Goal: Contribute content: Add original content to the website for others to see

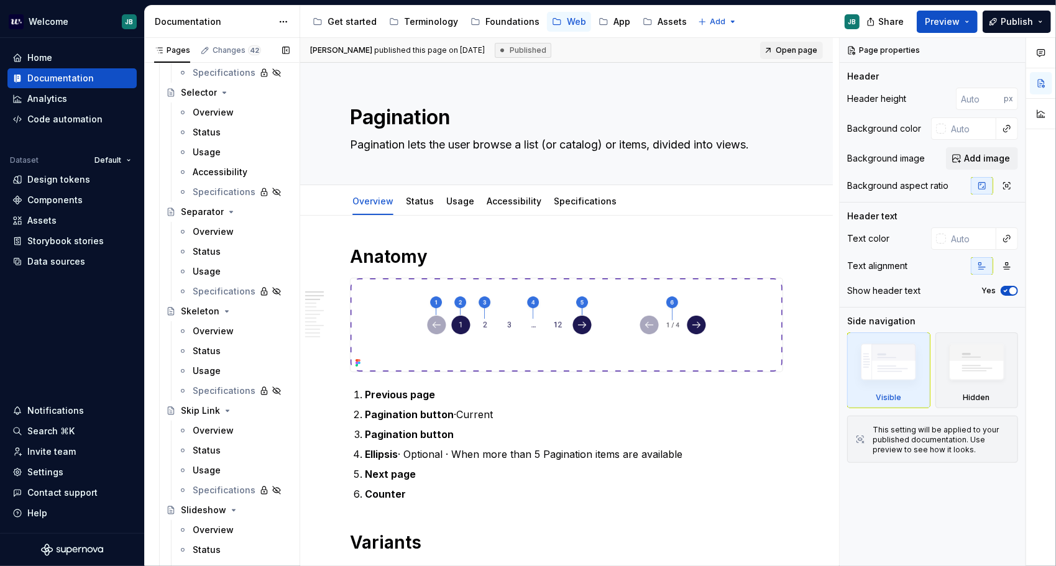
scroll to position [4802, 0]
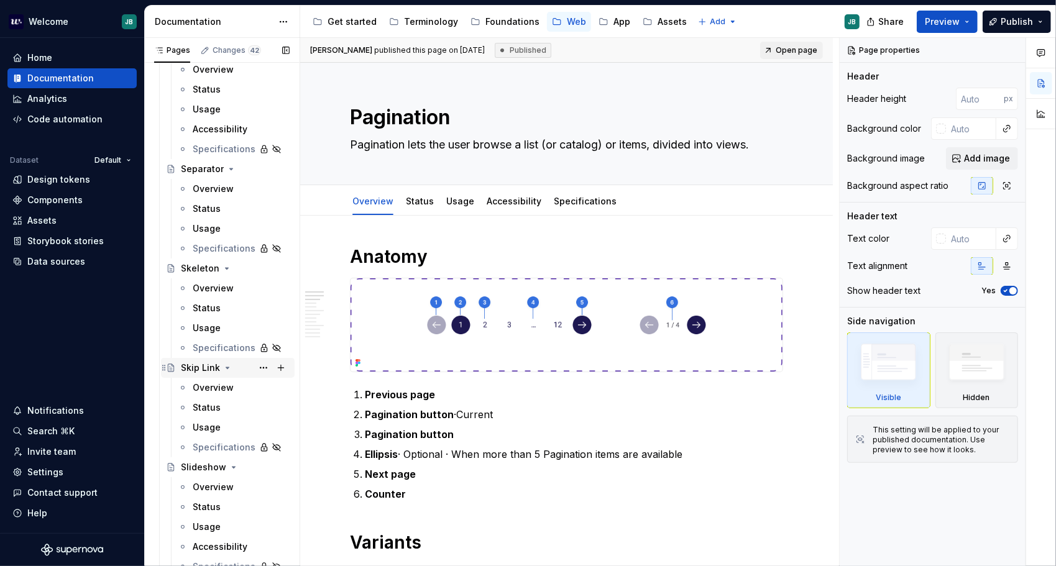
click at [186, 368] on div "Skip Link" at bounding box center [200, 368] width 39 height 12
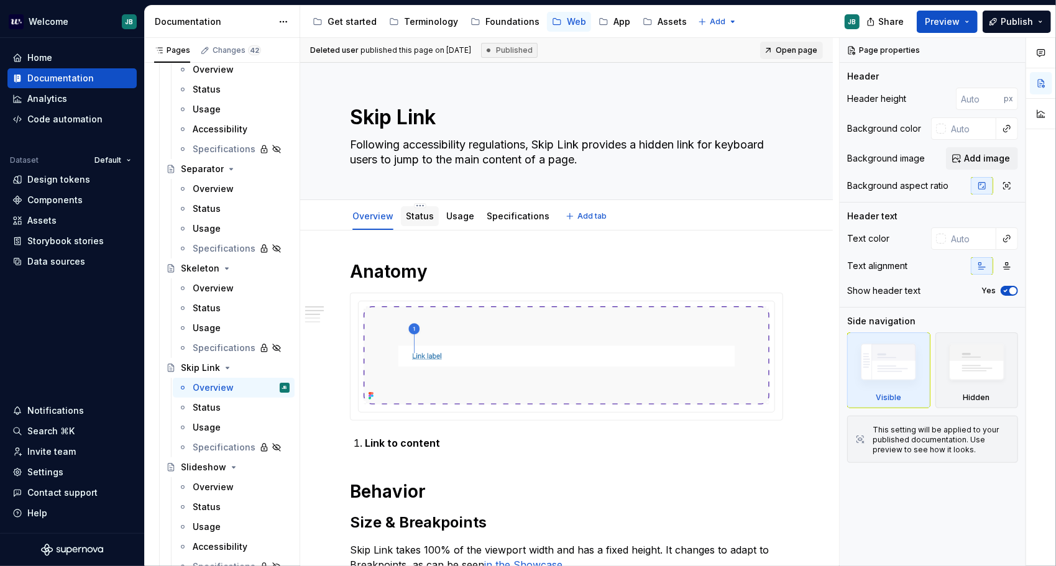
click at [427, 215] on link "Status" at bounding box center [420, 216] width 28 height 11
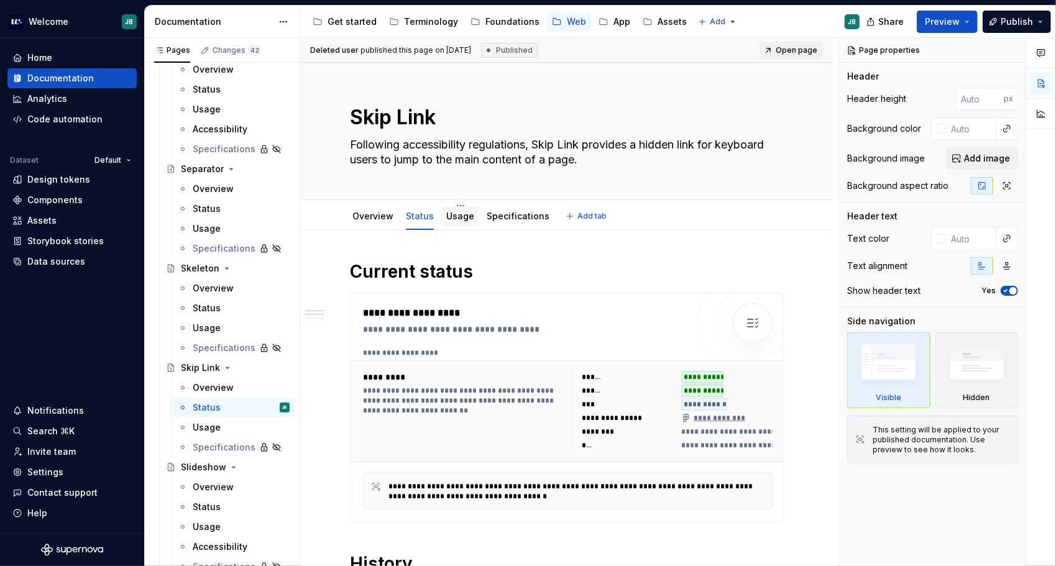
click at [466, 216] on link "Usage" at bounding box center [460, 216] width 28 height 11
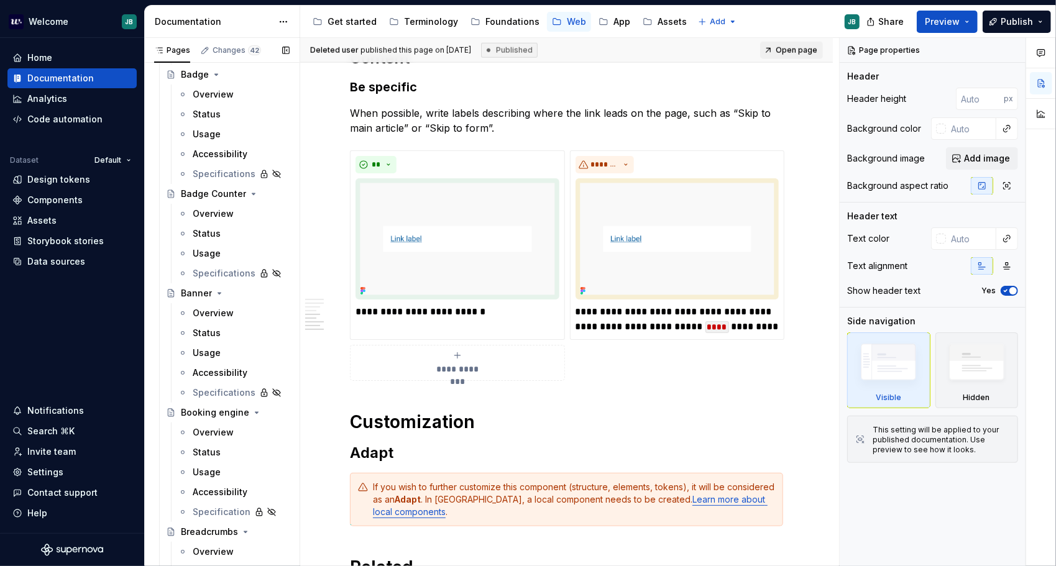
scroll to position [420, 0]
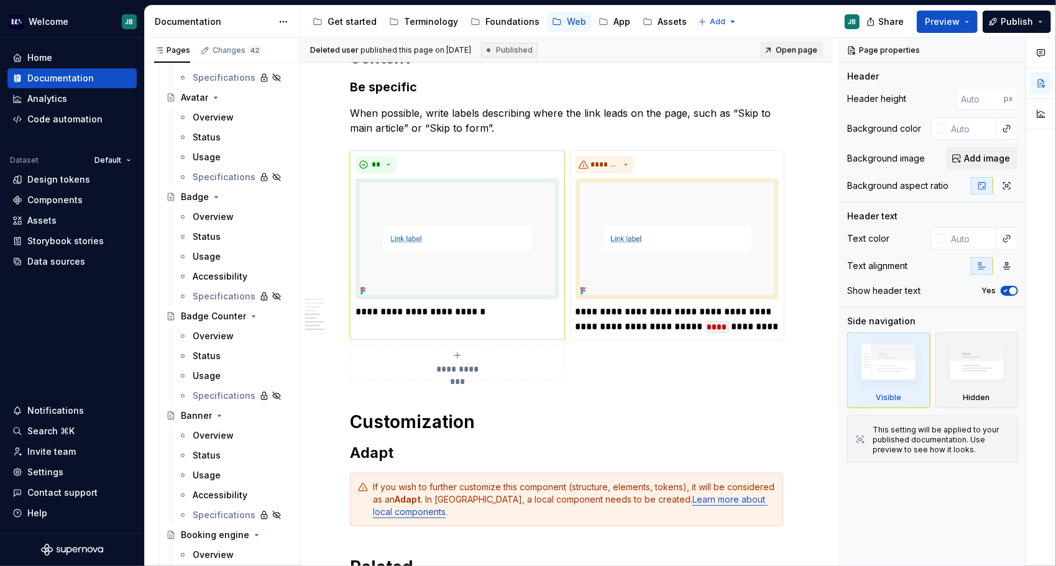
click at [198, 114] on div "Overview" at bounding box center [213, 117] width 41 height 12
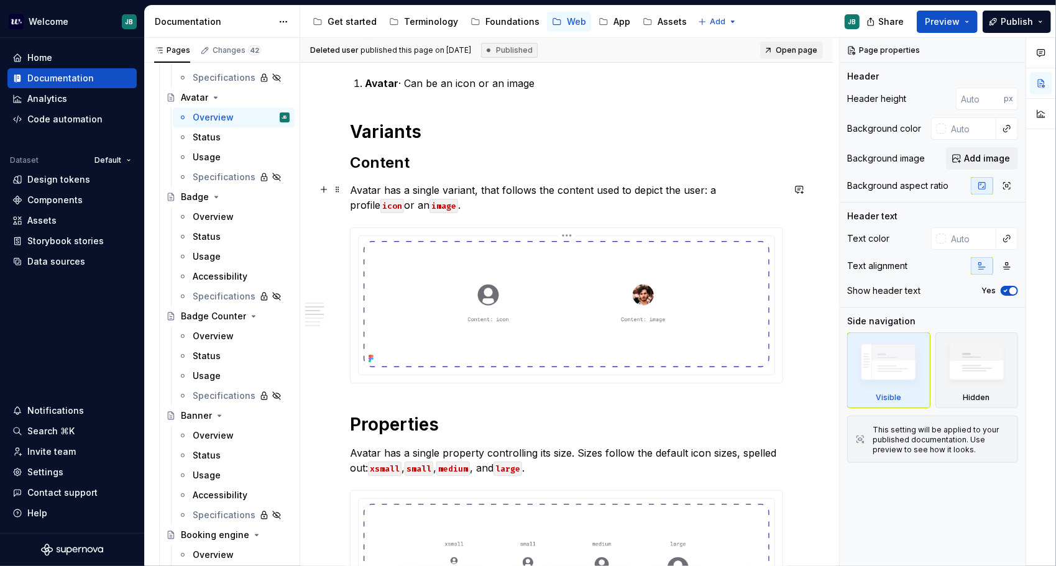
scroll to position [497, 0]
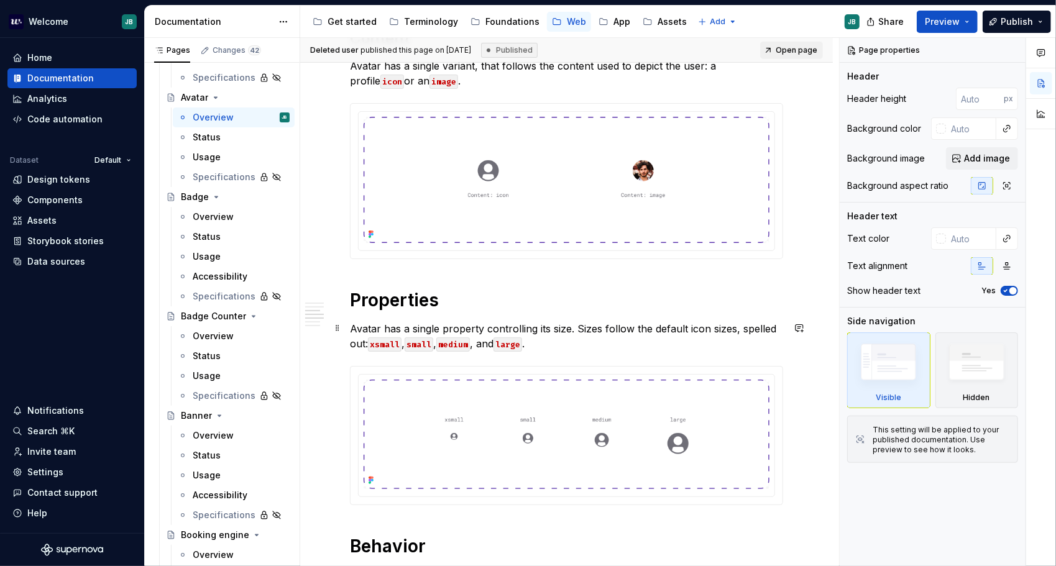
click at [396, 343] on code "xsmall" at bounding box center [385, 344] width 34 height 14
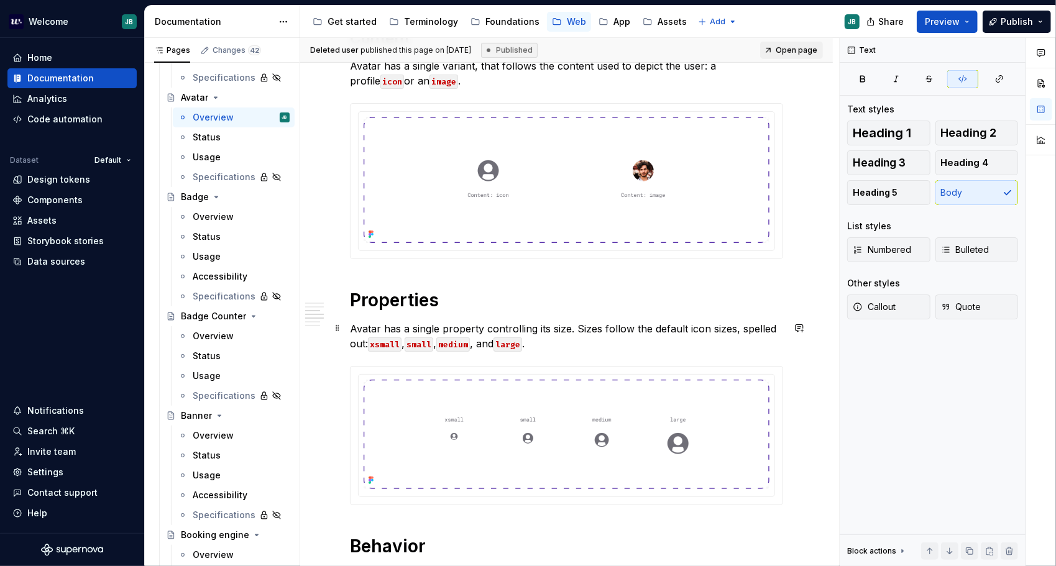
click at [400, 340] on code "xsmall" at bounding box center [385, 344] width 34 height 14
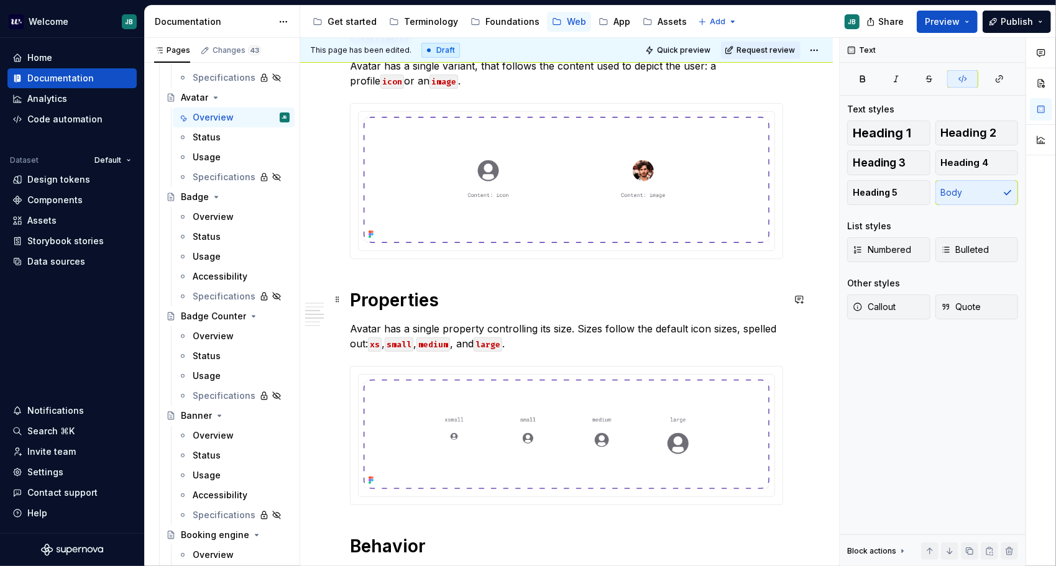
type textarea "*"
click at [413, 339] on code "small" at bounding box center [399, 344] width 29 height 14
click at [435, 340] on code "medium" at bounding box center [418, 344] width 34 height 14
click at [467, 341] on code "large" at bounding box center [453, 344] width 29 height 14
click at [603, 419] on img at bounding box center [566, 434] width 406 height 109
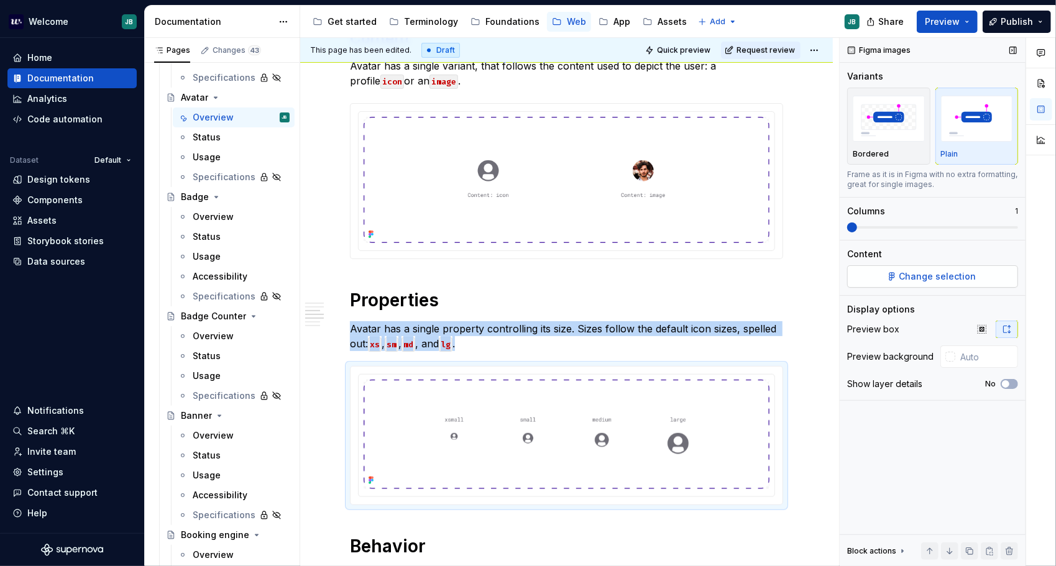
click at [944, 271] on span "Change selection" at bounding box center [937, 276] width 77 height 12
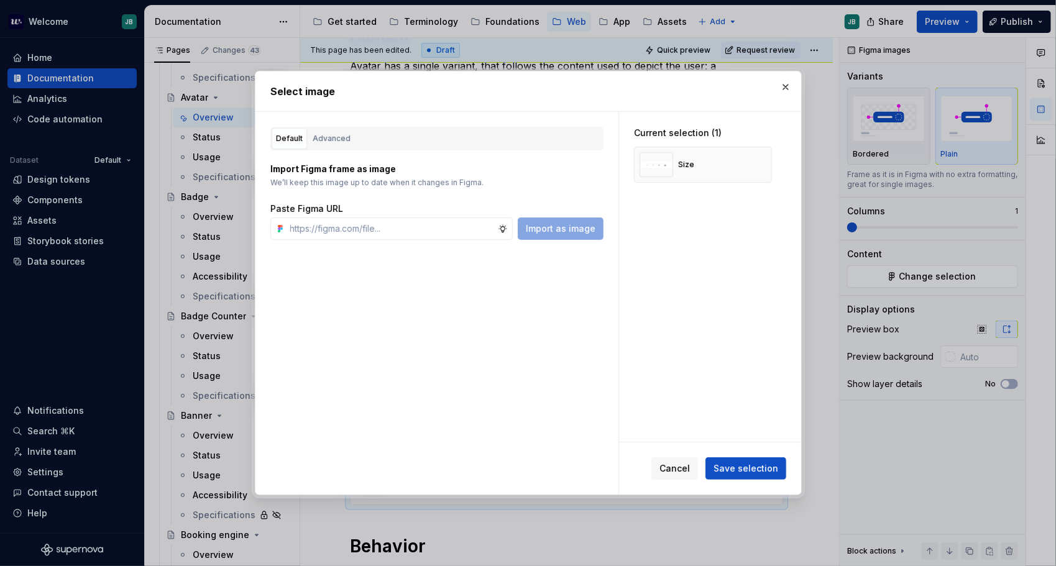
type textarea "*"
click at [465, 228] on input "text" at bounding box center [391, 228] width 212 height 22
type input "[URL][DOMAIN_NAME]"
click at [578, 229] on span "Import as image" at bounding box center [561, 228] width 70 height 12
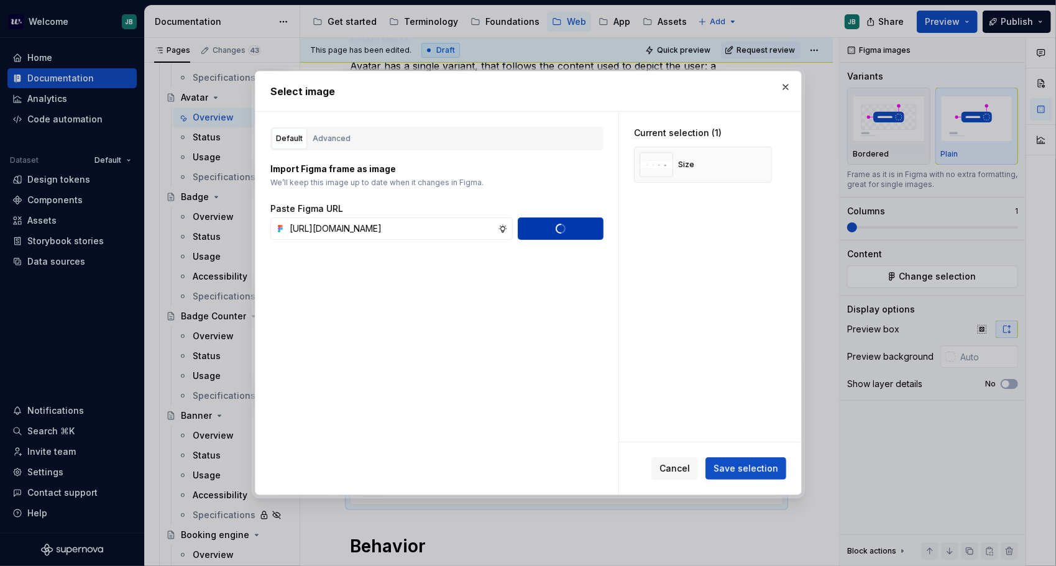
scroll to position [0, 0]
click at [762, 468] on span "Save selection" at bounding box center [745, 468] width 65 height 12
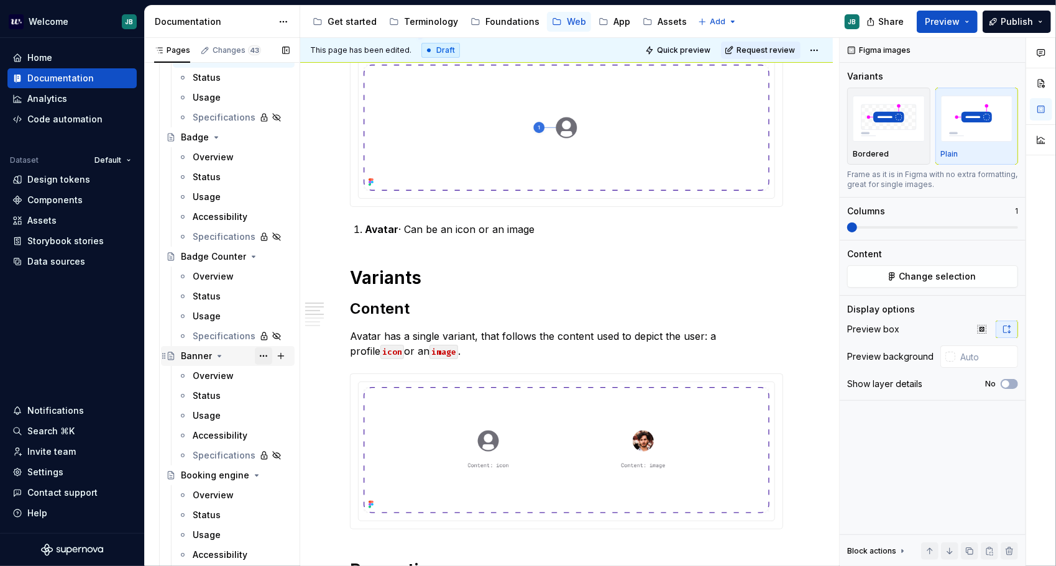
scroll to position [482, 0]
click at [224, 156] on div "Overview" at bounding box center [213, 154] width 41 height 12
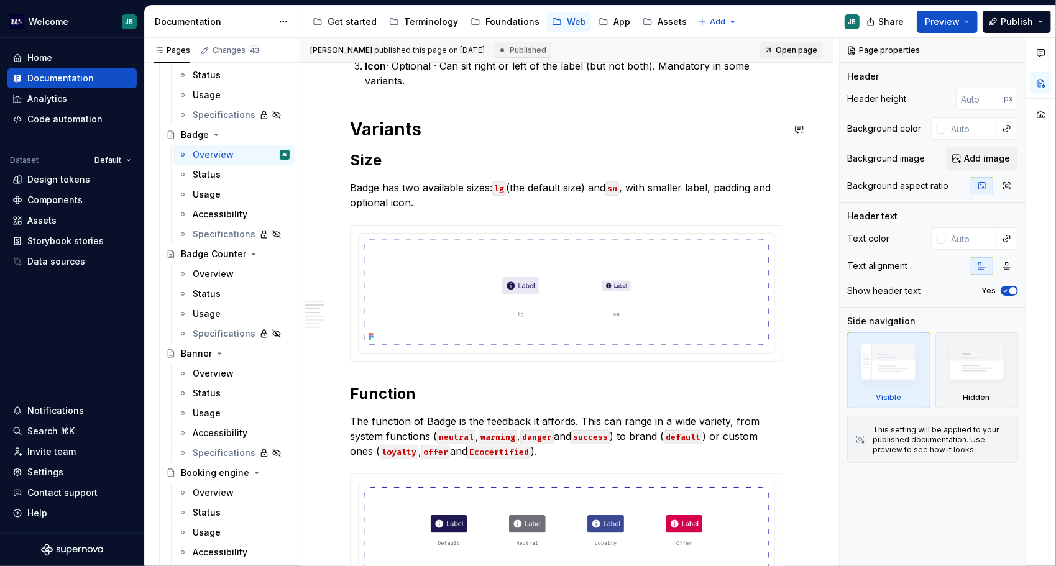
scroll to position [435, 0]
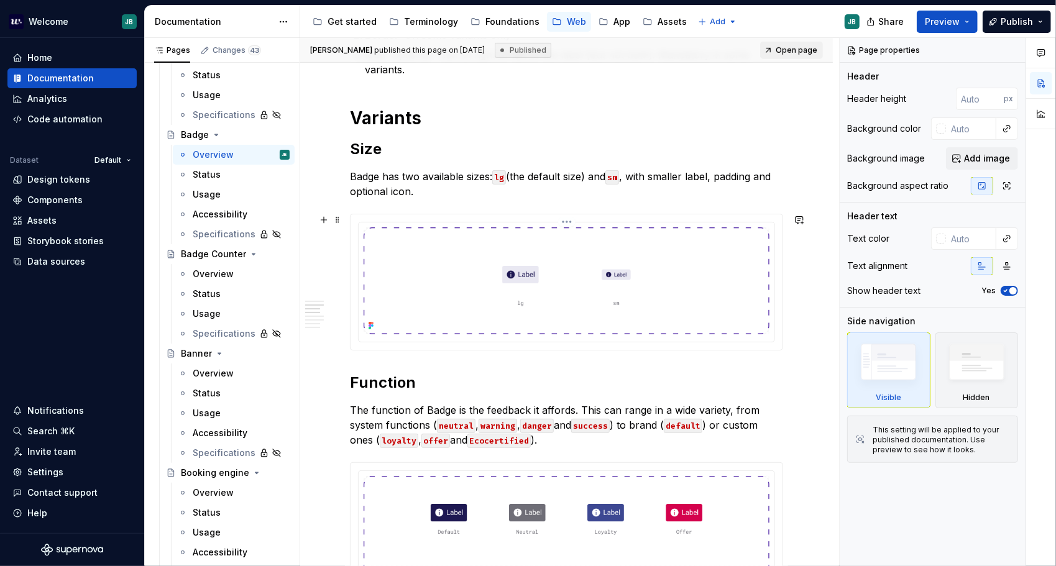
click at [641, 278] on img at bounding box center [566, 280] width 406 height 107
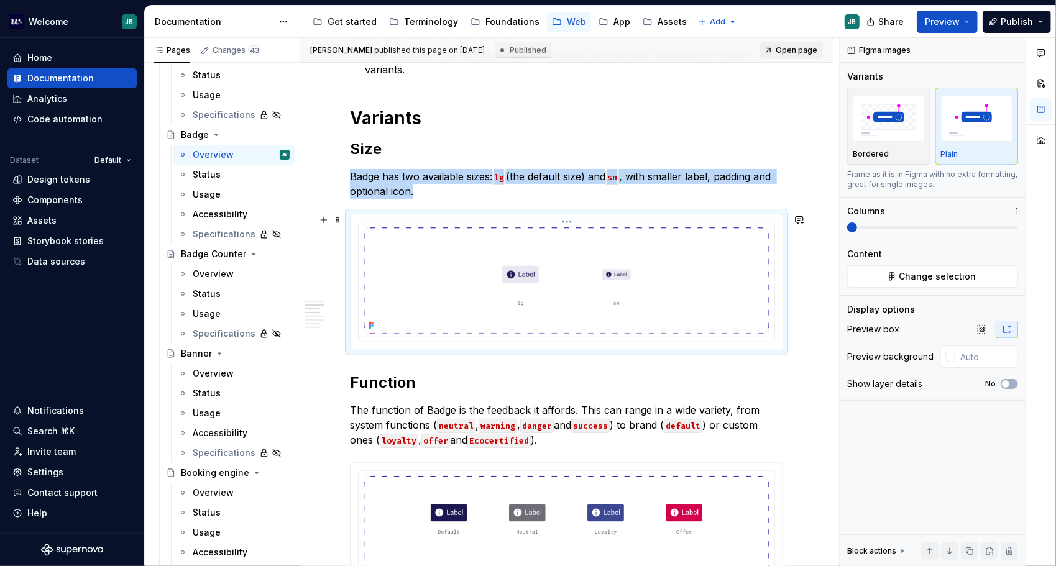
click at [647, 271] on img at bounding box center [566, 280] width 406 height 107
click at [921, 275] on span "Change selection" at bounding box center [937, 276] width 77 height 12
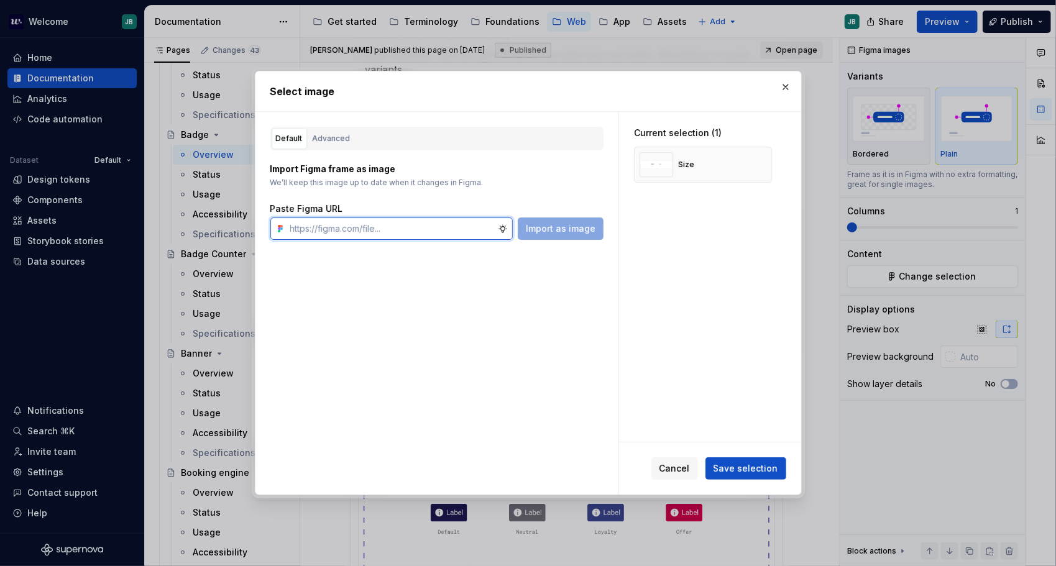
type textarea "*"
paste input "[URL][DOMAIN_NAME]"
type input "[URL][DOMAIN_NAME]"
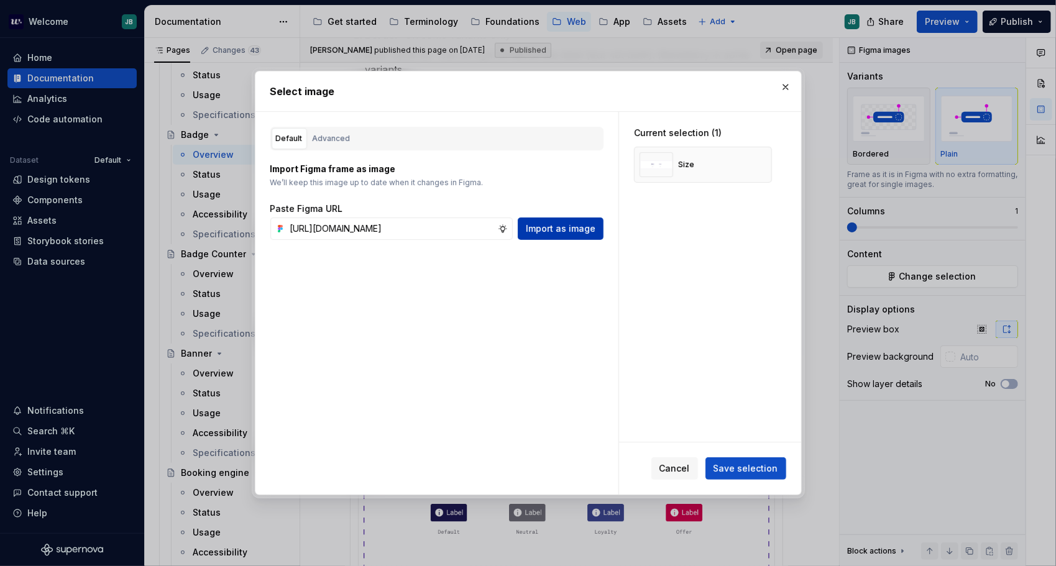
click at [549, 230] on span "Import as image" at bounding box center [561, 228] width 70 height 12
click at [768, 462] on button "Save selection" at bounding box center [745, 468] width 81 height 22
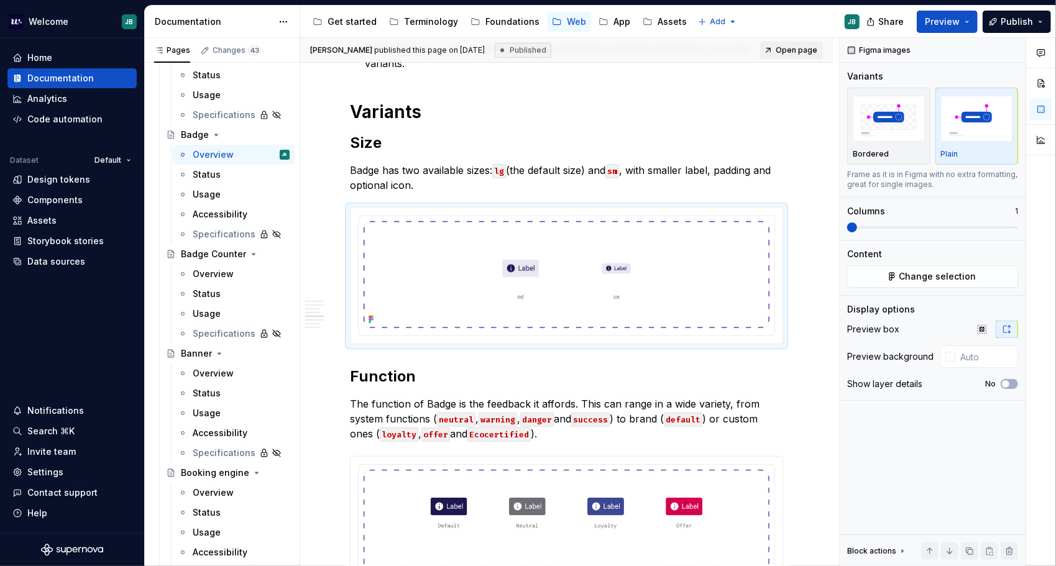
scroll to position [435, 0]
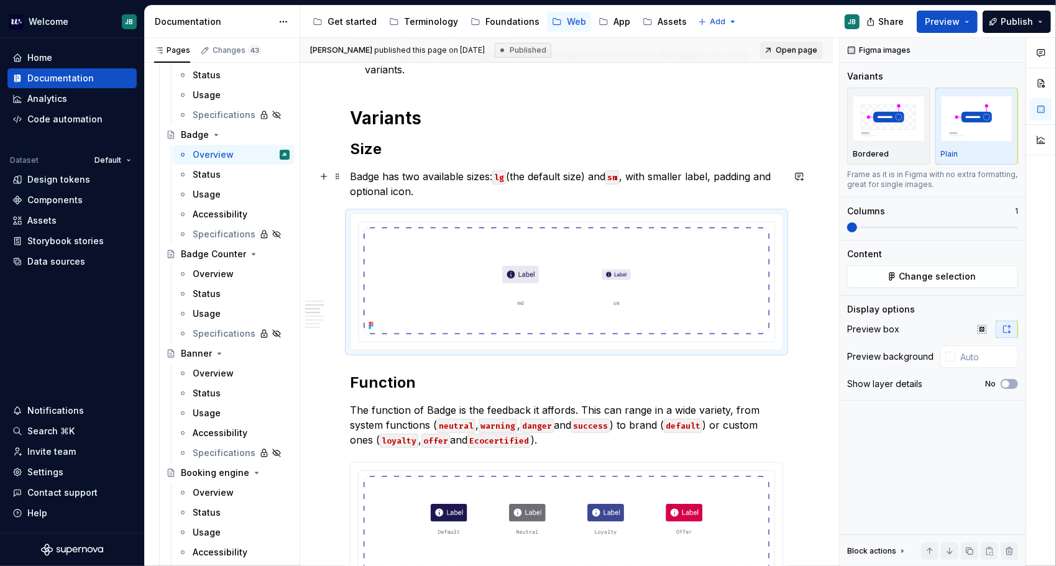
click at [506, 175] on code "lg" at bounding box center [499, 177] width 14 height 14
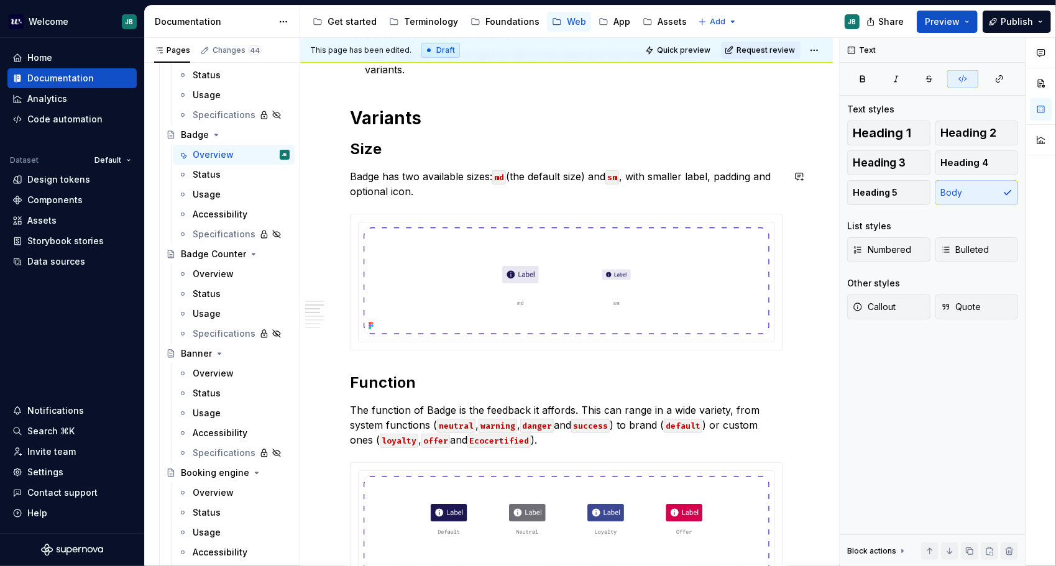
click at [619, 175] on code "sm" at bounding box center [612, 177] width 14 height 14
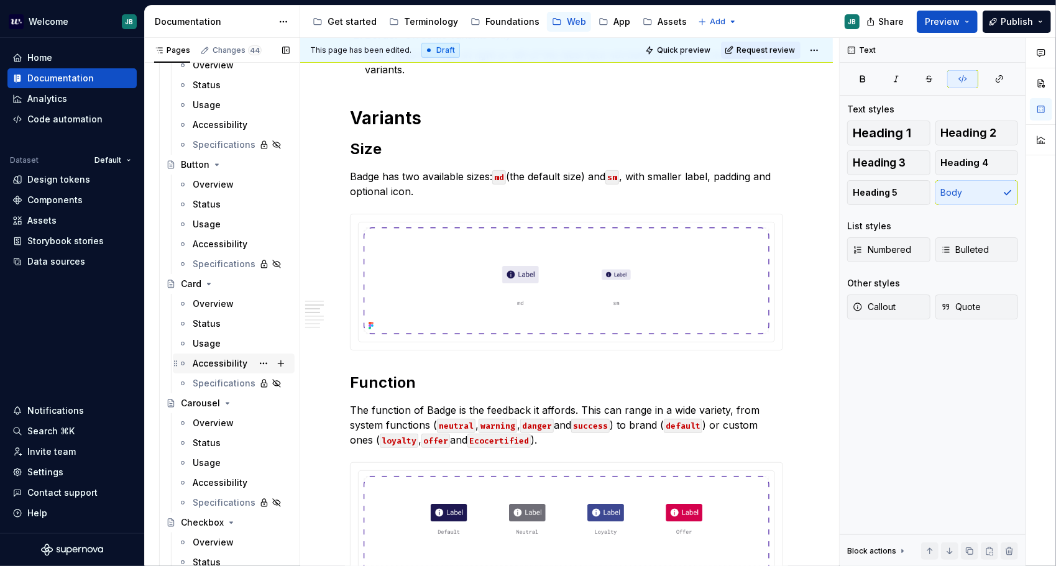
scroll to position [1166, 0]
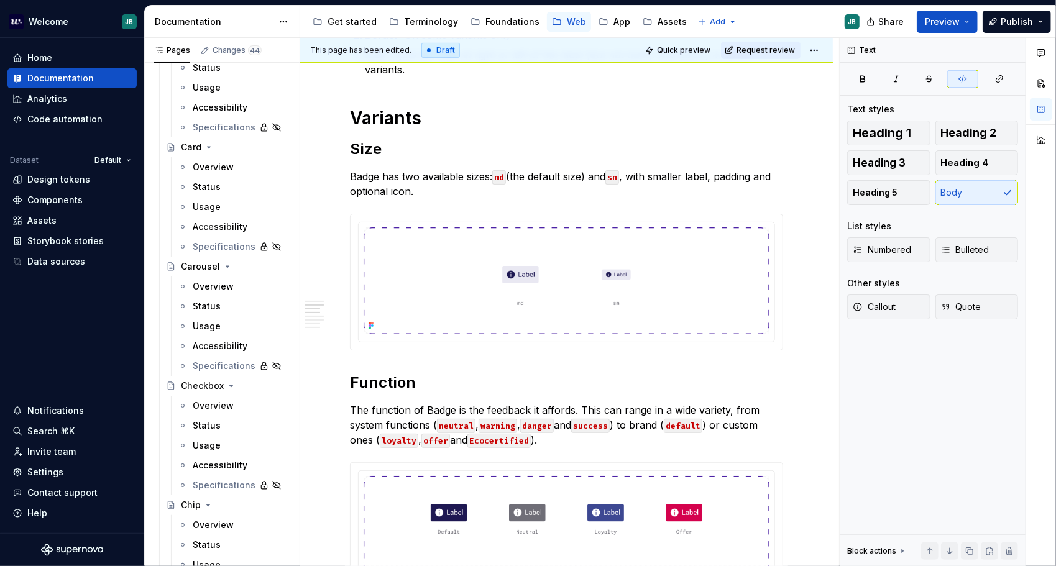
click at [230, 405] on div "Overview" at bounding box center [213, 406] width 41 height 12
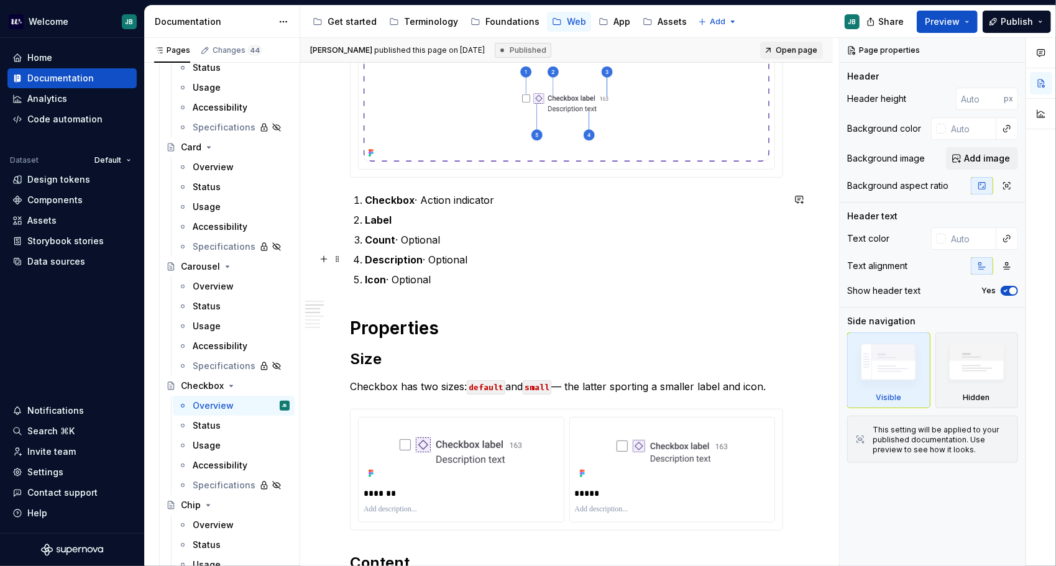
scroll to position [249, 0]
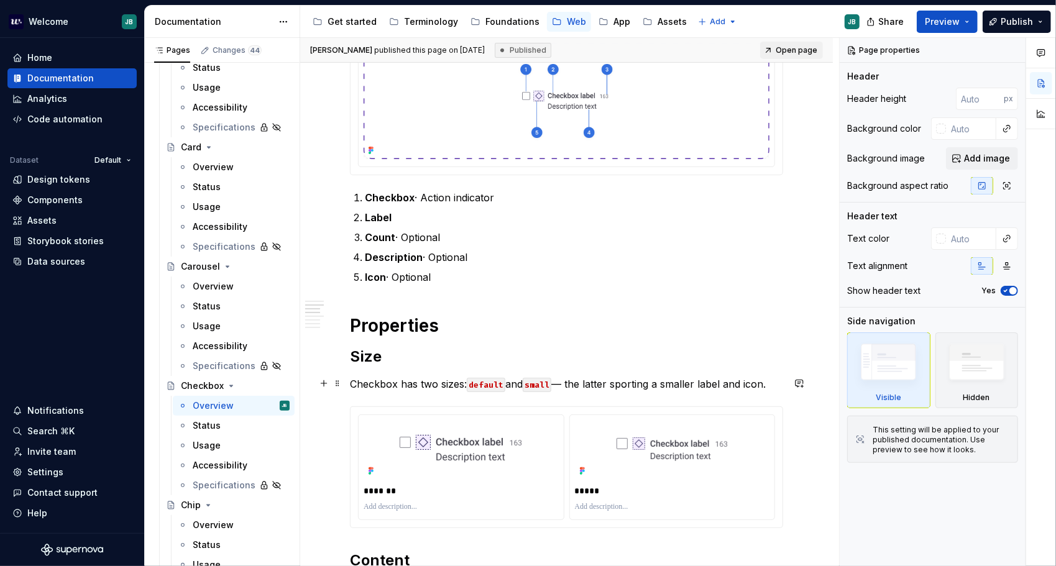
type textarea "*"
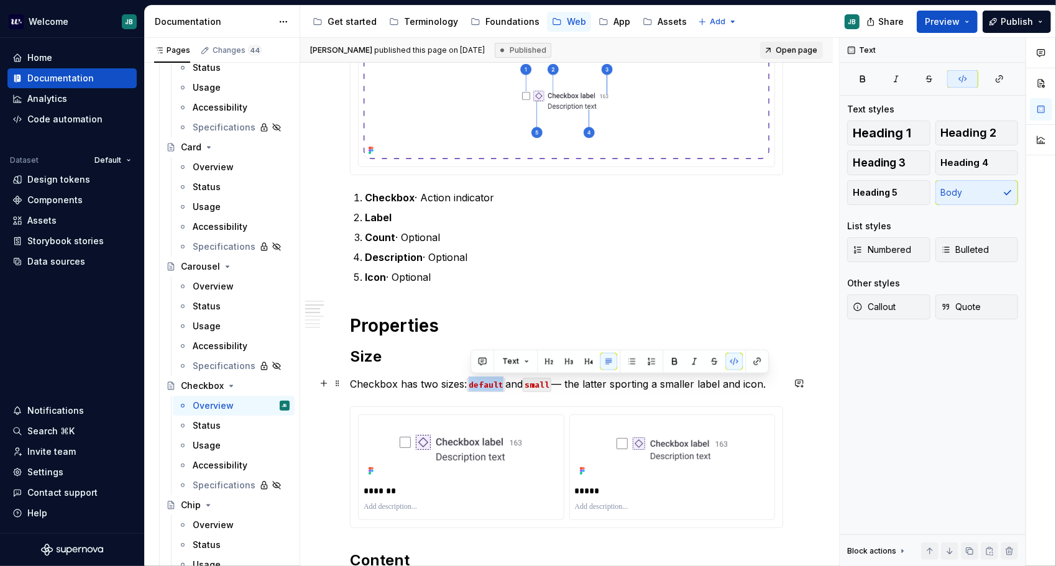
drag, startPoint x: 503, startPoint y: 380, endPoint x: 477, endPoint y: 385, distance: 26.7
click at [472, 386] on code "default" at bounding box center [486, 385] width 39 height 14
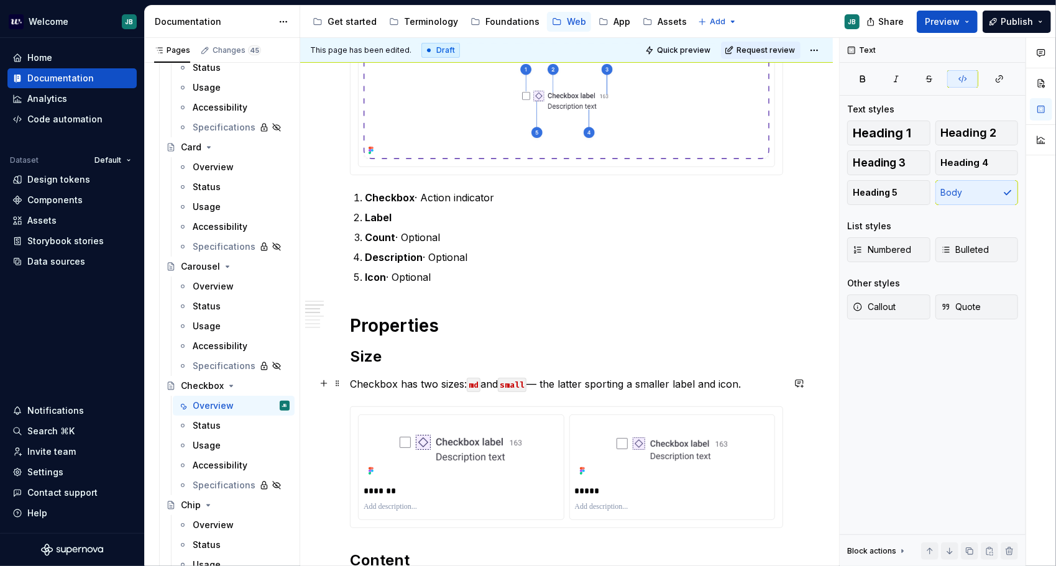
click at [526, 378] on code "small" at bounding box center [512, 385] width 29 height 14
click at [526, 381] on code "small" at bounding box center [512, 385] width 29 height 14
click at [477, 473] on div at bounding box center [460, 450] width 195 height 60
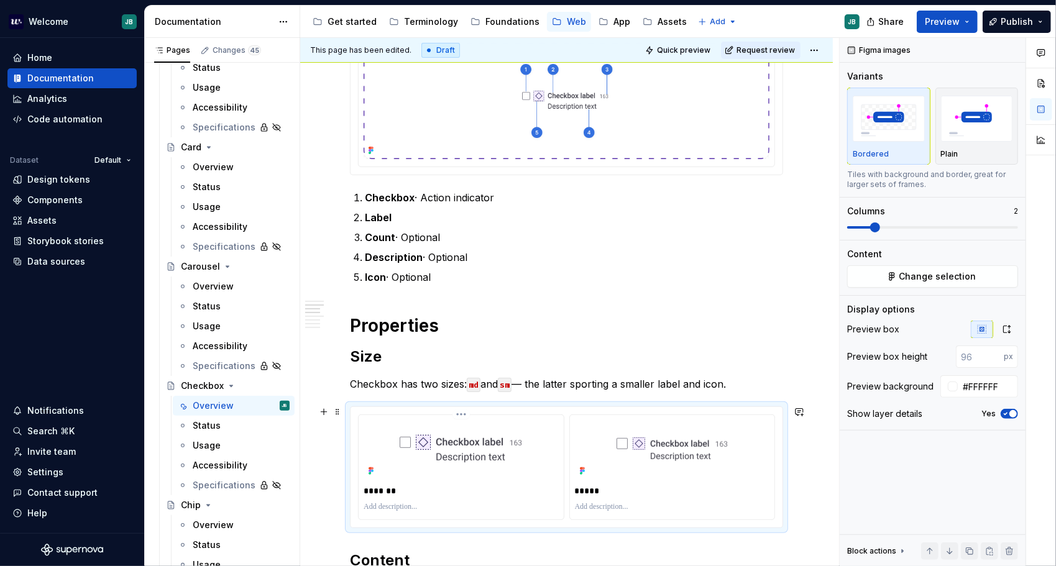
click at [382, 487] on p "*******" at bounding box center [461, 491] width 196 height 12
click at [381, 487] on p "*******" at bounding box center [461, 491] width 196 height 12
click at [662, 485] on p "*****" at bounding box center [673, 491] width 196 height 12
click at [591, 488] on p "*****" at bounding box center [673, 491] width 196 height 12
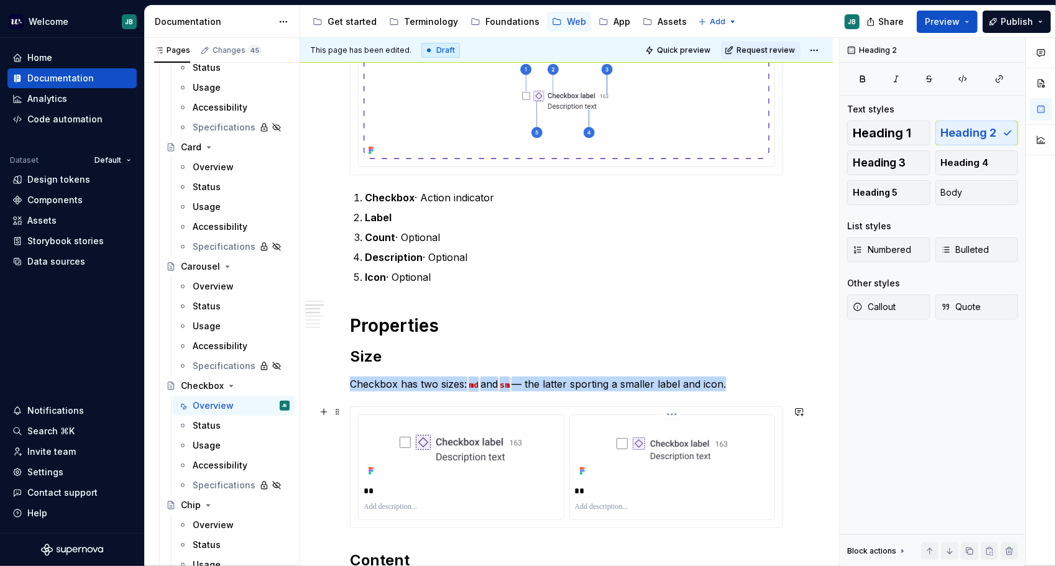
click at [665, 432] on div at bounding box center [672, 450] width 195 height 60
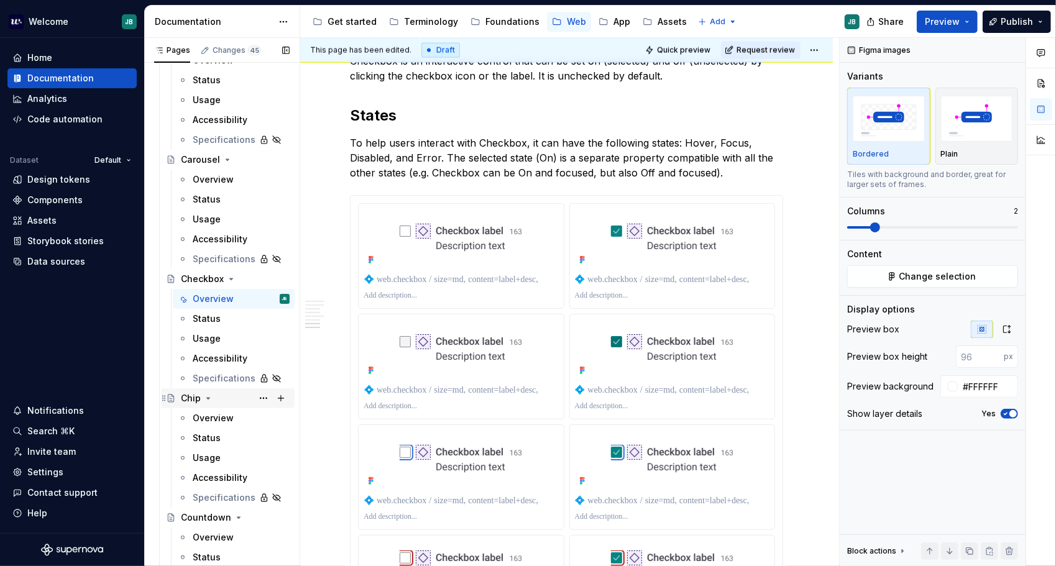
scroll to position [1290, 0]
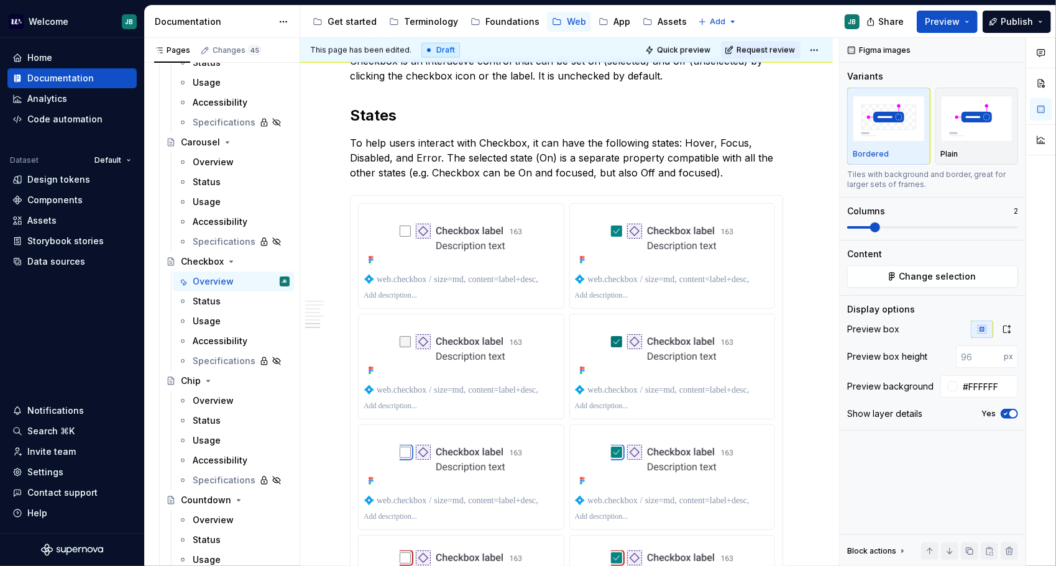
drag, startPoint x: 203, startPoint y: 396, endPoint x: 457, endPoint y: 293, distance: 274.8
click at [203, 396] on div "Overview" at bounding box center [213, 401] width 41 height 12
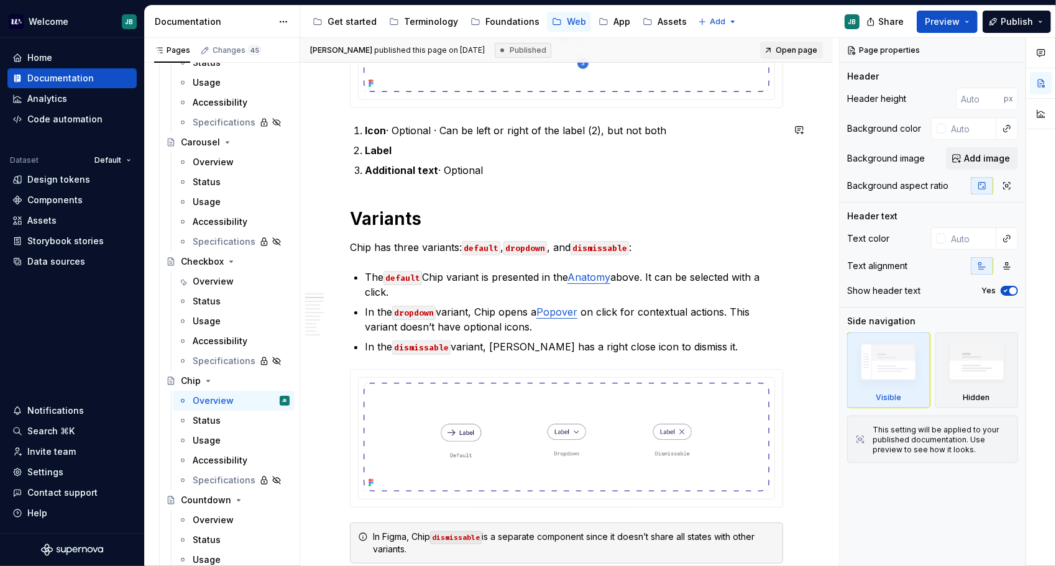
scroll to position [311, 0]
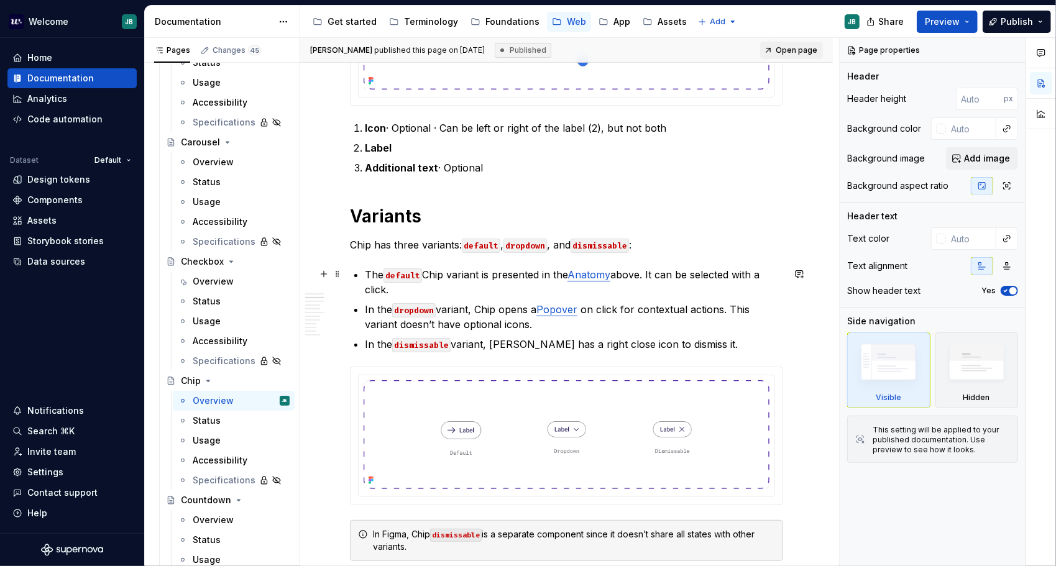
click at [422, 271] on code "default" at bounding box center [402, 275] width 39 height 14
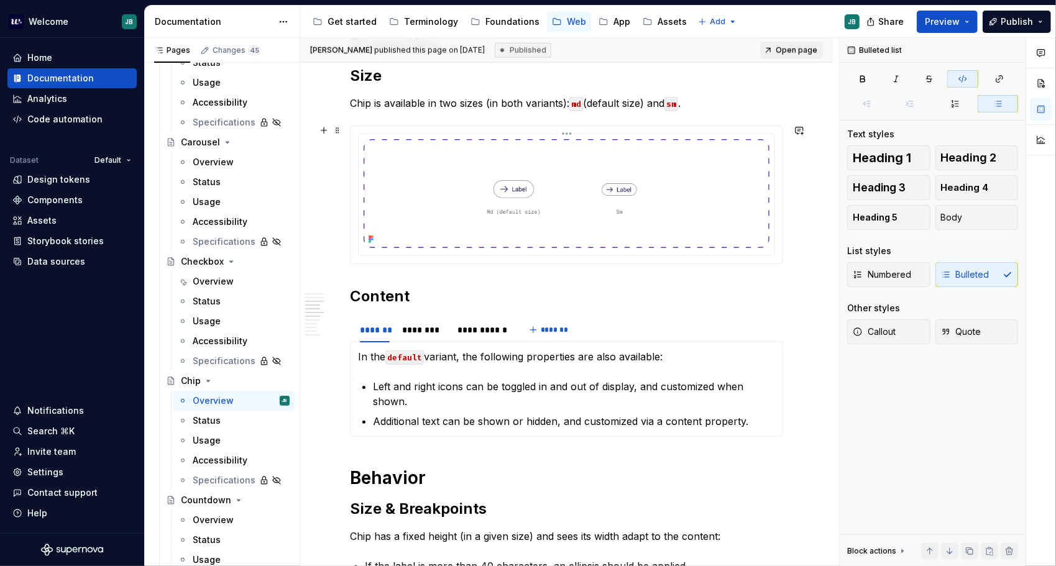
scroll to position [870, 0]
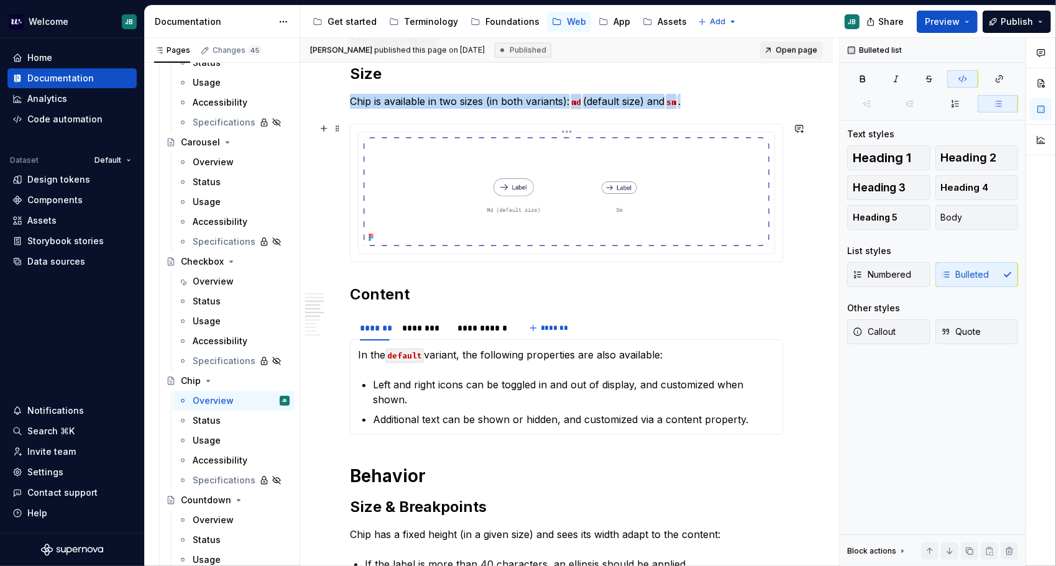
click at [439, 198] on img at bounding box center [566, 191] width 406 height 109
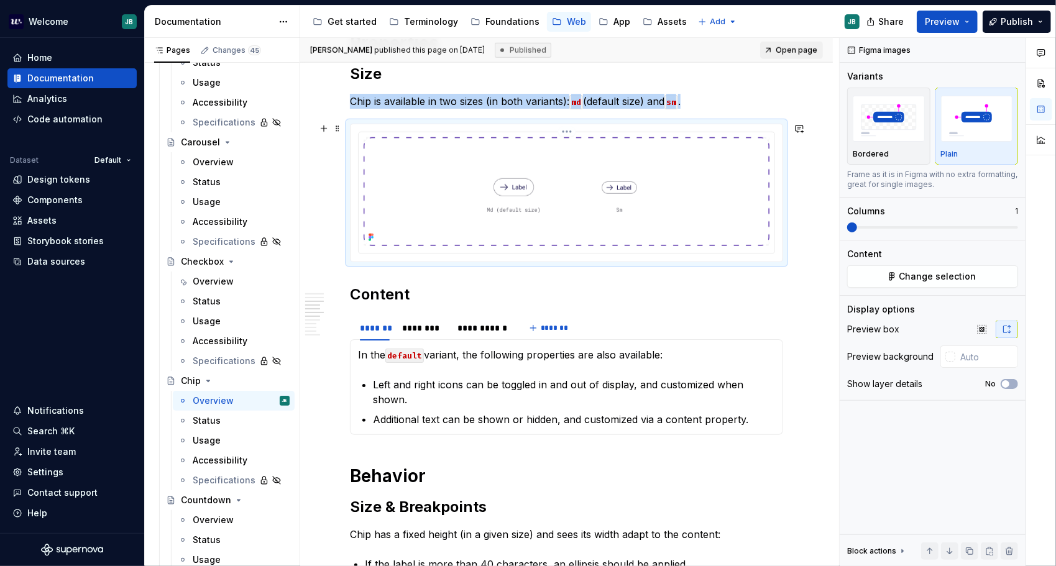
click at [698, 229] on img at bounding box center [566, 191] width 406 height 109
click at [915, 273] on span "Change selection" at bounding box center [937, 276] width 77 height 12
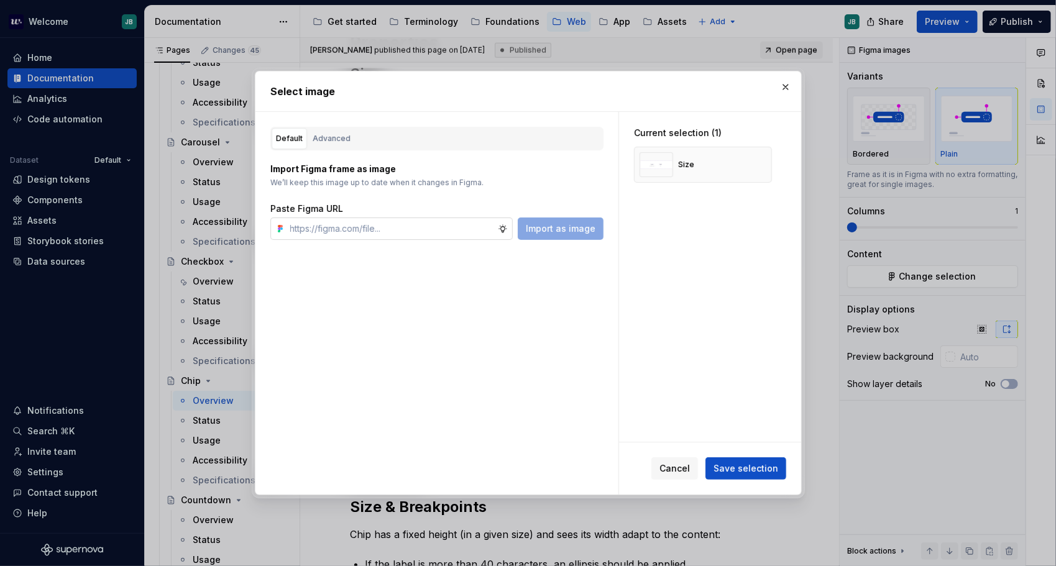
type textarea "*"
type input "[URL][DOMAIN_NAME]"
click at [557, 229] on span "Import as image" at bounding box center [561, 228] width 70 height 12
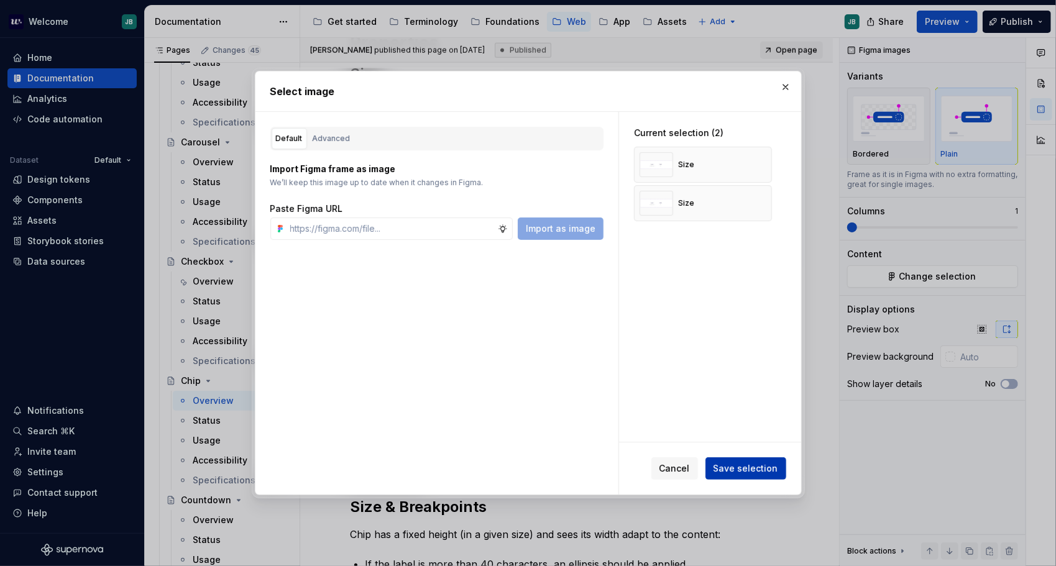
click at [769, 464] on span "Save selection" at bounding box center [745, 468] width 65 height 12
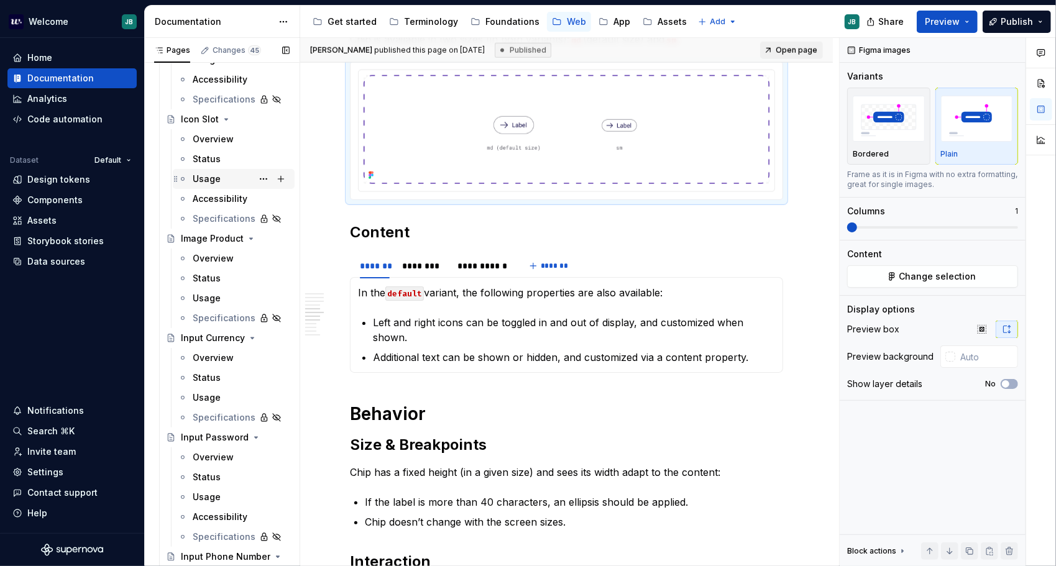
scroll to position [2222, 0]
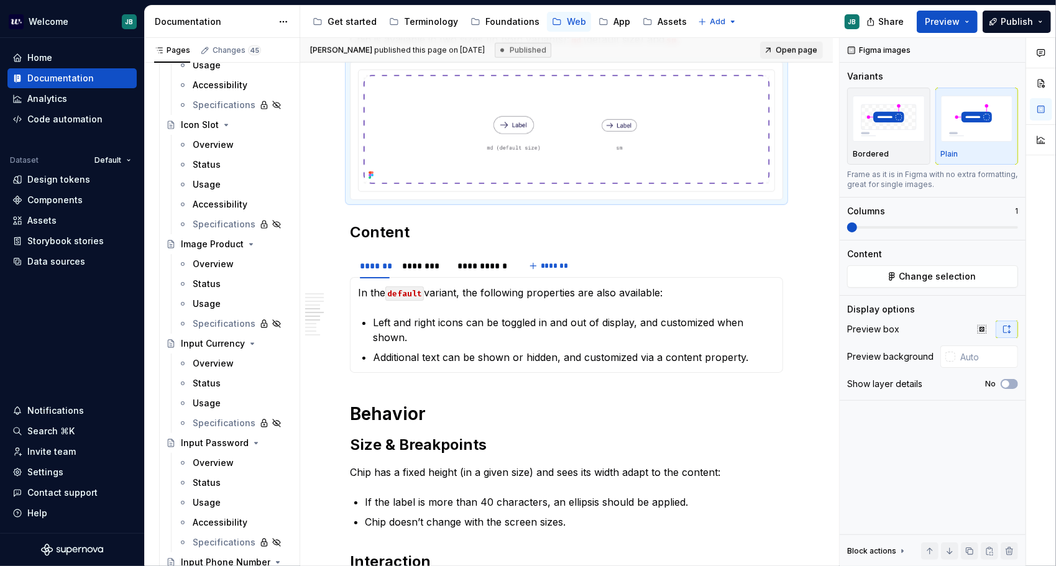
drag, startPoint x: 225, startPoint y: 142, endPoint x: 536, endPoint y: 426, distance: 421.3
click at [224, 141] on div "Overview" at bounding box center [213, 145] width 41 height 12
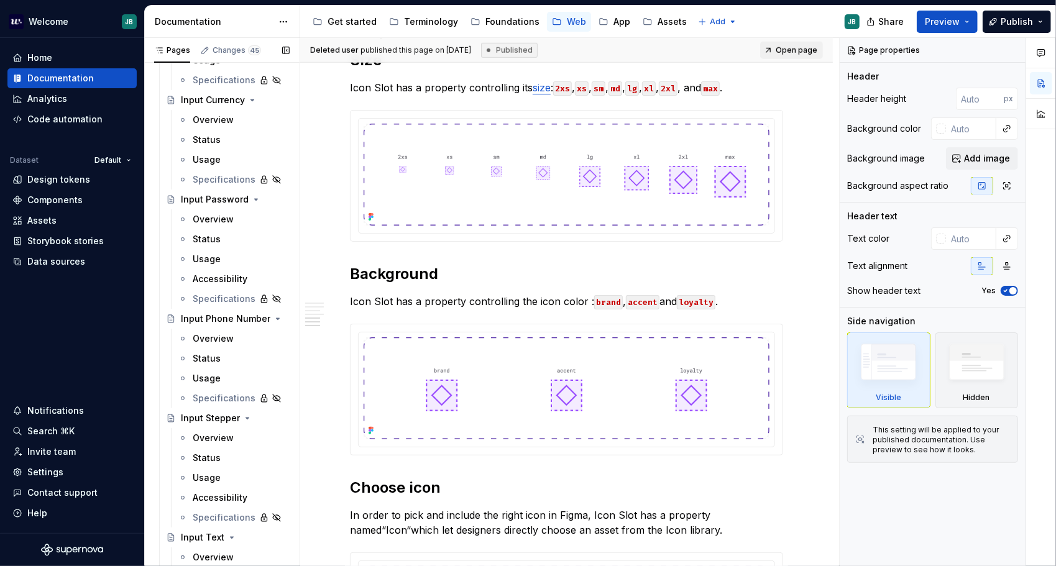
scroll to position [2470, 0]
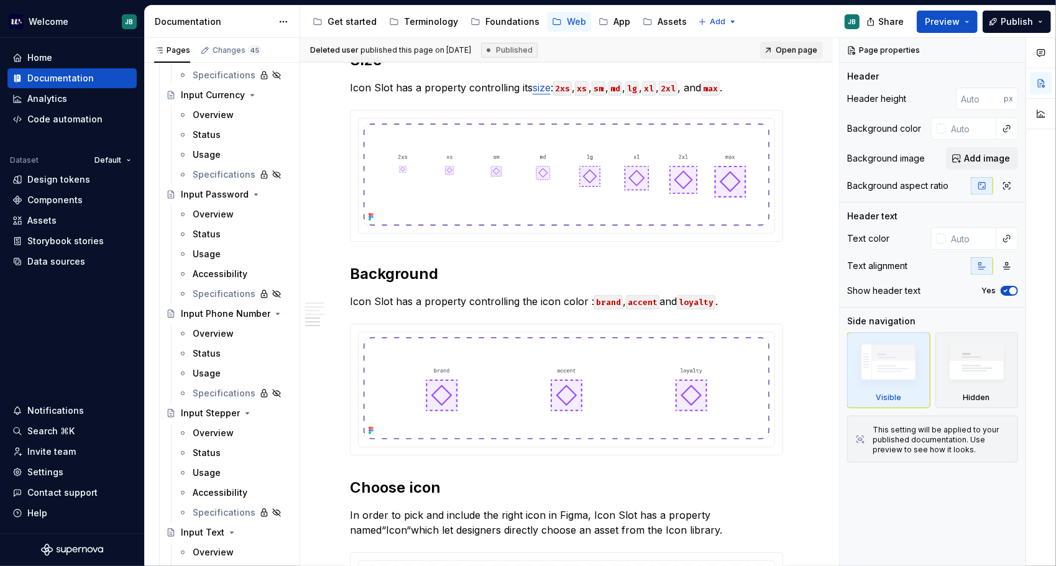
drag, startPoint x: 209, startPoint y: 432, endPoint x: 521, endPoint y: 323, distance: 330.3
click at [209, 432] on div "Overview" at bounding box center [213, 433] width 41 height 12
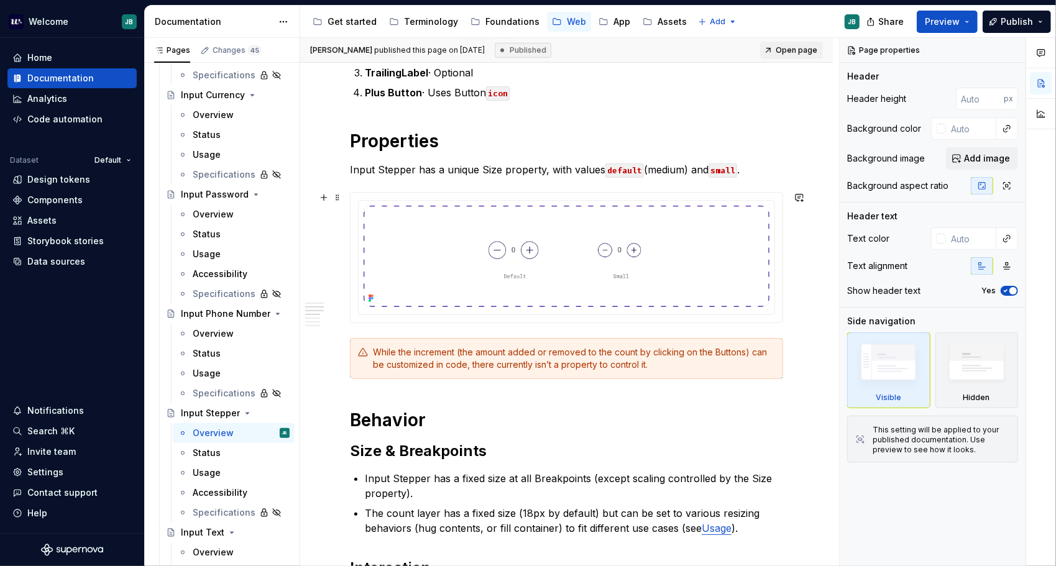
scroll to position [435, 0]
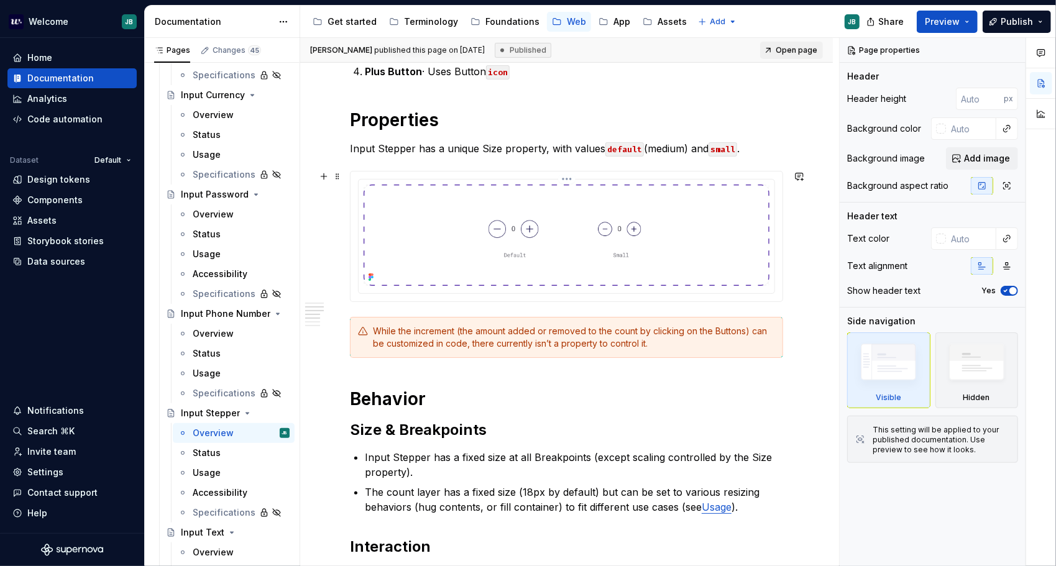
click at [619, 217] on img at bounding box center [566, 236] width 406 height 102
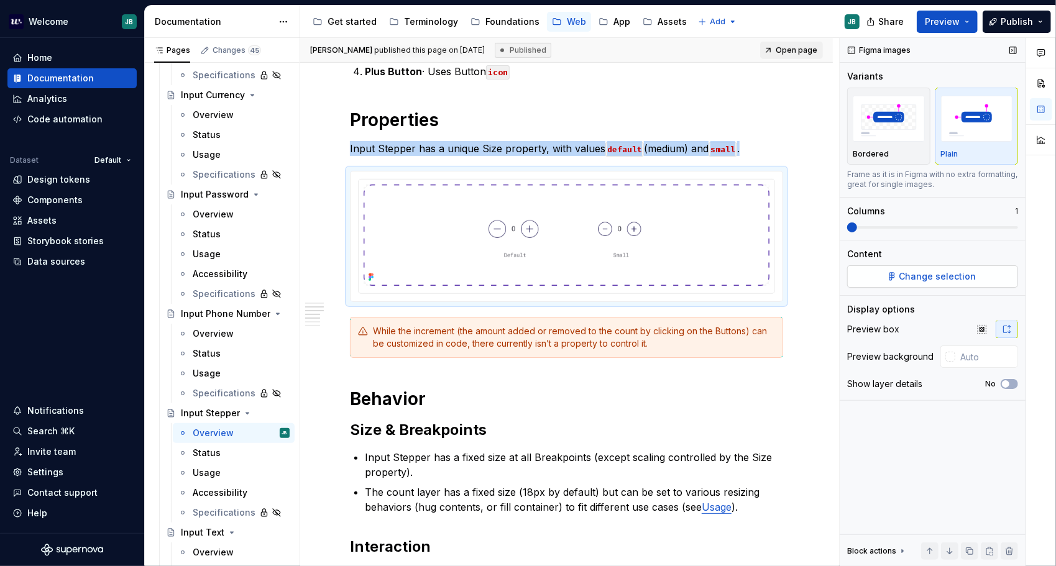
click at [888, 275] on button "Change selection" at bounding box center [932, 276] width 171 height 22
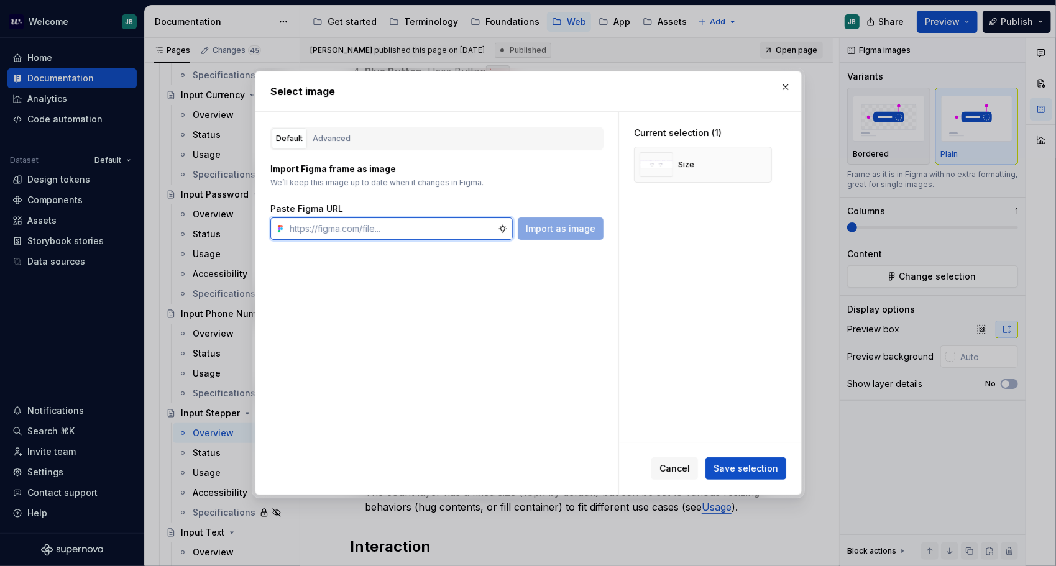
type textarea "*"
paste input "[URL][DOMAIN_NAME]"
type input "[URL][DOMAIN_NAME]"
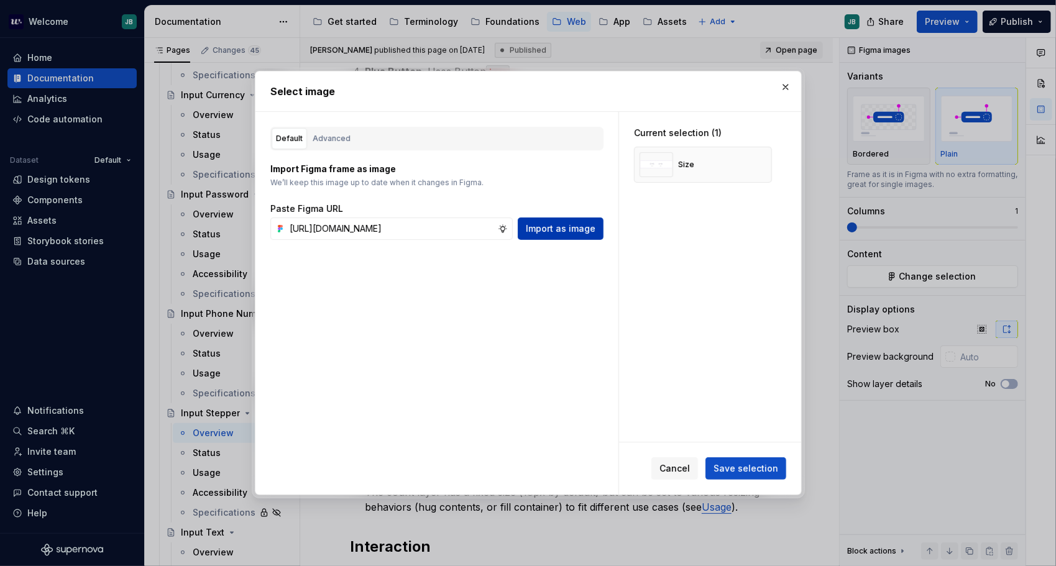
click at [567, 217] on button "Import as image" at bounding box center [561, 228] width 86 height 22
click at [767, 463] on span "Save selection" at bounding box center [745, 468] width 65 height 12
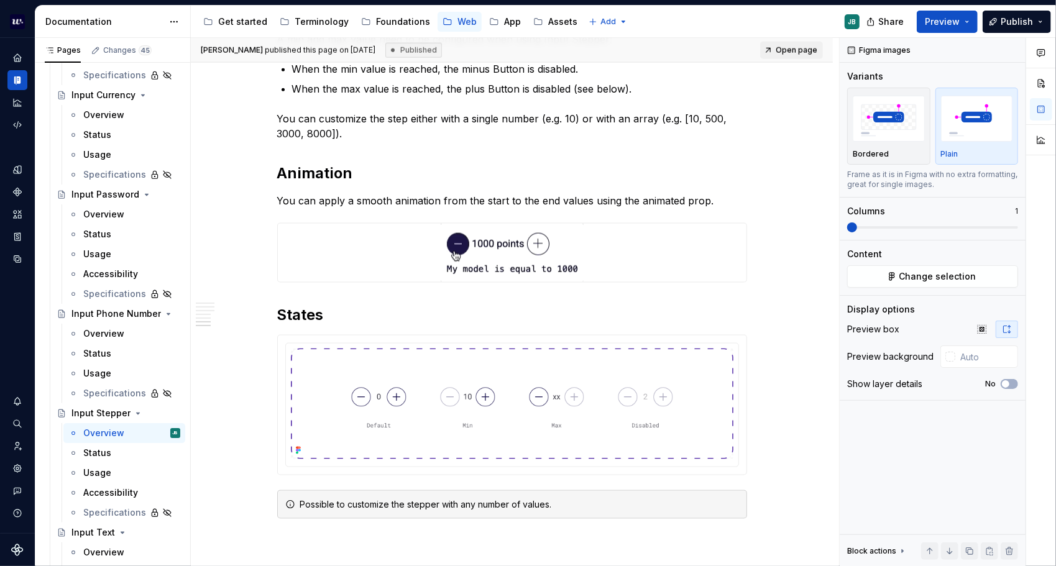
scroll to position [1095, 0]
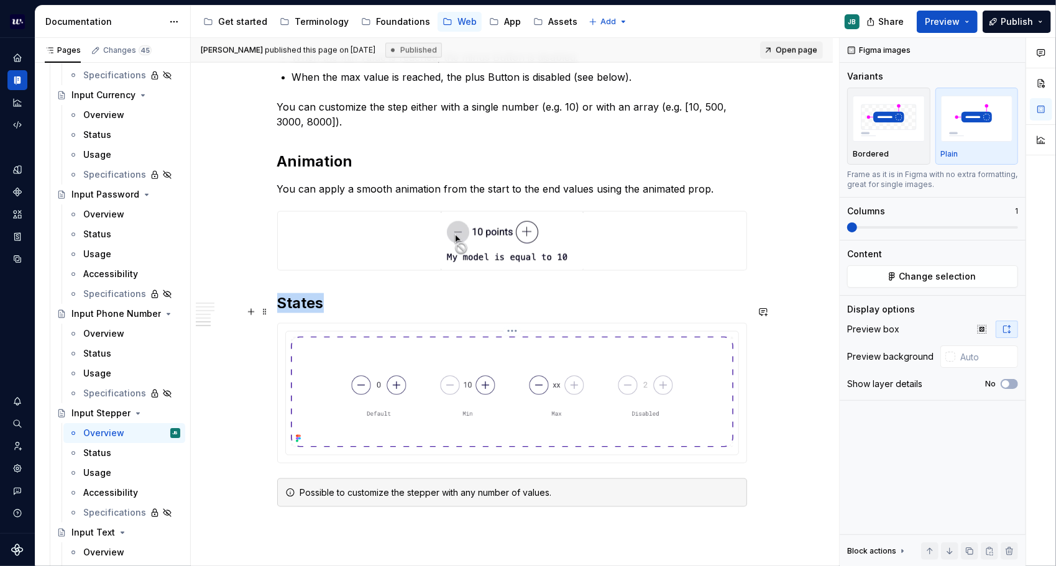
click at [490, 341] on img at bounding box center [512, 392] width 442 height 111
click at [926, 281] on span "Change selection" at bounding box center [937, 276] width 77 height 12
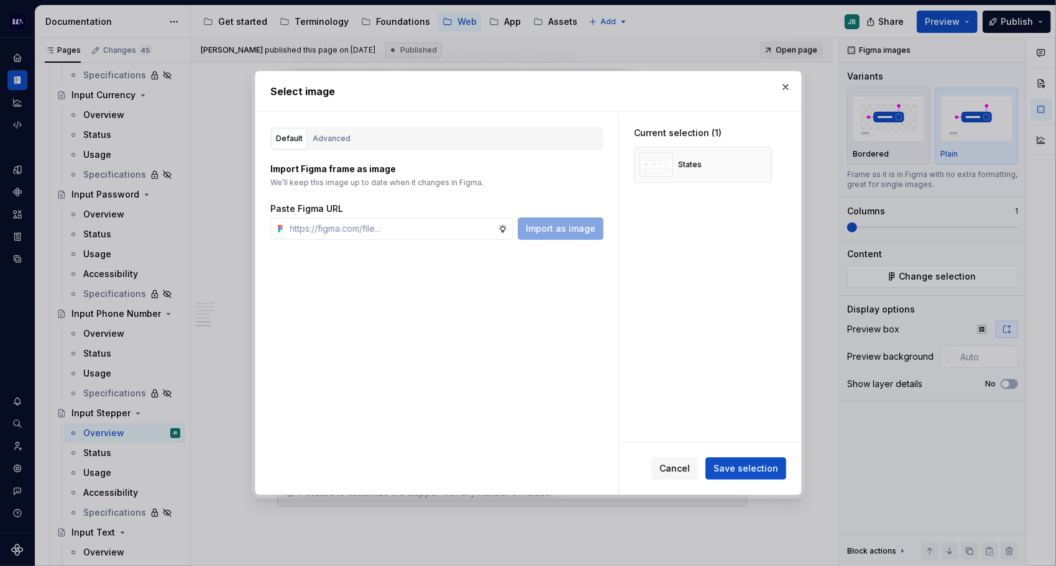
type textarea "*"
click at [320, 221] on input "text" at bounding box center [391, 228] width 212 height 22
paste input "[URL][DOMAIN_NAME]"
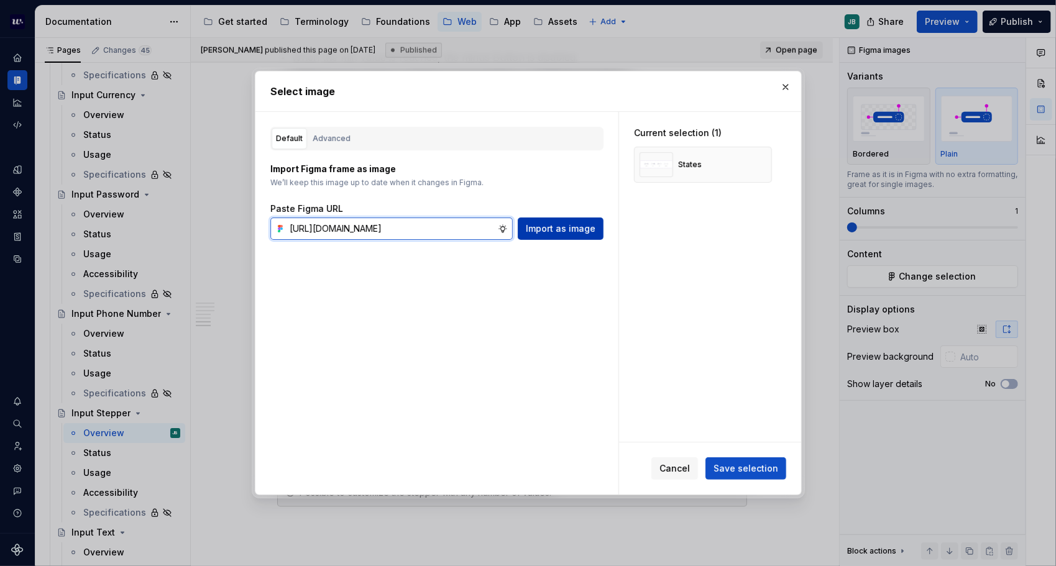
type input "[URL][DOMAIN_NAME]"
click at [586, 225] on span "Import as image" at bounding box center [561, 228] width 70 height 12
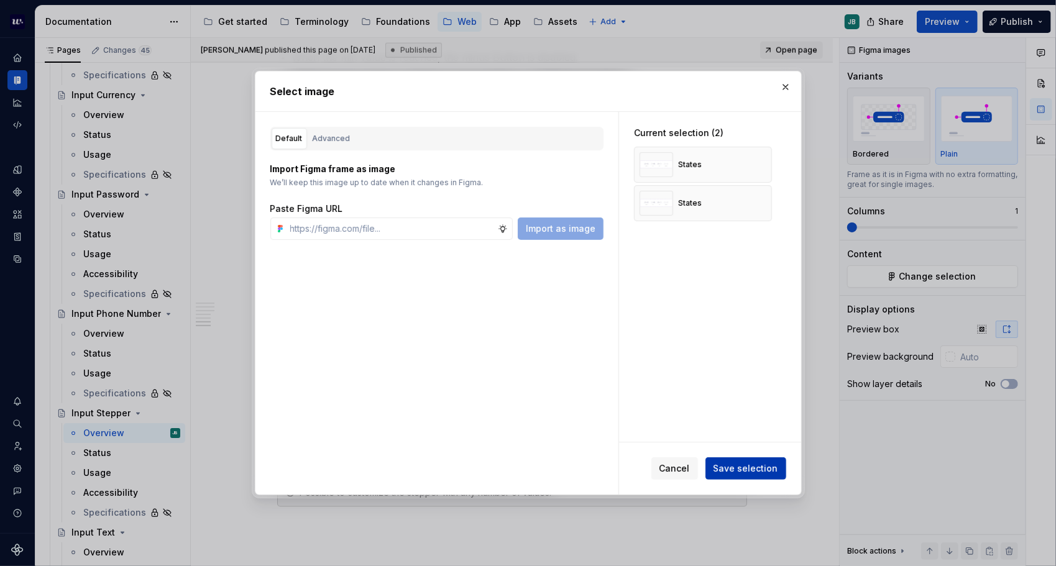
click at [755, 462] on button "Save selection" at bounding box center [745, 468] width 81 height 22
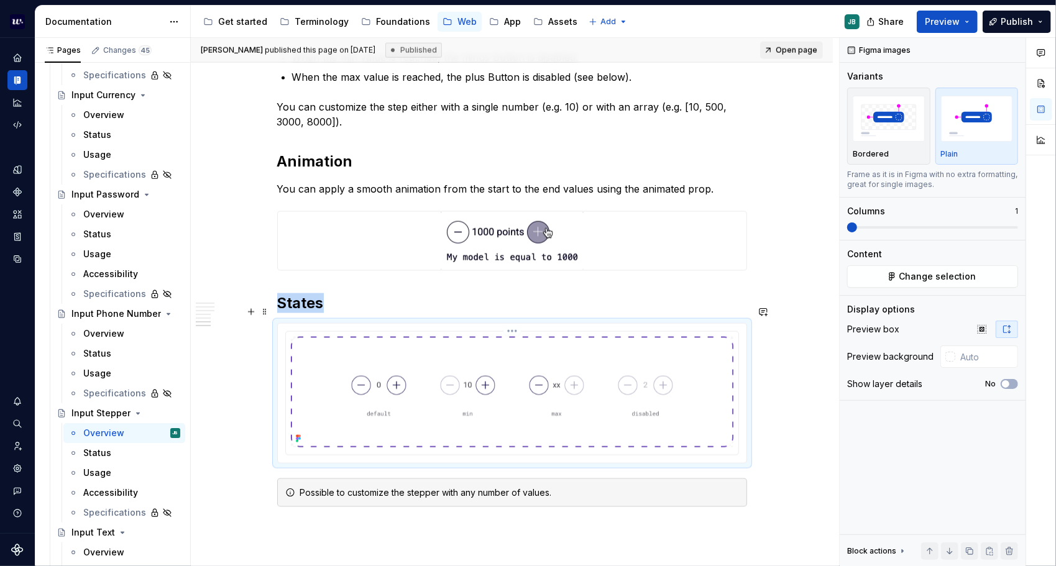
click at [604, 367] on img at bounding box center [512, 392] width 442 height 111
click at [923, 267] on button "Change selection" at bounding box center [932, 276] width 171 height 22
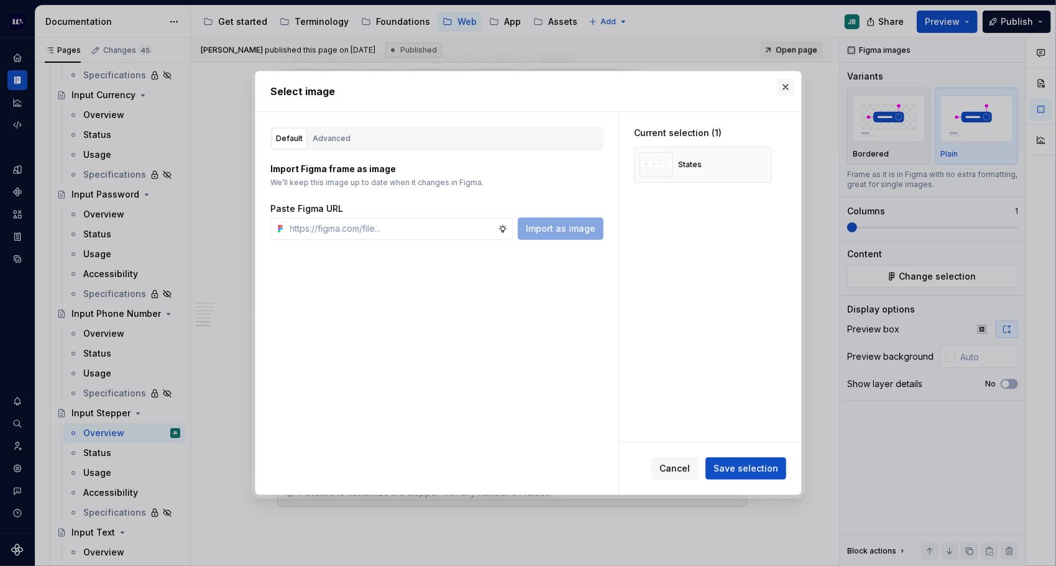
click at [788, 85] on button "button" at bounding box center [785, 86] width 17 height 17
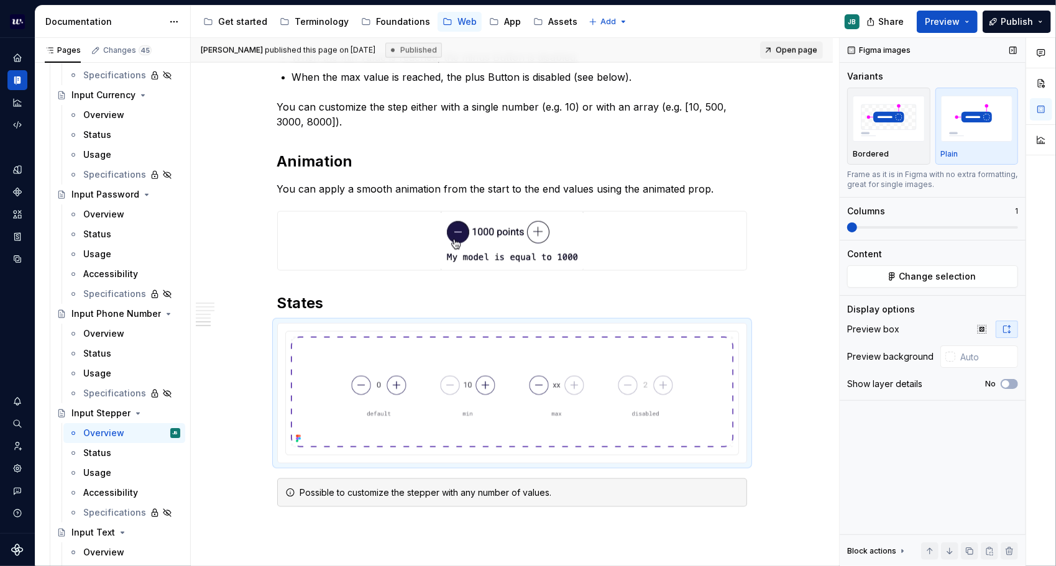
click at [859, 50] on div "Figma images" at bounding box center [879, 50] width 73 height 17
click at [1007, 50] on button "button" at bounding box center [1012, 50] width 17 height 17
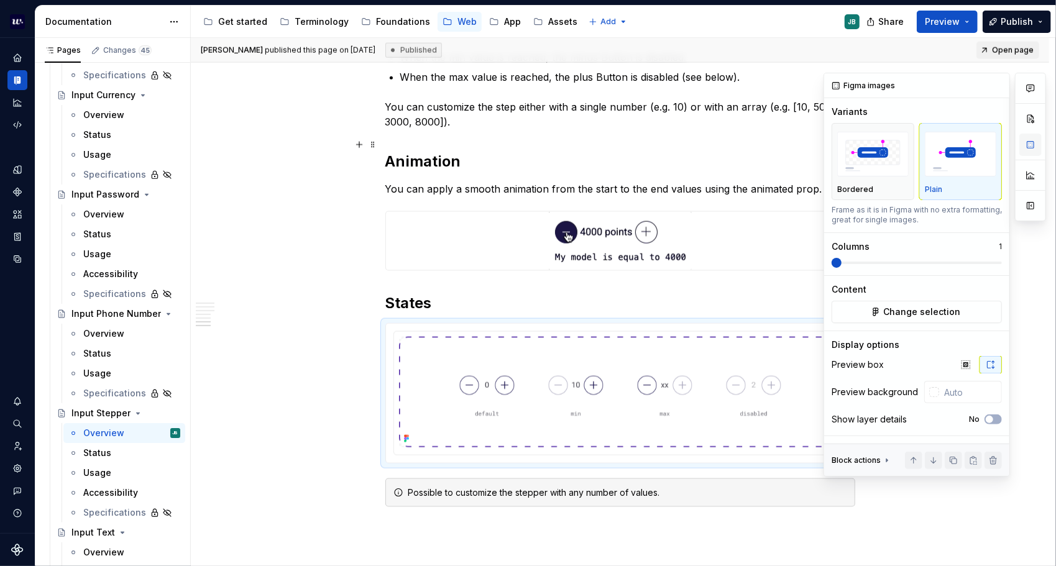
click at [1030, 137] on button "button" at bounding box center [1030, 145] width 22 height 22
click at [1035, 144] on button "button" at bounding box center [1030, 145] width 22 height 22
click at [1035, 203] on button "button" at bounding box center [1030, 205] width 22 height 22
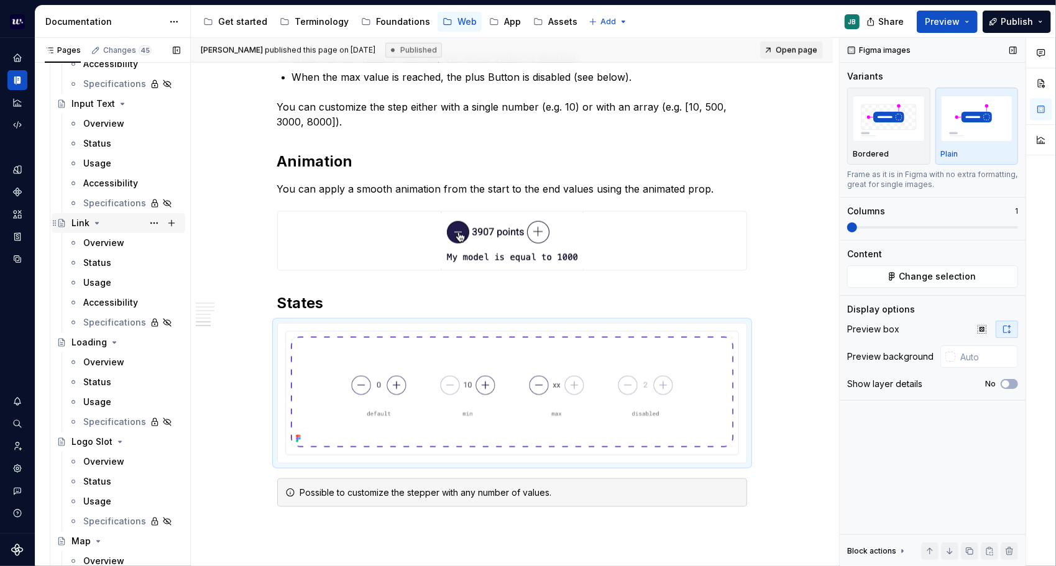
scroll to position [2905, 0]
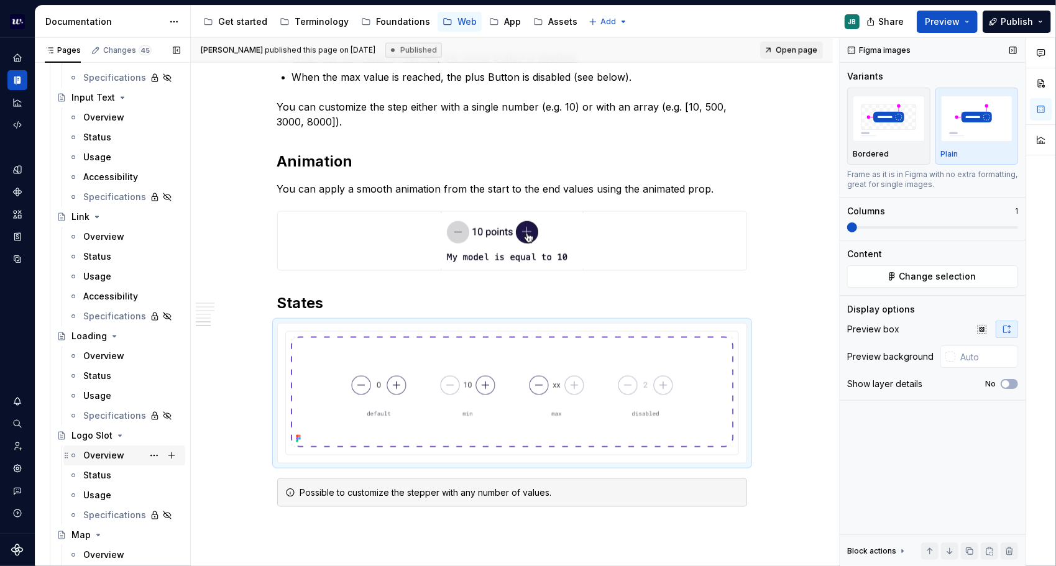
click at [127, 450] on div "Overview" at bounding box center [131, 455] width 97 height 17
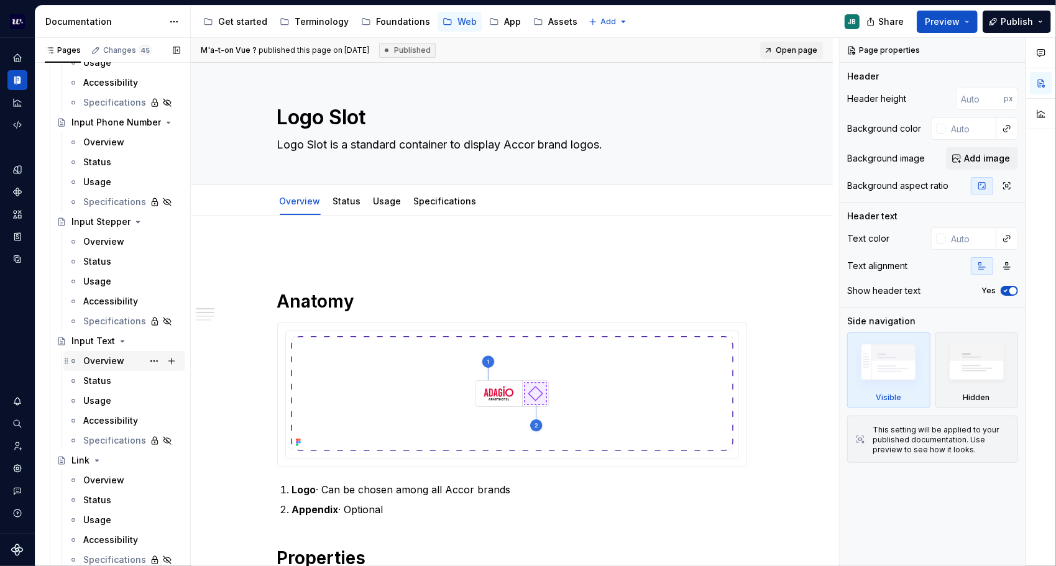
scroll to position [2657, 0]
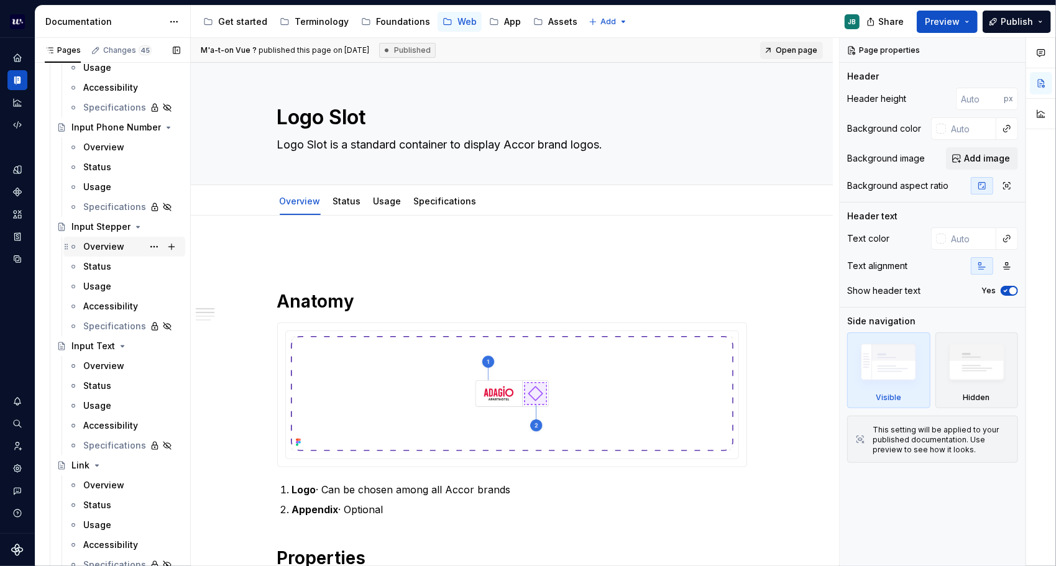
click at [121, 245] on div "Overview" at bounding box center [103, 246] width 41 height 12
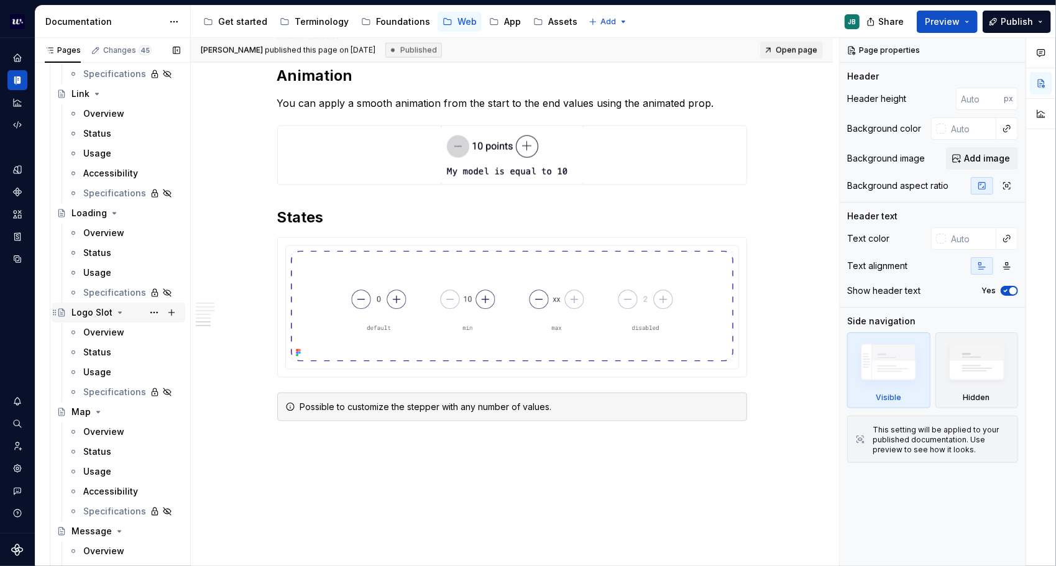
scroll to position [3030, 0]
click at [109, 337] on div "Overview" at bounding box center [131, 331] width 97 height 12
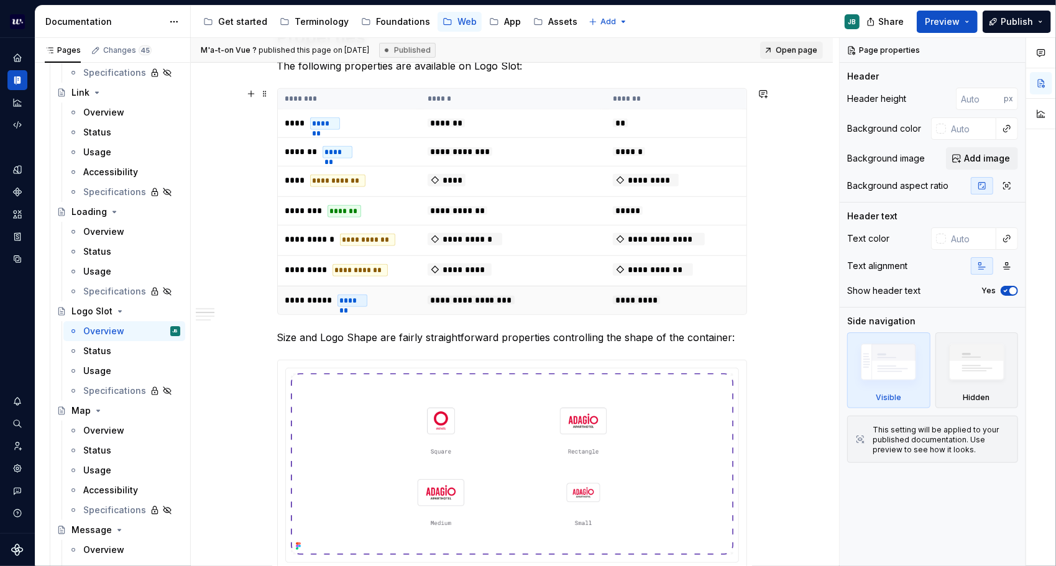
scroll to position [559, 0]
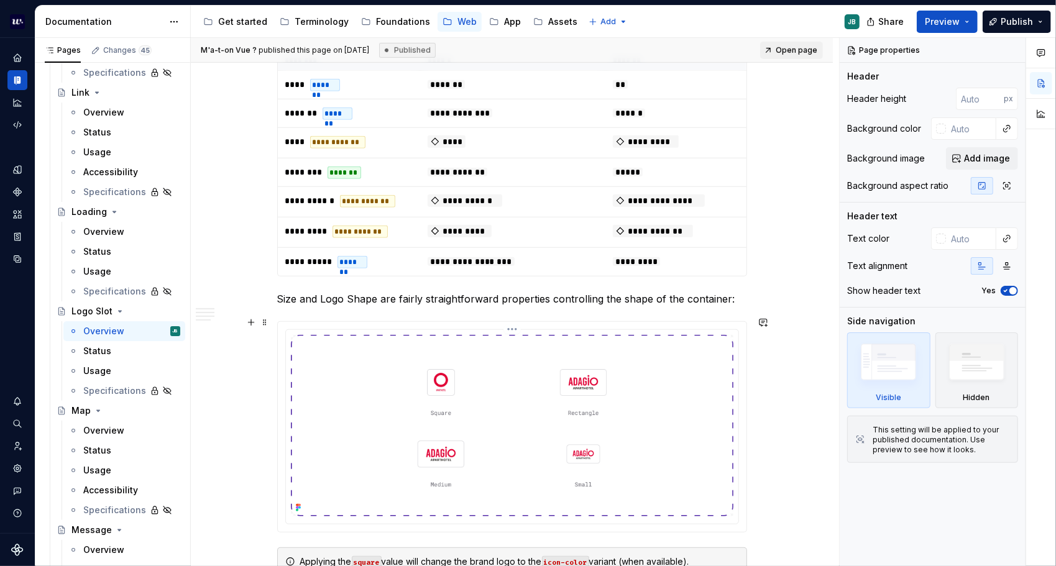
click at [582, 408] on img at bounding box center [512, 425] width 442 height 181
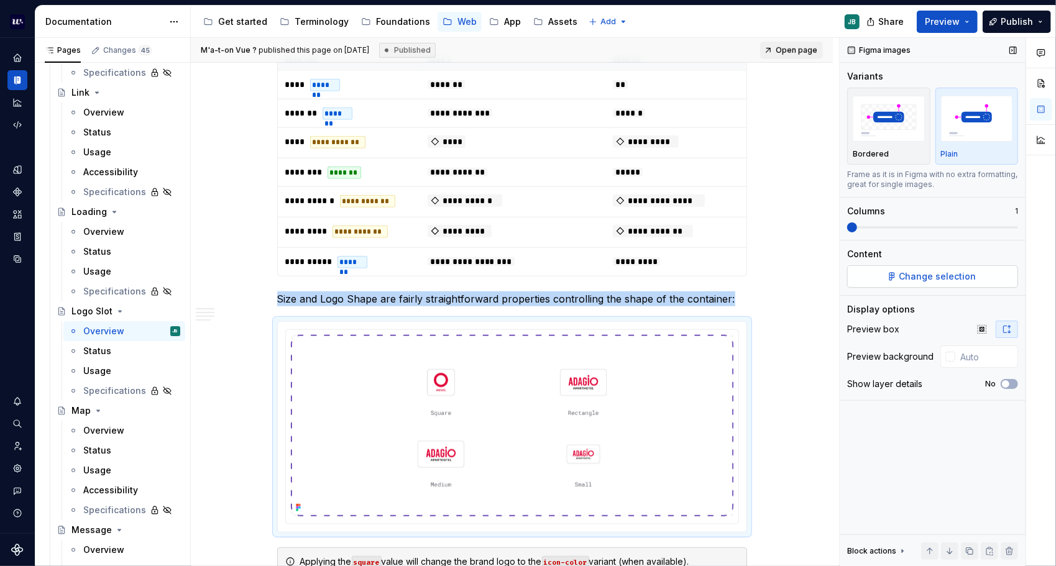
click at [952, 275] on span "Change selection" at bounding box center [937, 276] width 77 height 12
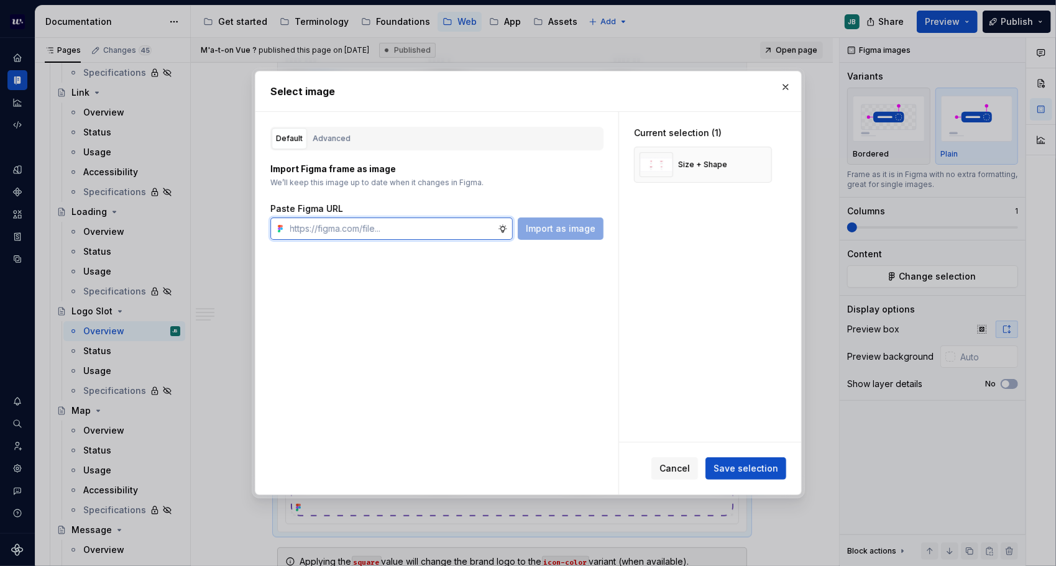
type textarea "*"
paste input "[URL][DOMAIN_NAME]"
type input "[URL][DOMAIN_NAME]"
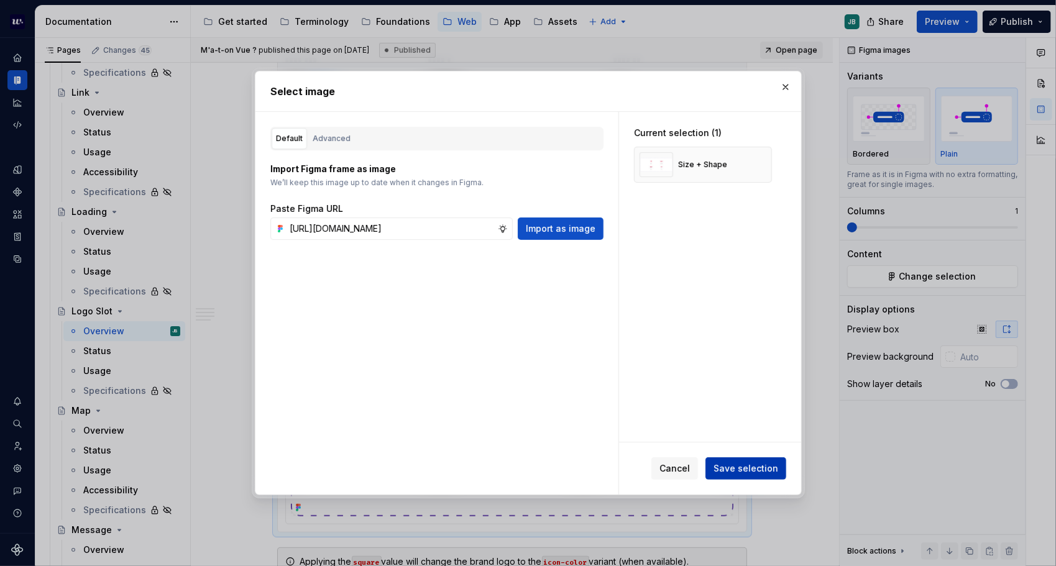
click at [760, 470] on span "Save selection" at bounding box center [745, 468] width 65 height 12
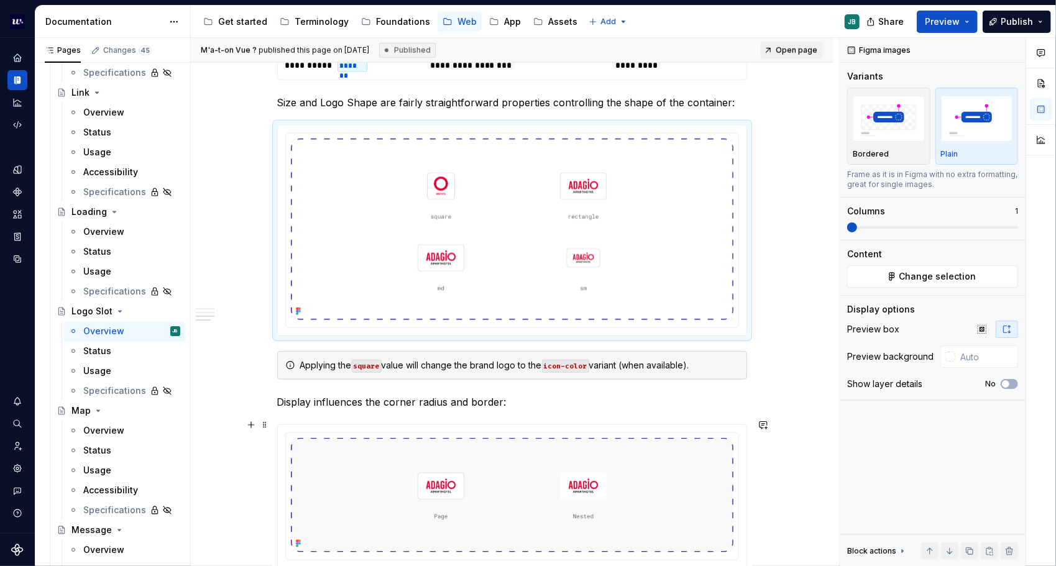
scroll to position [870, 0]
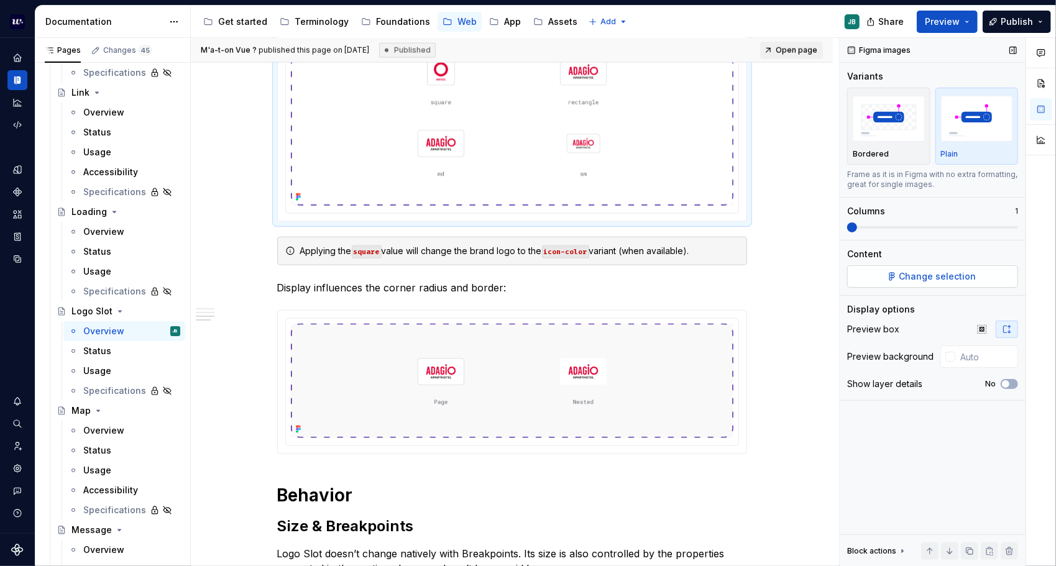
type textarea "*"
click at [622, 326] on img at bounding box center [512, 381] width 442 height 115
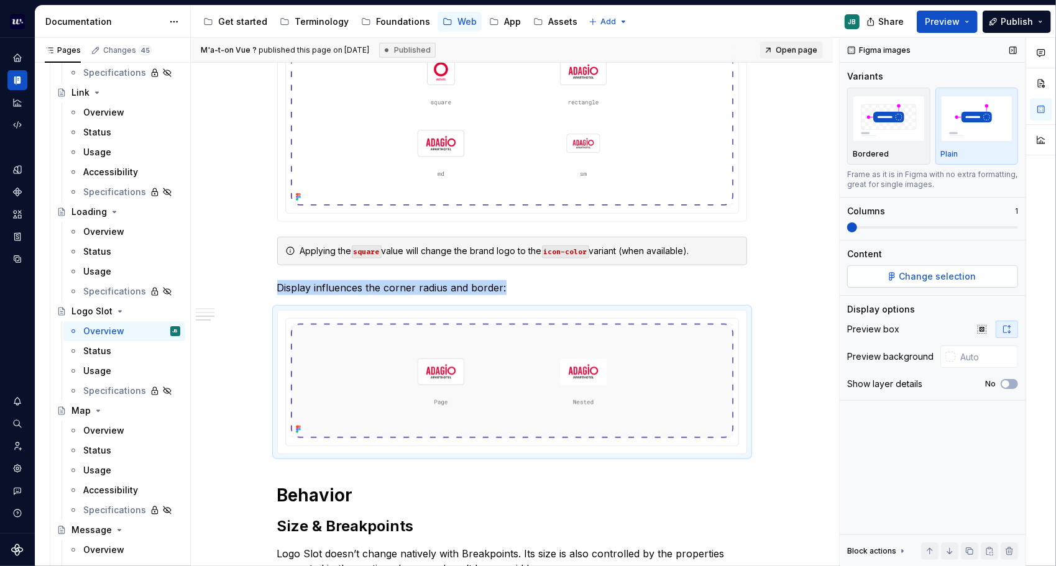
click at [995, 272] on button "Change selection" at bounding box center [932, 276] width 171 height 22
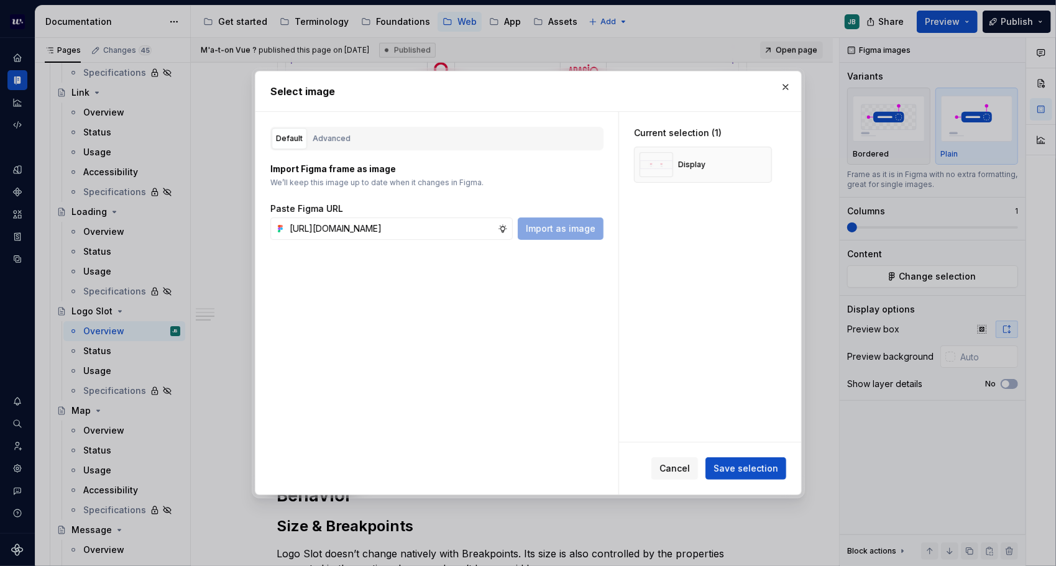
scroll to position [0, 394]
type input "[URL][DOMAIN_NAME]"
click at [777, 461] on button "Save selection" at bounding box center [745, 468] width 81 height 22
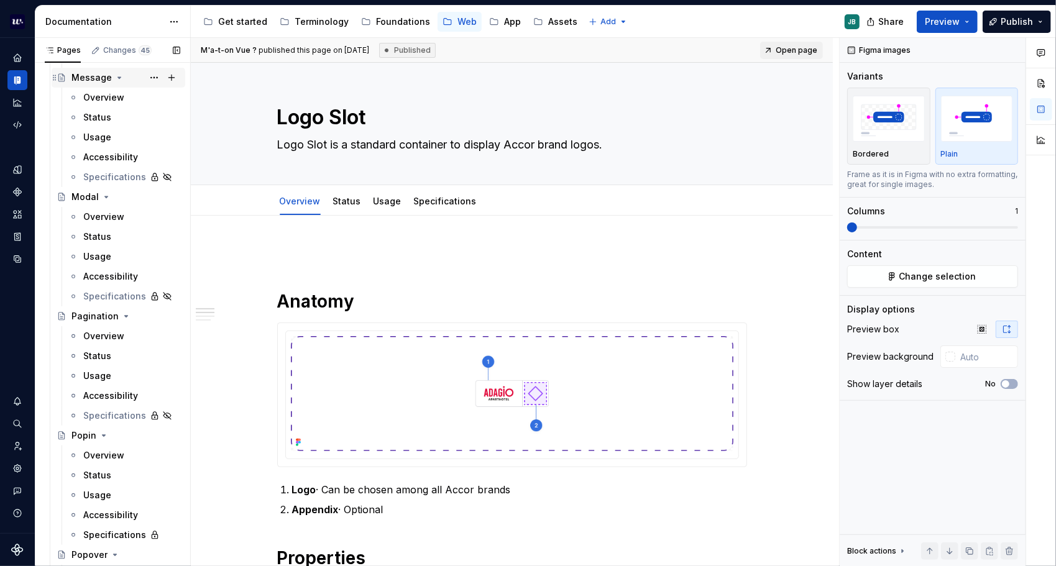
scroll to position [3527, 0]
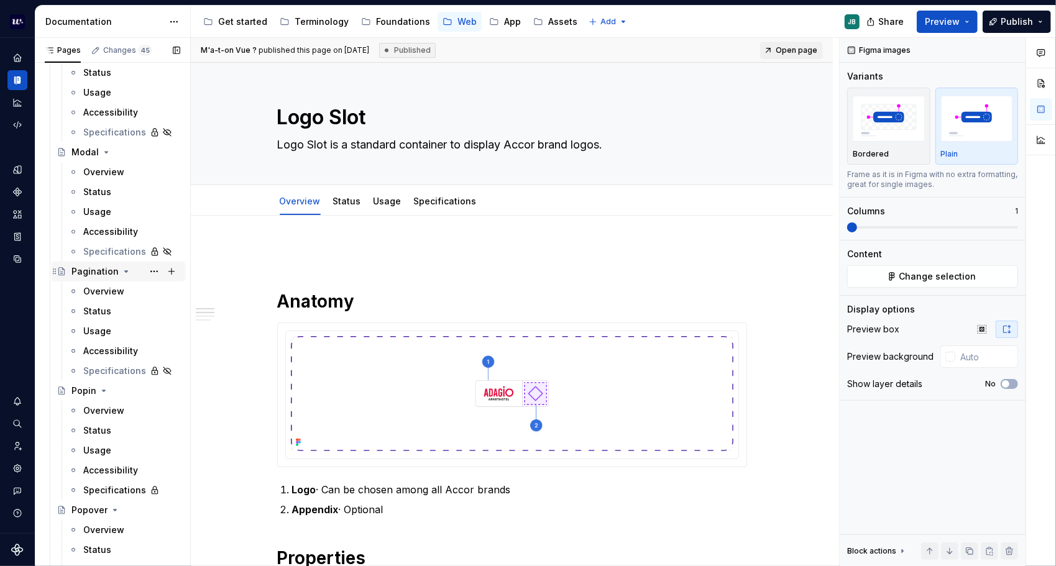
click at [88, 280] on div "Pagination" at bounding box center [125, 271] width 109 height 17
click at [88, 288] on div "Overview" at bounding box center [103, 291] width 41 height 12
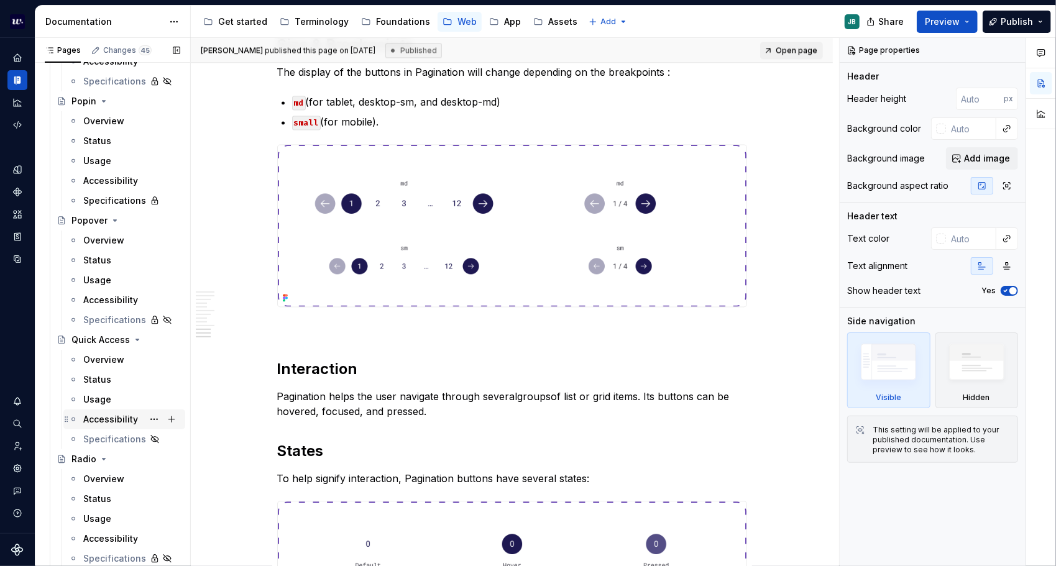
scroll to position [3976, 0]
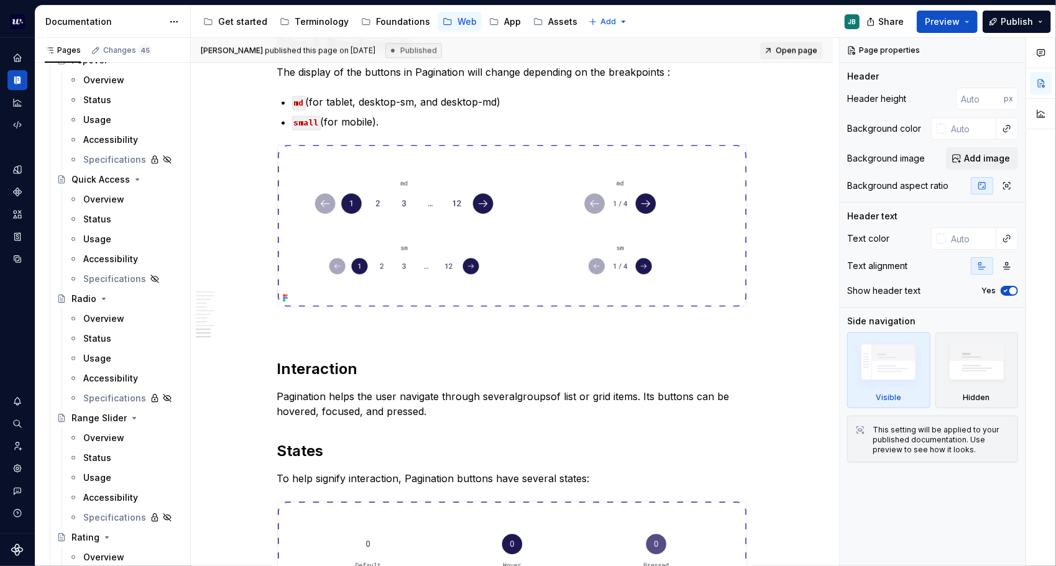
click at [121, 317] on div "Overview" at bounding box center [103, 319] width 41 height 12
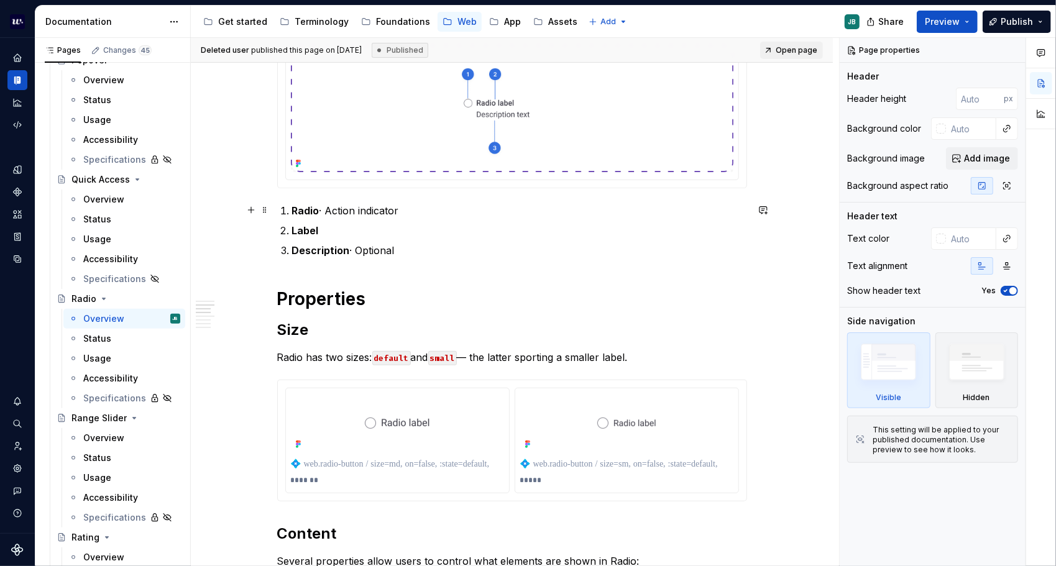
scroll to position [249, 0]
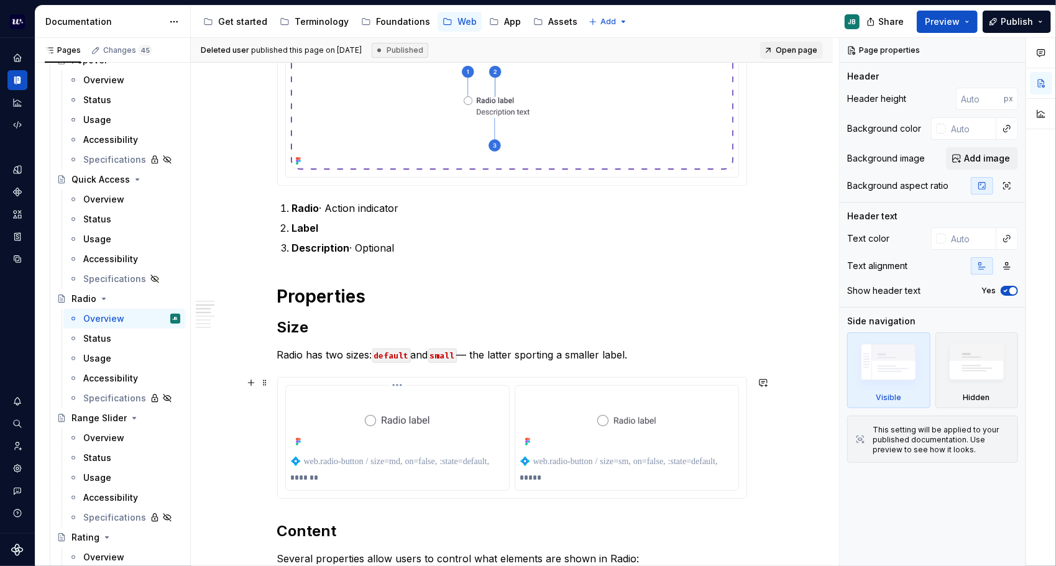
click at [303, 475] on p "*******" at bounding box center [398, 478] width 214 height 10
type textarea "*"
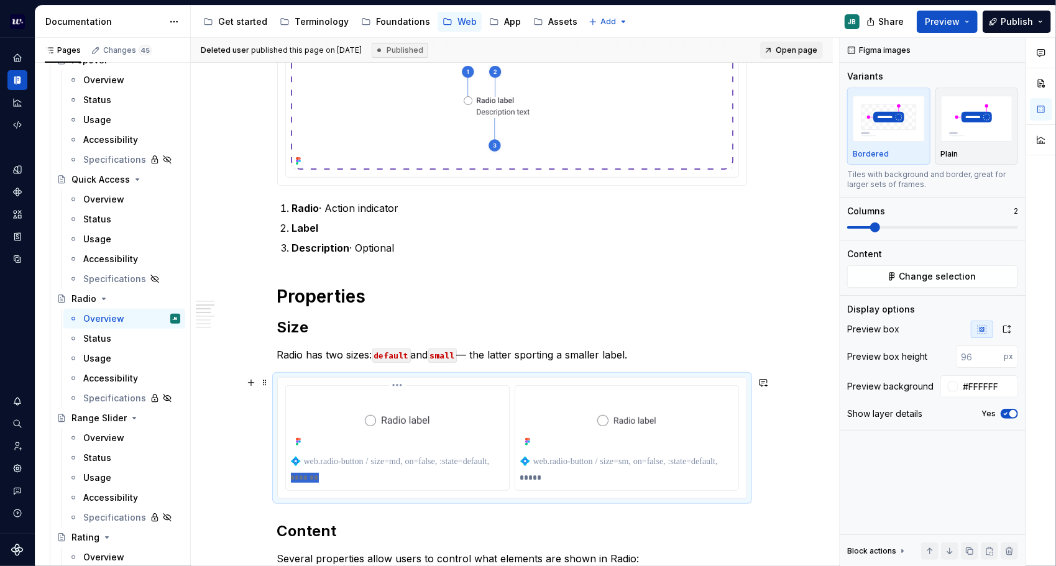
click at [303, 475] on p "*******" at bounding box center [398, 478] width 214 height 10
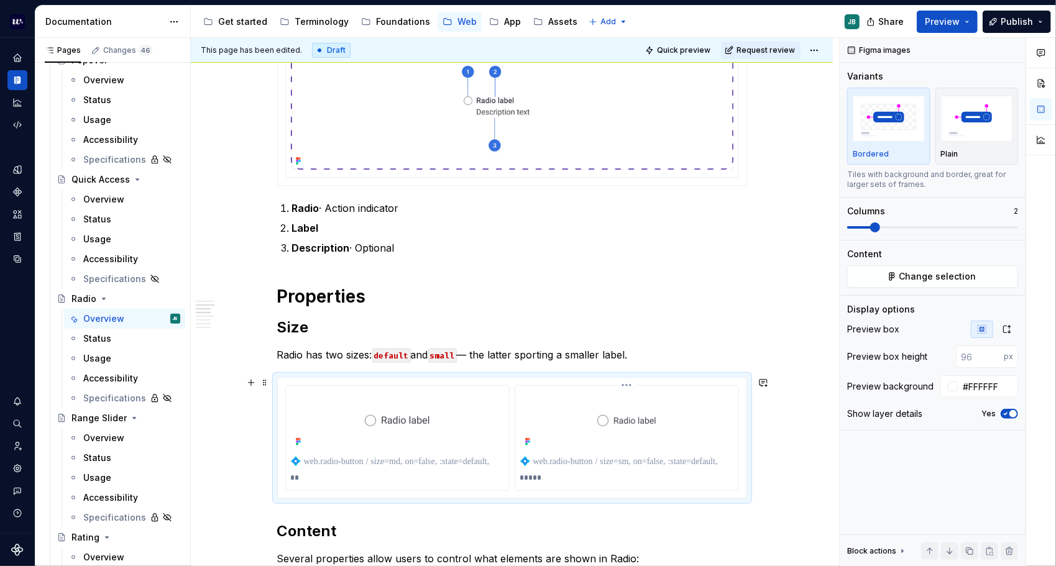
click at [557, 481] on p "*****" at bounding box center [627, 478] width 214 height 10
click at [529, 473] on p "*****" at bounding box center [627, 478] width 214 height 10
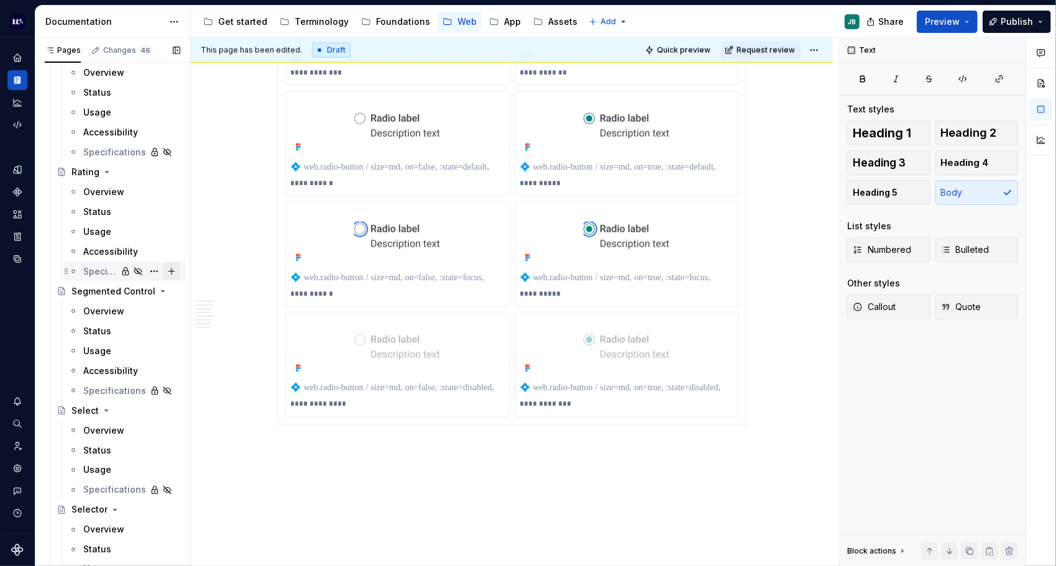
scroll to position [4349, 0]
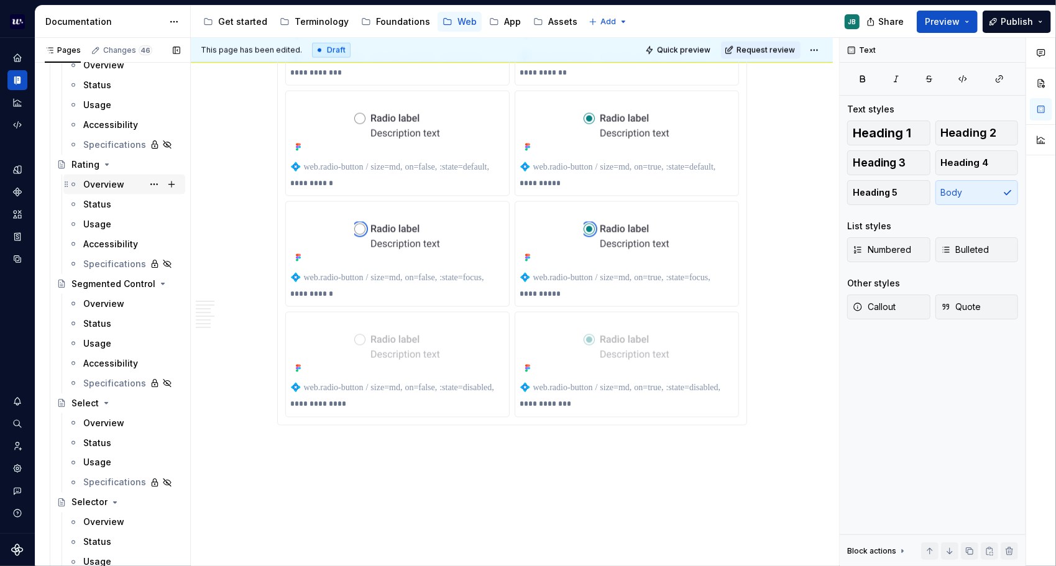
click at [99, 185] on div "Overview" at bounding box center [103, 184] width 41 height 12
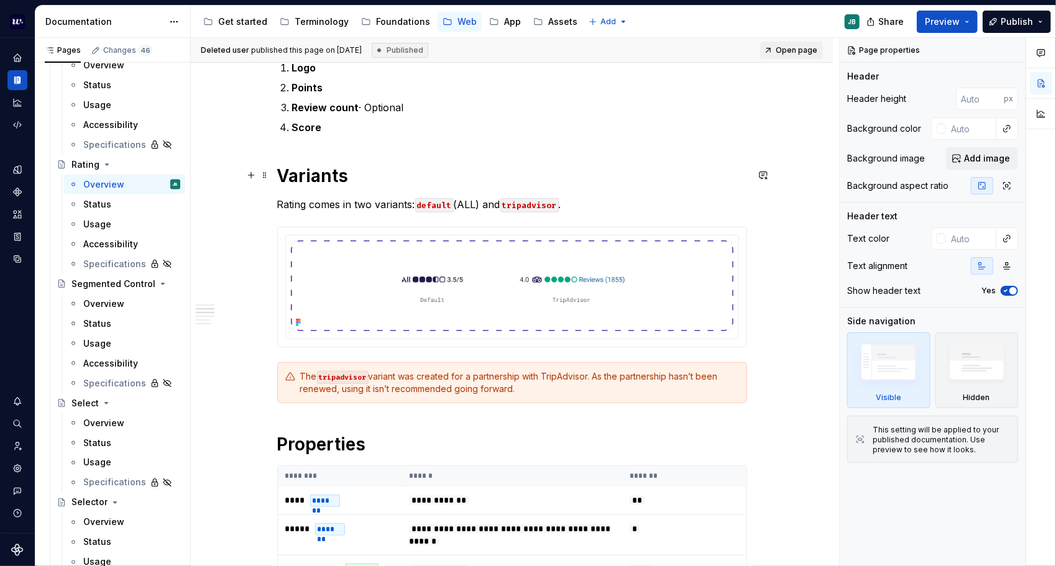
scroll to position [373, 0]
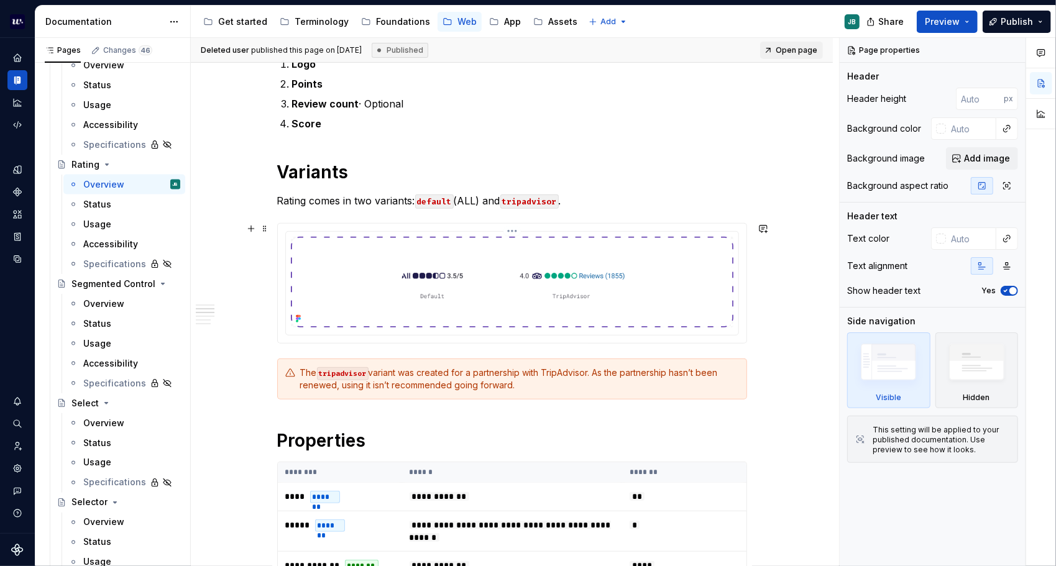
click at [461, 293] on img at bounding box center [512, 282] width 442 height 91
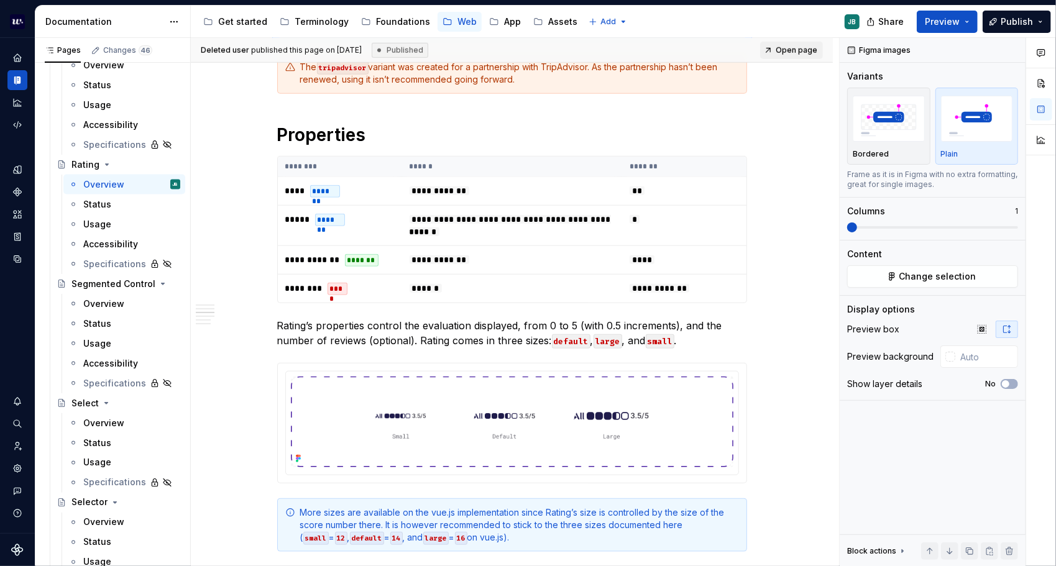
scroll to position [746, 0]
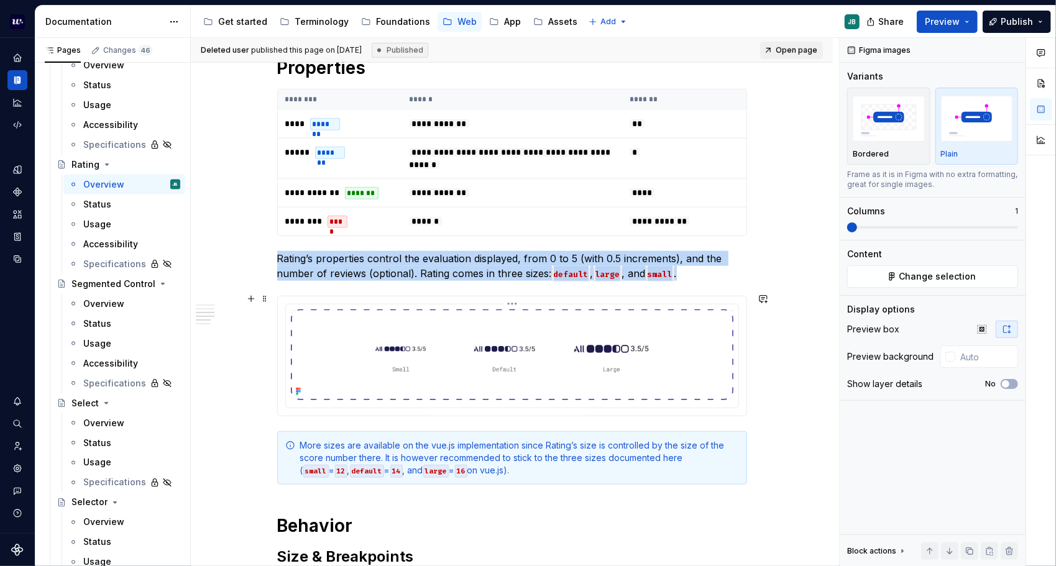
click at [541, 344] on img at bounding box center [512, 354] width 442 height 91
click at [534, 367] on img at bounding box center [512, 354] width 442 height 91
click at [918, 268] on button "Change selection" at bounding box center [932, 276] width 171 height 22
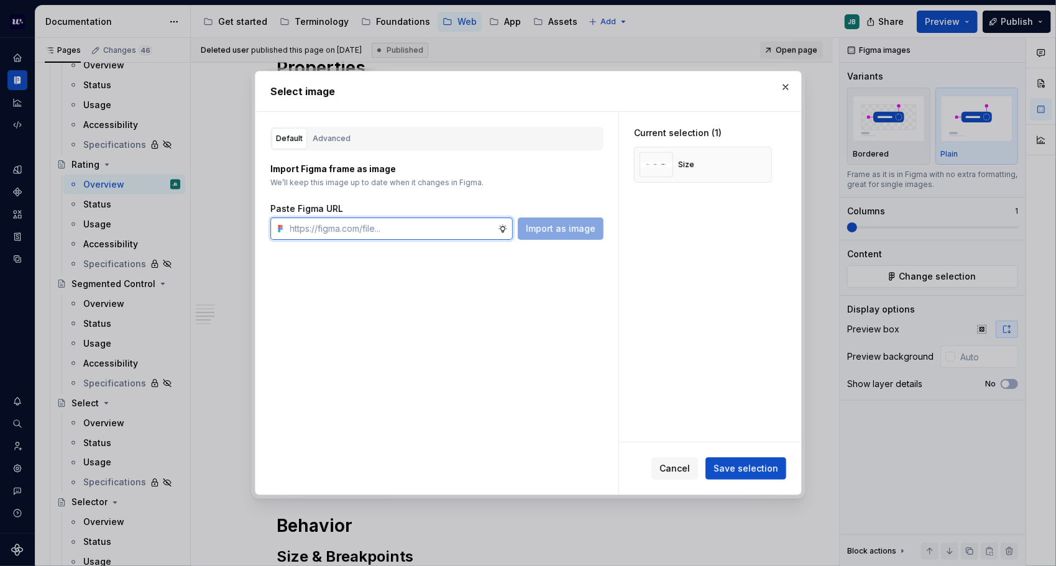
type textarea "*"
paste input "[URL][DOMAIN_NAME]"
type input "[URL][DOMAIN_NAME]"
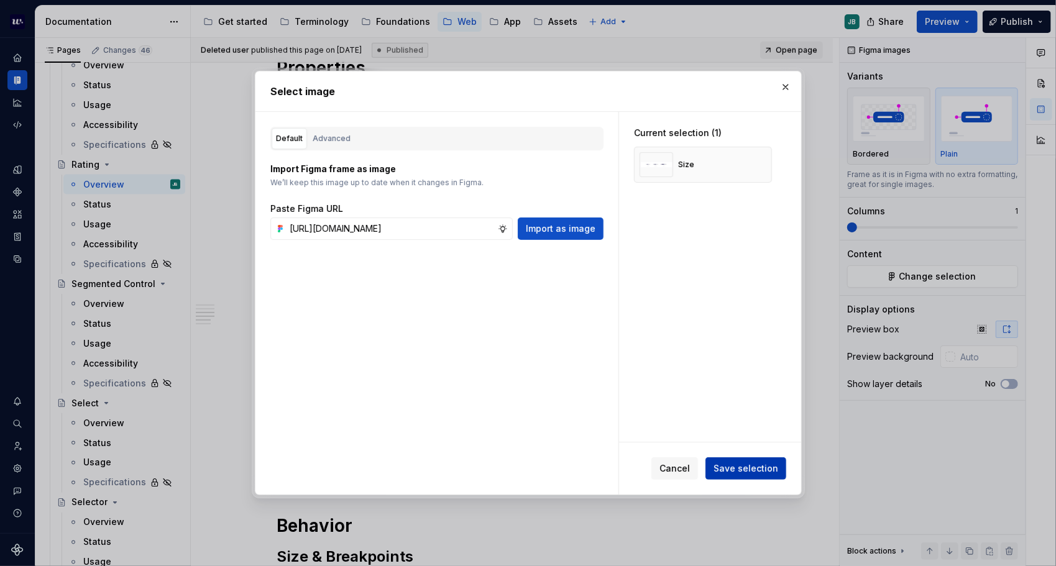
click at [770, 467] on span "Save selection" at bounding box center [745, 468] width 65 height 12
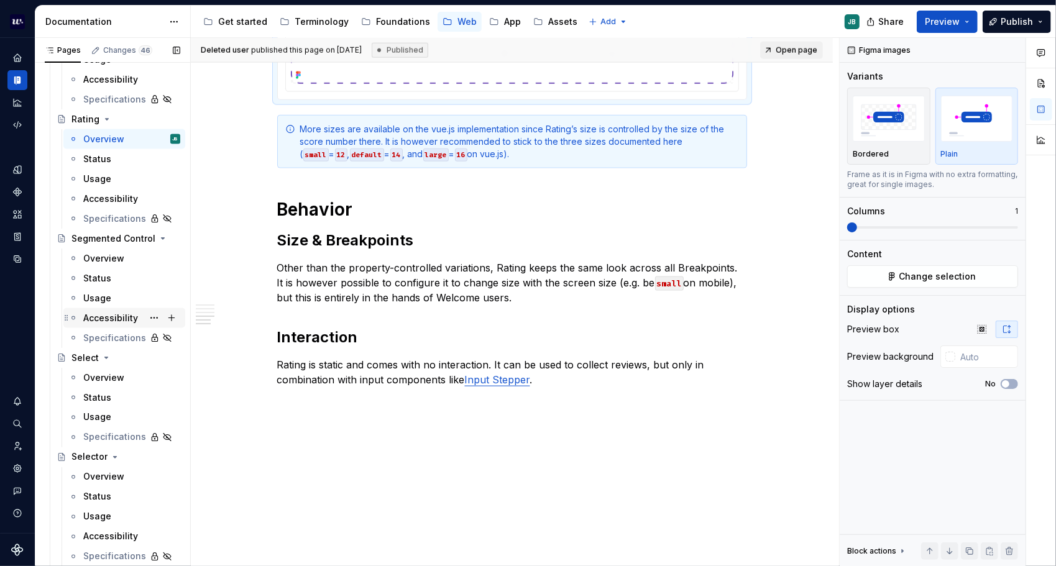
scroll to position [4411, 0]
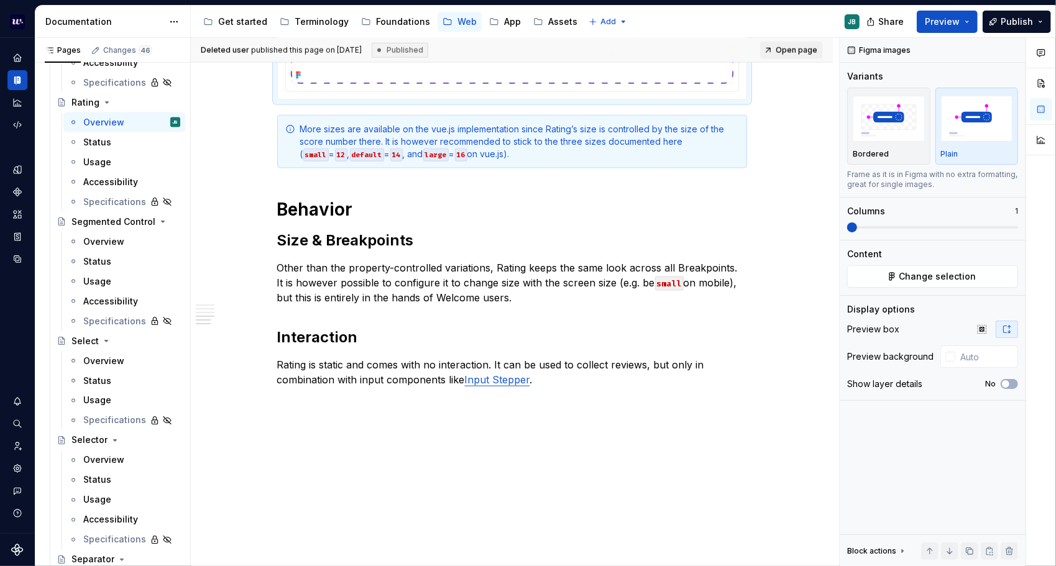
click at [89, 456] on div "Overview" at bounding box center [103, 460] width 41 height 12
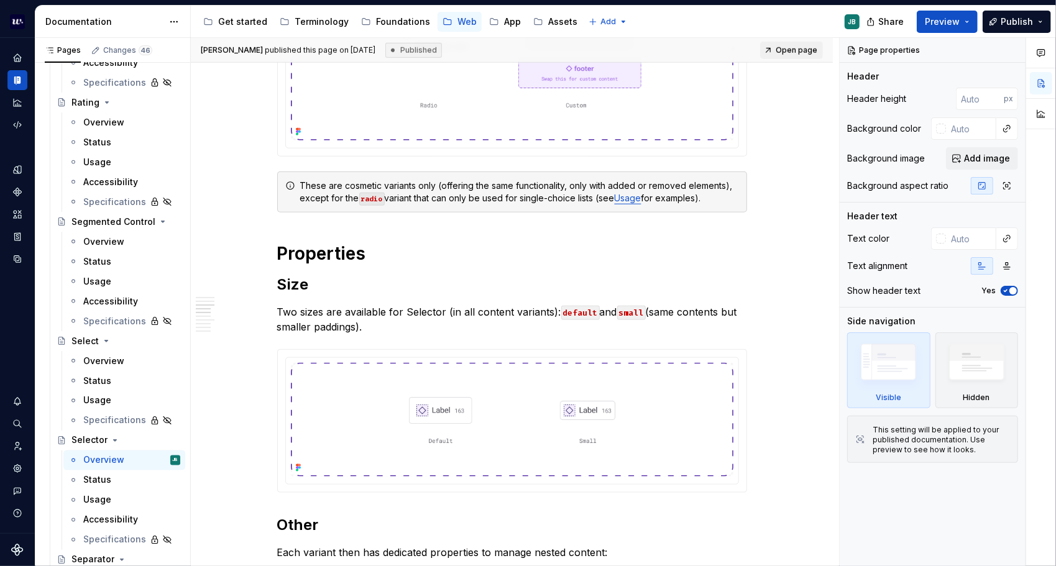
scroll to position [808, 0]
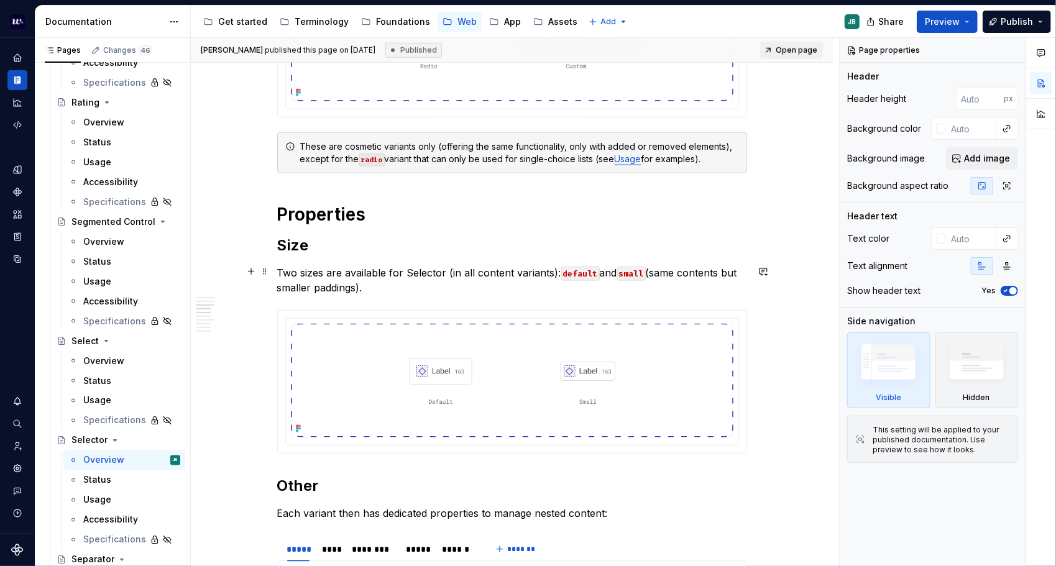
click at [580, 267] on code "default" at bounding box center [580, 274] width 39 height 14
type textarea "*"
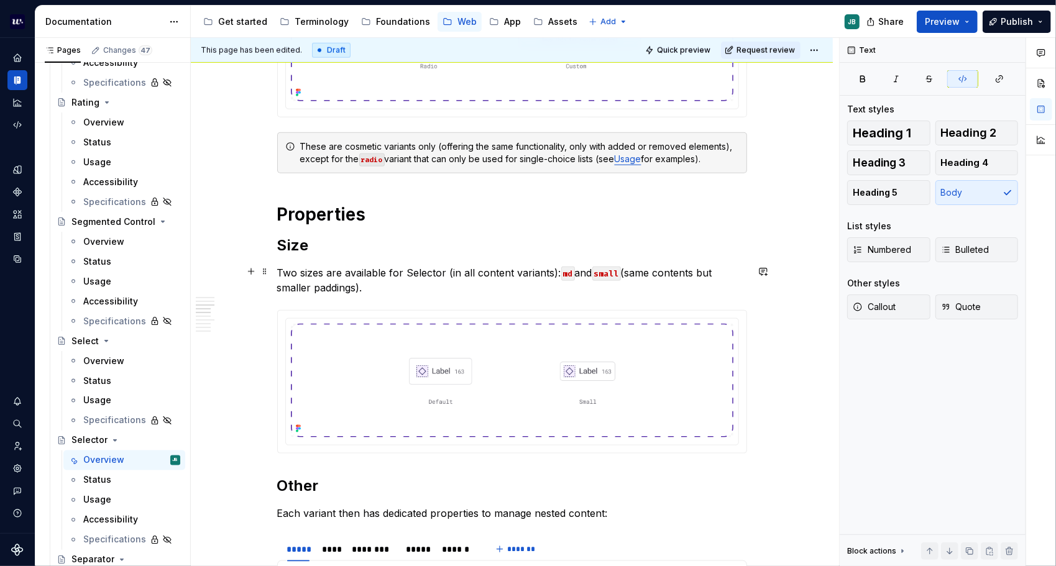
click at [607, 268] on code "small" at bounding box center [606, 274] width 29 height 14
click at [604, 271] on code "small" at bounding box center [606, 274] width 29 height 14
click at [614, 268] on code "small" at bounding box center [606, 274] width 29 height 14
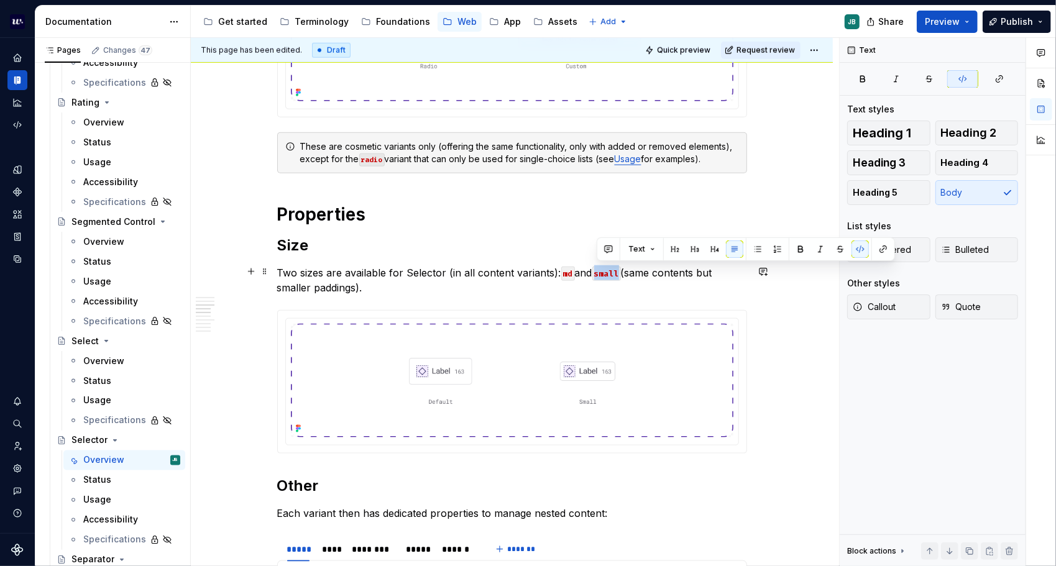
drag, startPoint x: 620, startPoint y: 270, endPoint x: 596, endPoint y: 271, distance: 23.6
click at [596, 271] on code "small" at bounding box center [606, 274] width 29 height 14
click at [639, 269] on p "Two sizes are available for Selector (in all content variants): md and sm (same…" at bounding box center [512, 280] width 470 height 30
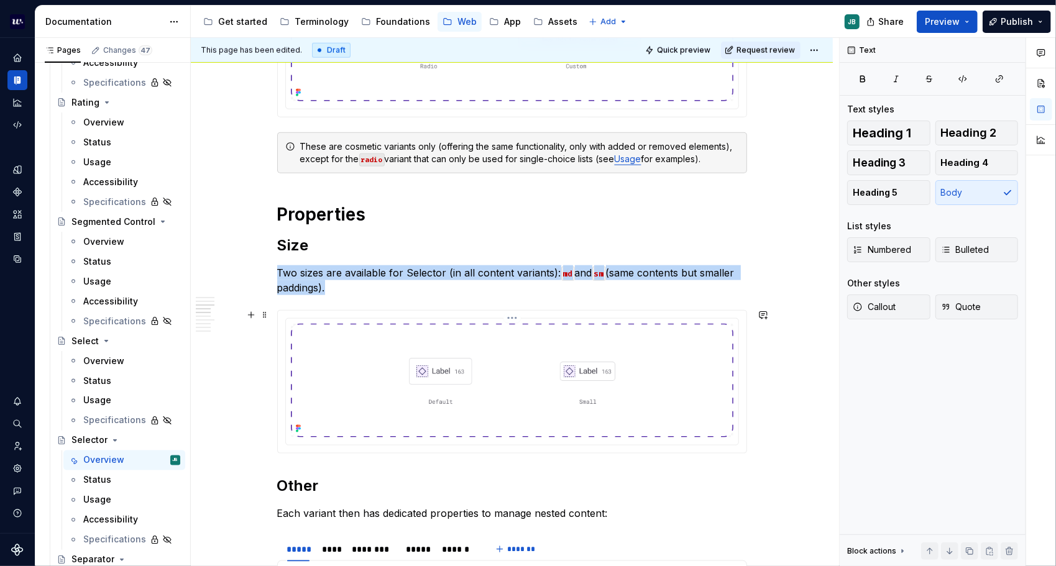
click at [436, 379] on img at bounding box center [512, 381] width 442 height 114
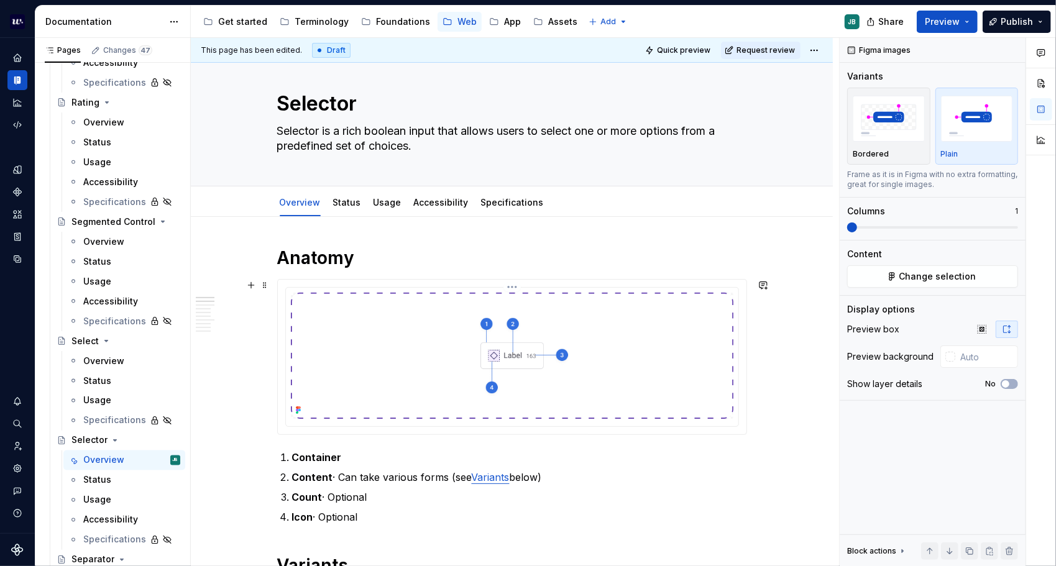
scroll to position [0, 0]
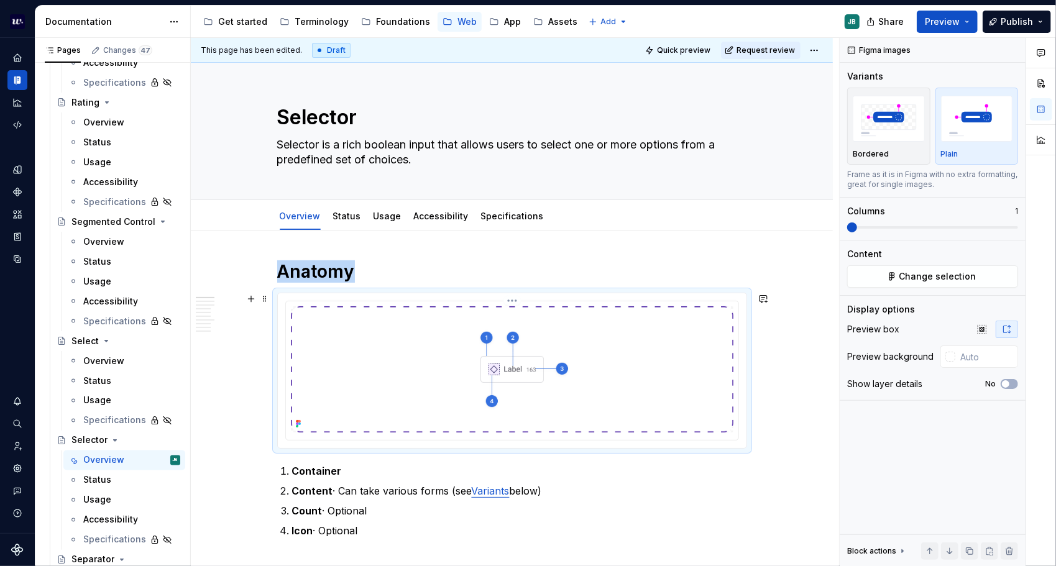
click at [480, 370] on img at bounding box center [512, 369] width 442 height 126
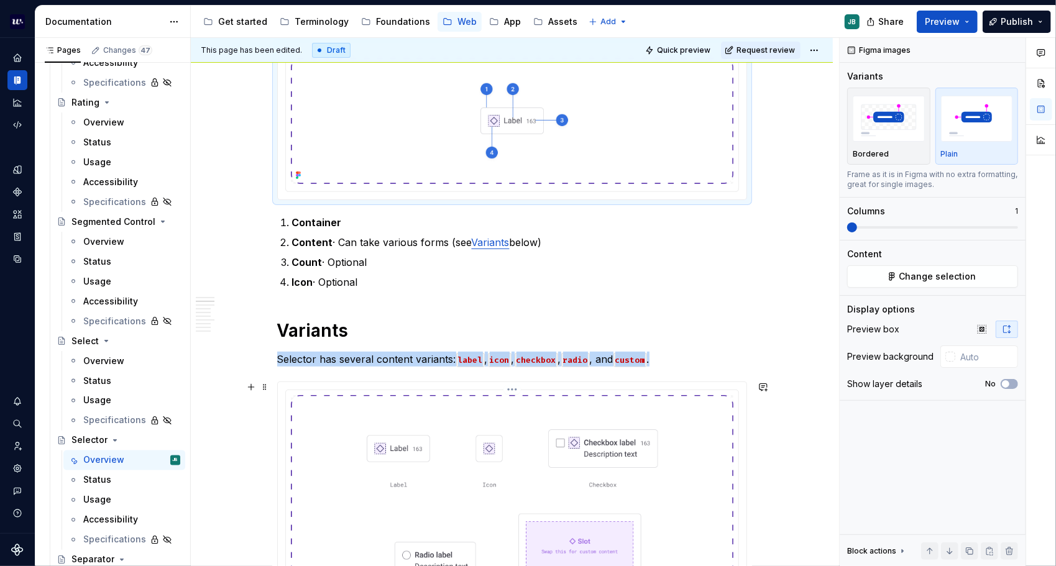
click at [478, 444] on img at bounding box center [512, 527] width 442 height 265
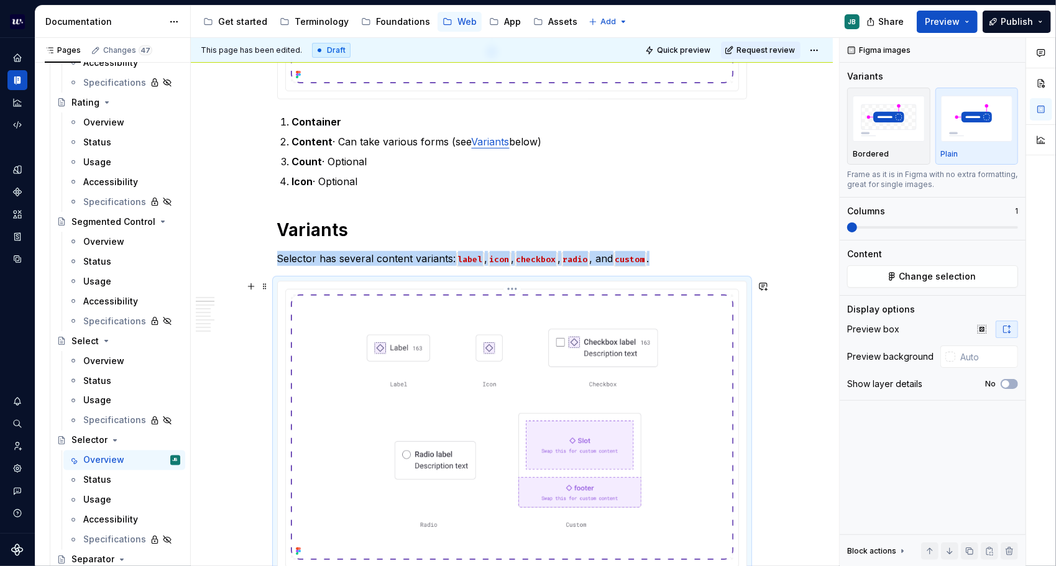
scroll to position [373, 0]
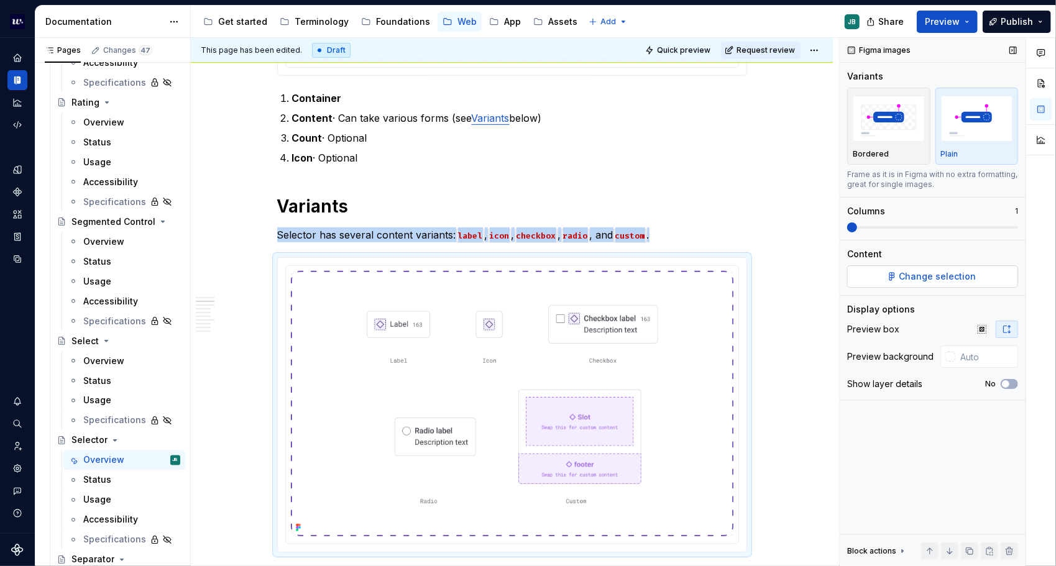
click at [952, 280] on span "Change selection" at bounding box center [937, 276] width 77 height 12
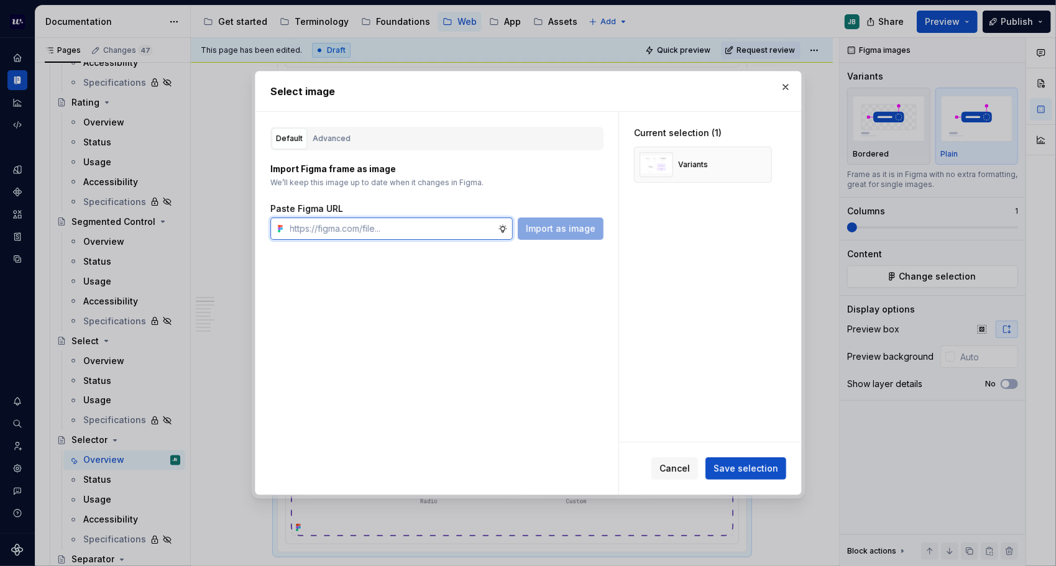
type textarea "*"
paste input "[URL][DOMAIN_NAME]"
type input "[URL][DOMAIN_NAME]"
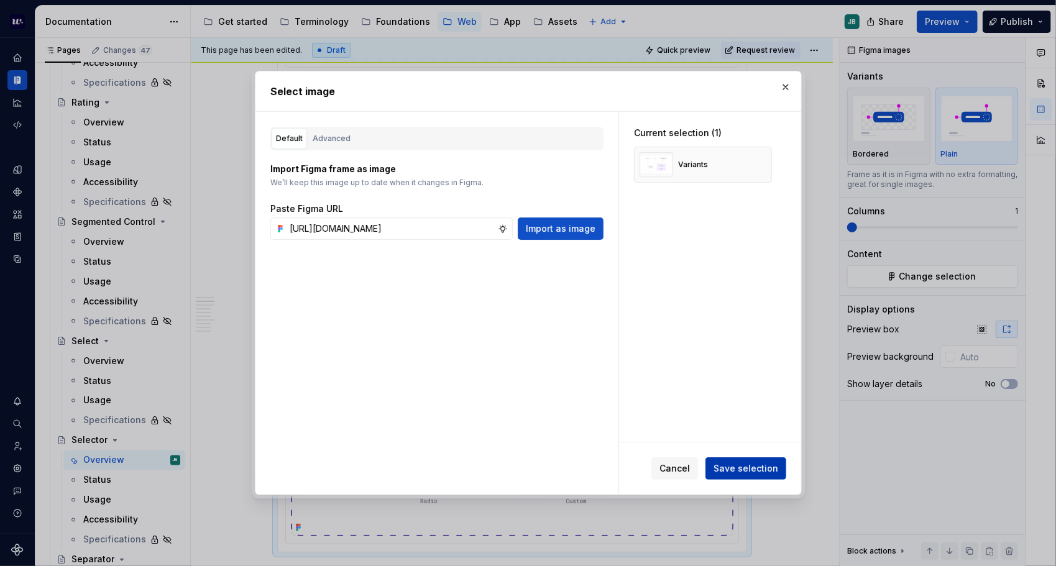
click at [756, 467] on span "Save selection" at bounding box center [745, 468] width 65 height 12
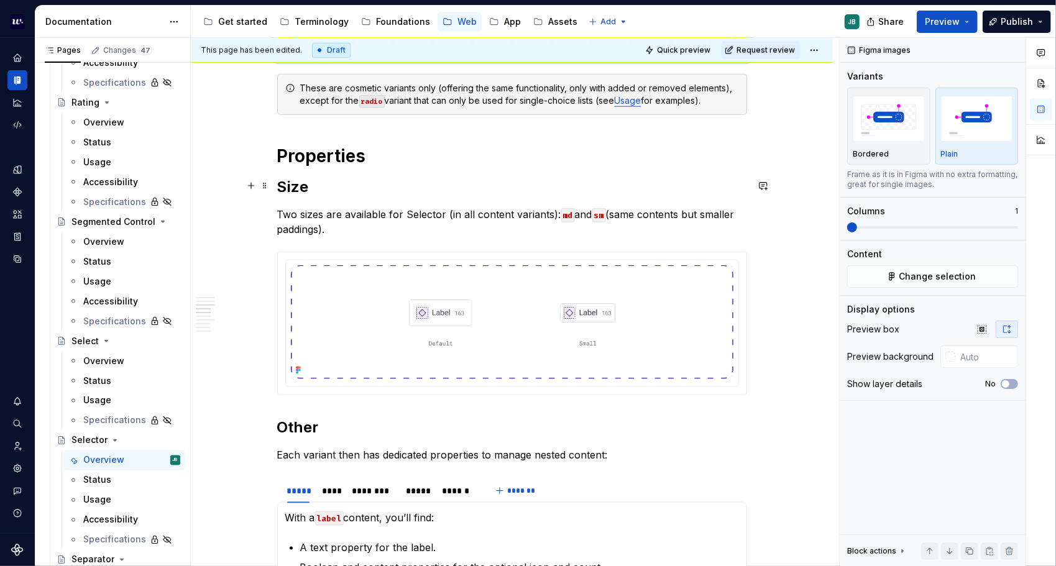
scroll to position [870, 0]
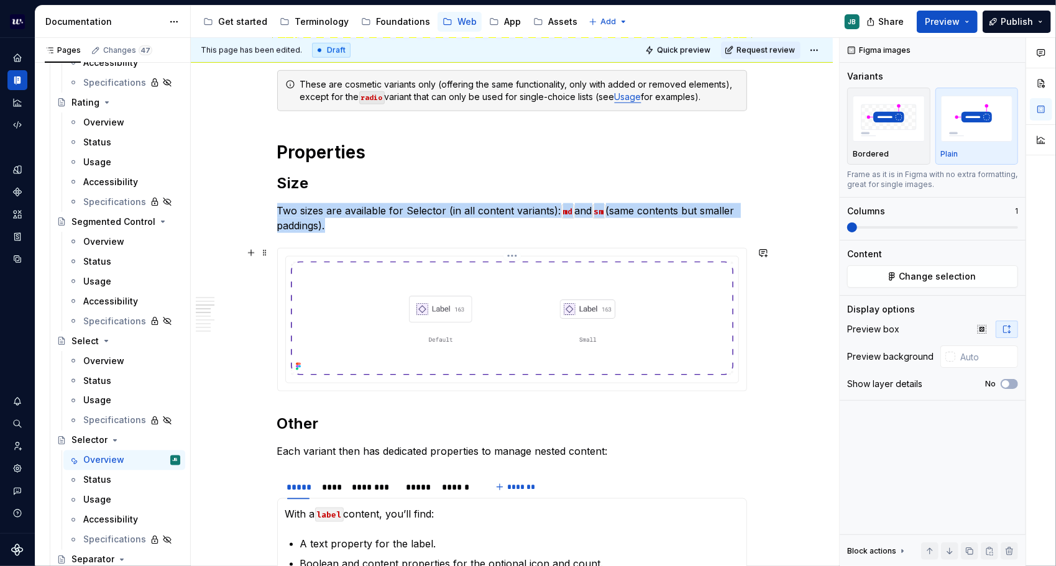
click at [538, 339] on img at bounding box center [512, 319] width 442 height 114
click at [941, 278] on span "Change selection" at bounding box center [937, 276] width 77 height 12
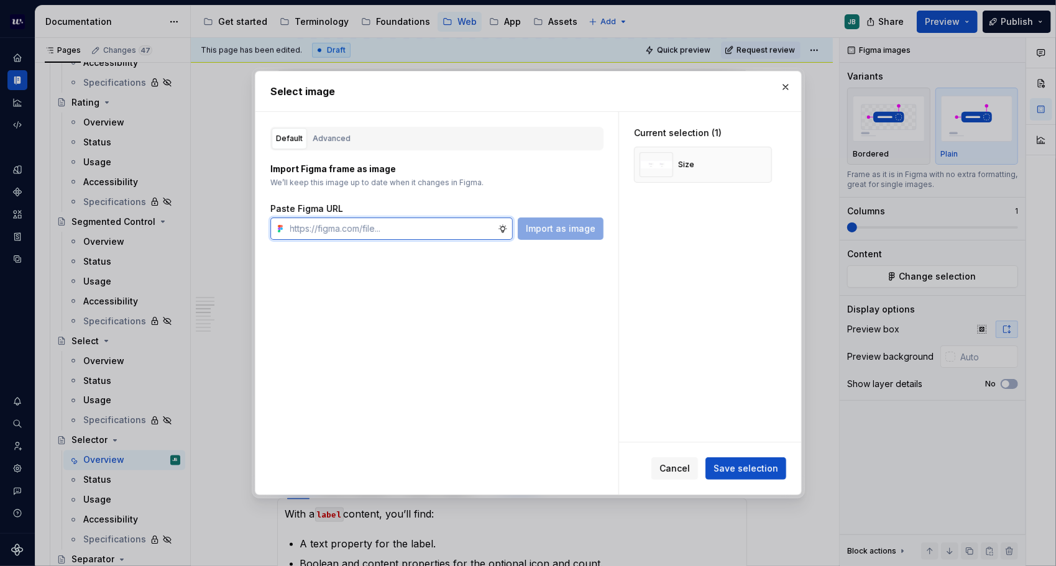
type textarea "*"
paste input "[URL][DOMAIN_NAME]"
type input "[URL][DOMAIN_NAME]"
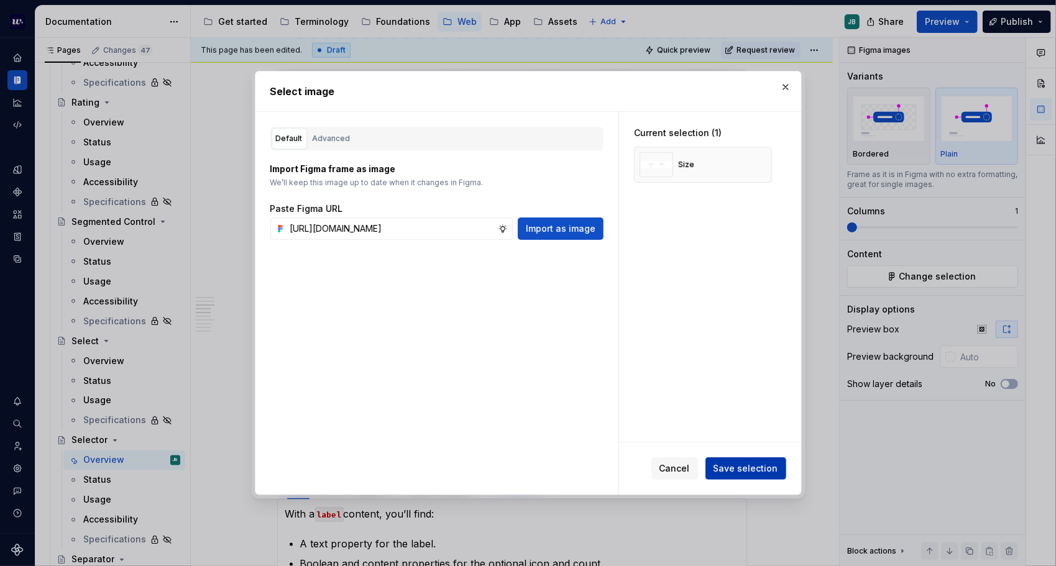
click at [745, 465] on span "Save selection" at bounding box center [745, 468] width 65 height 12
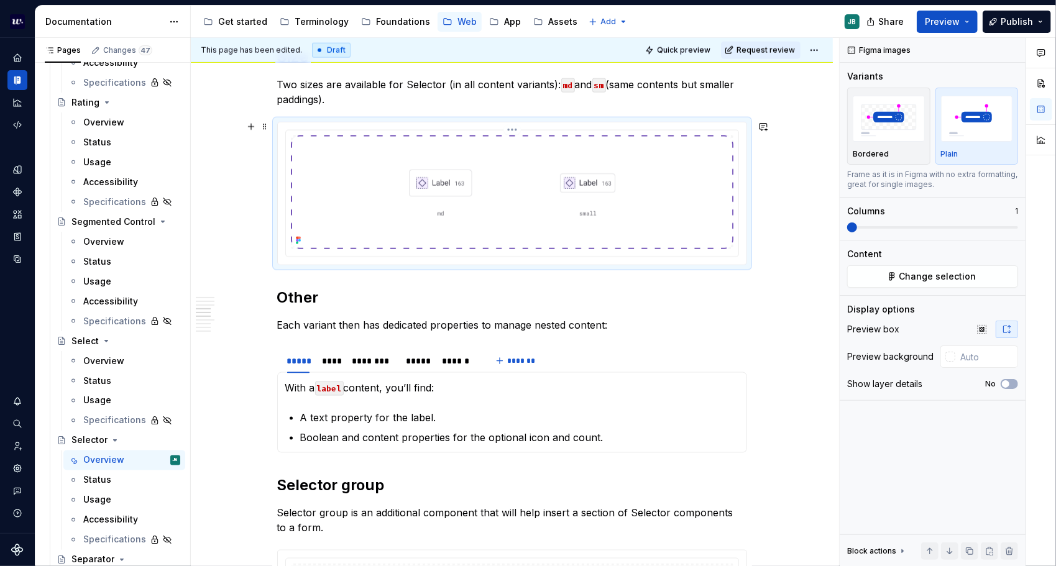
scroll to position [994, 0]
click at [24, 39] on button "Expand sidebar" at bounding box center [25, 37] width 17 height 17
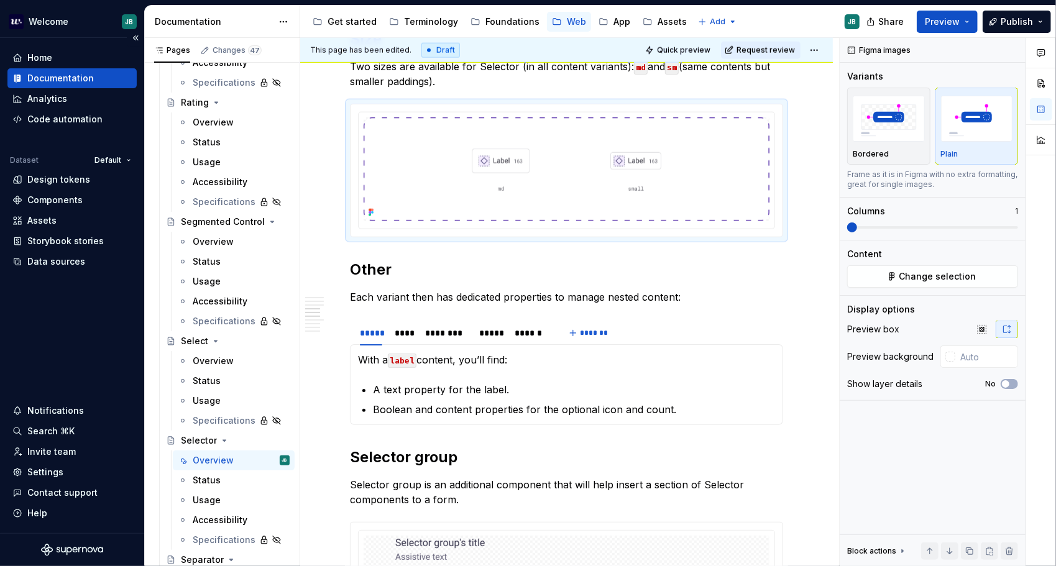
scroll to position [974, 0]
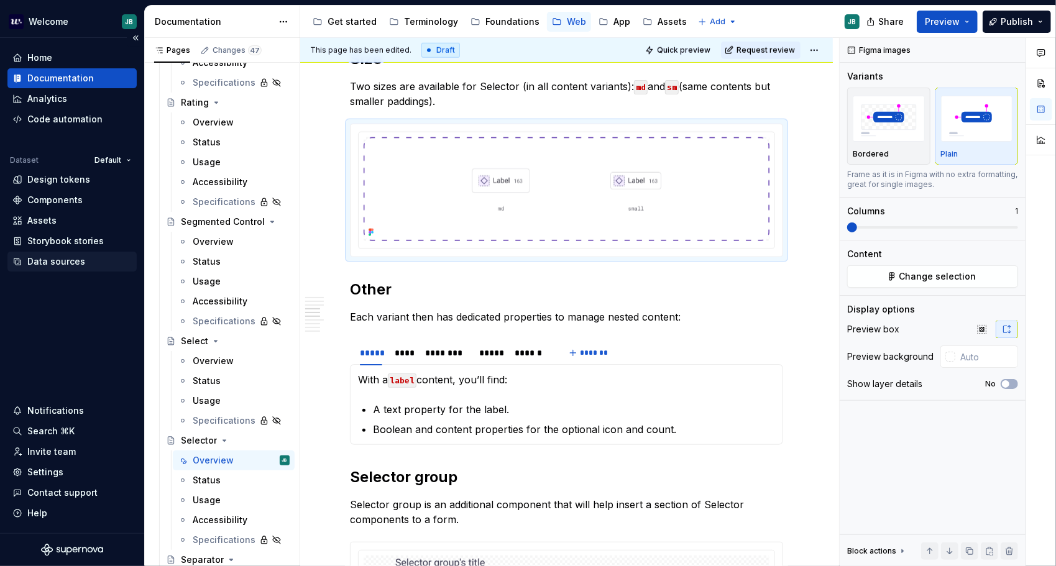
click at [73, 258] on div "Data sources" at bounding box center [56, 261] width 58 height 12
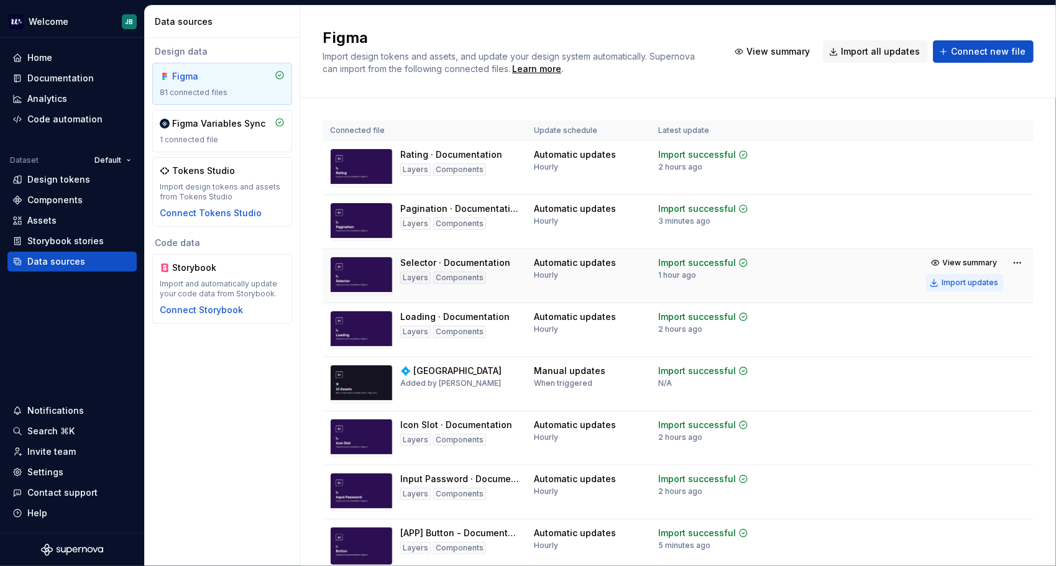
click at [973, 283] on div "Import updates" at bounding box center [969, 283] width 57 height 10
click at [71, 83] on div "Documentation" at bounding box center [60, 78] width 66 height 12
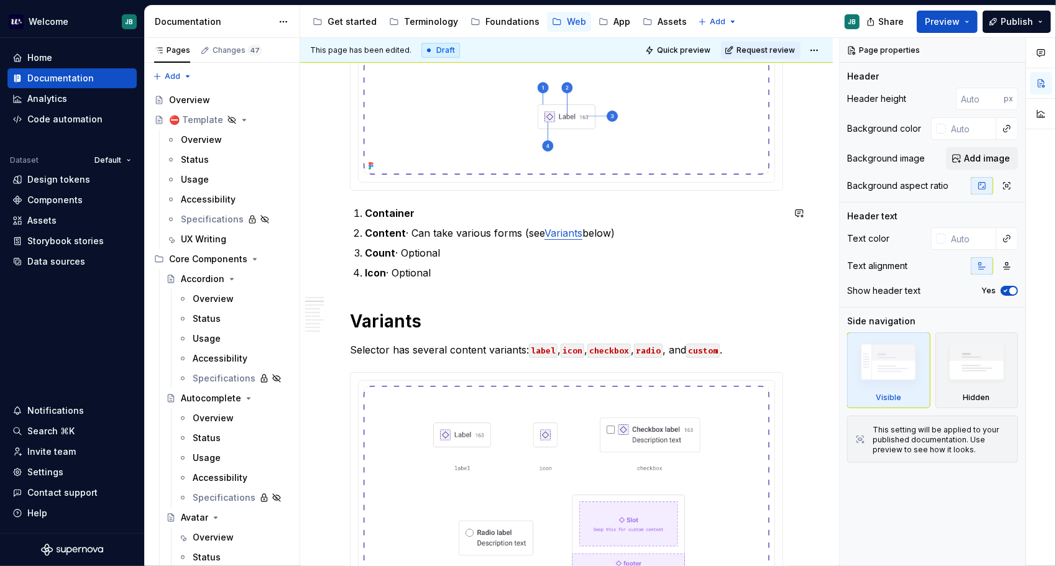
scroll to position [249, 0]
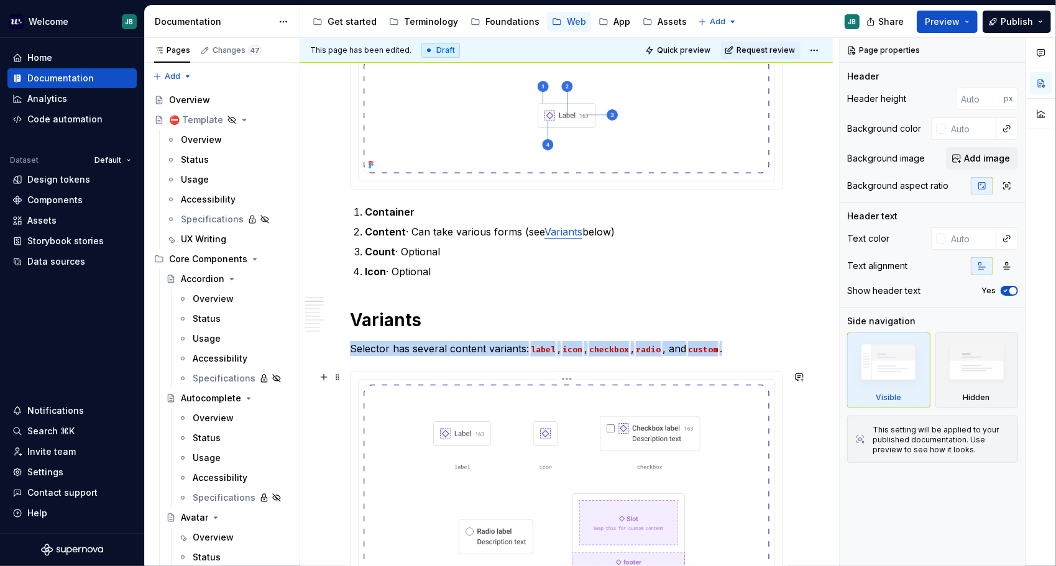
click at [607, 434] on img at bounding box center [566, 506] width 406 height 243
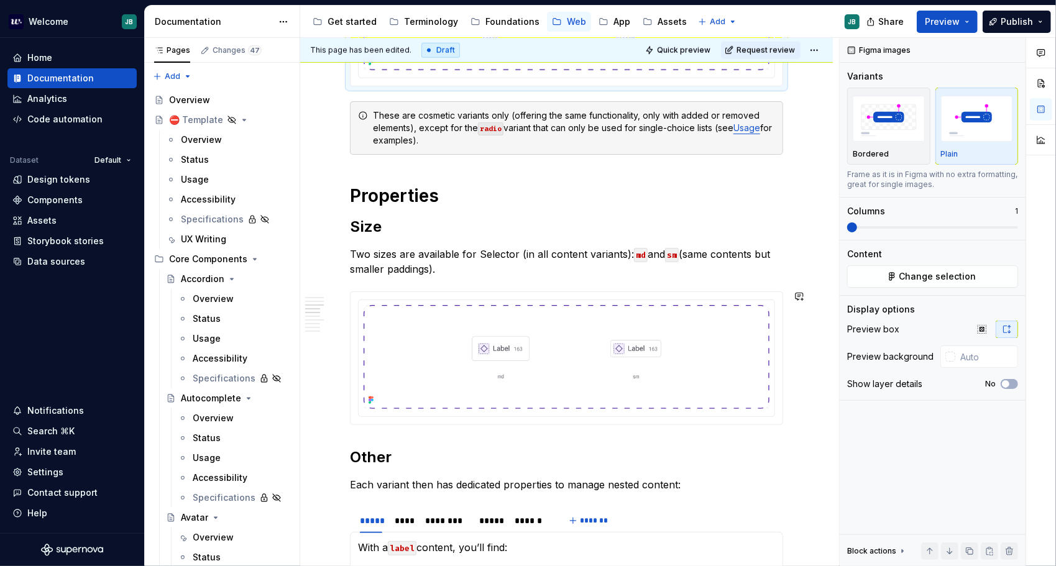
scroll to position [808, 0]
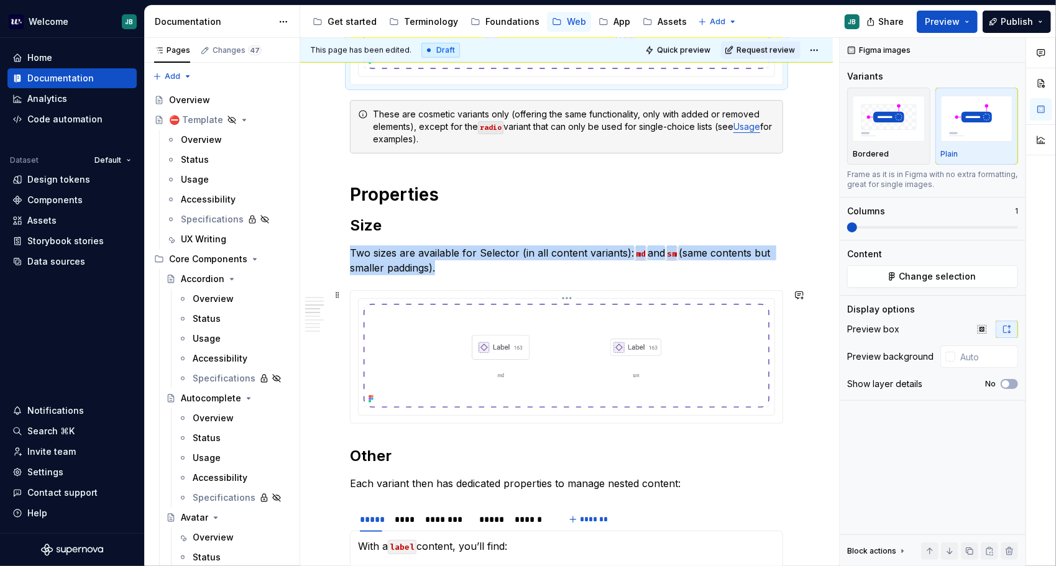
click at [614, 351] on img at bounding box center [566, 356] width 406 height 104
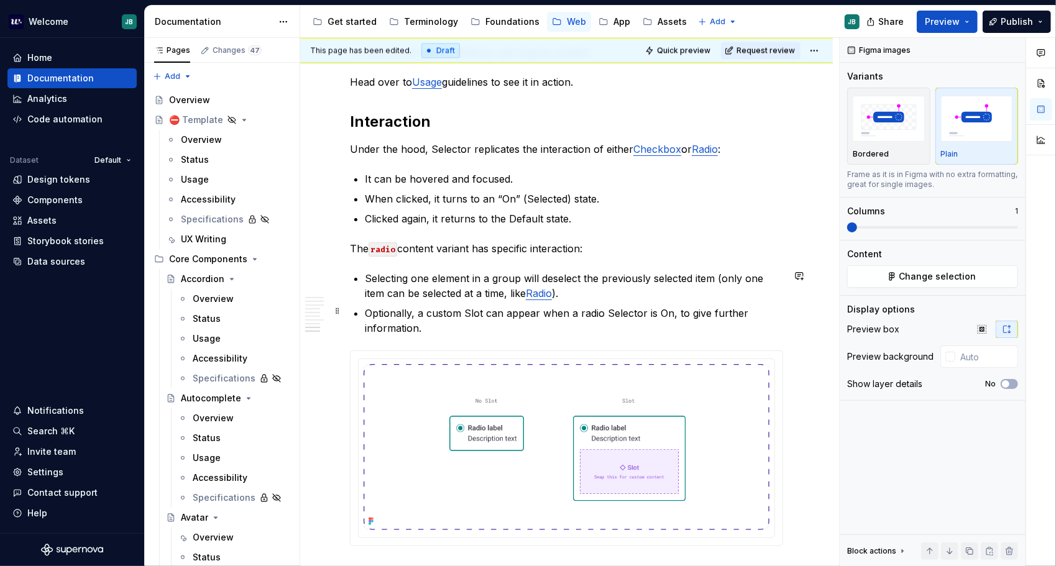
scroll to position [1740, 0]
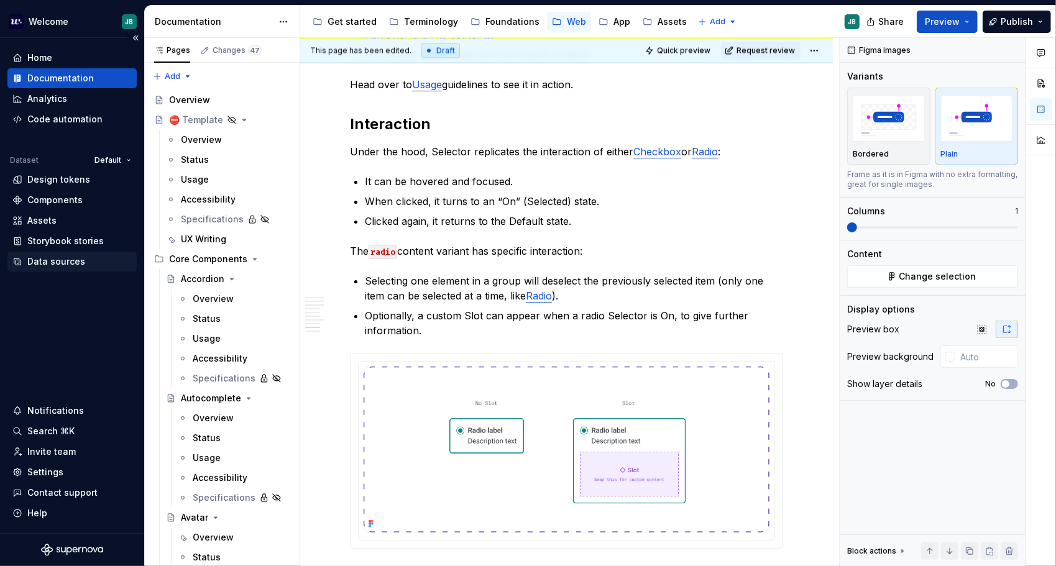
click at [65, 265] on div "Data sources" at bounding box center [56, 261] width 58 height 12
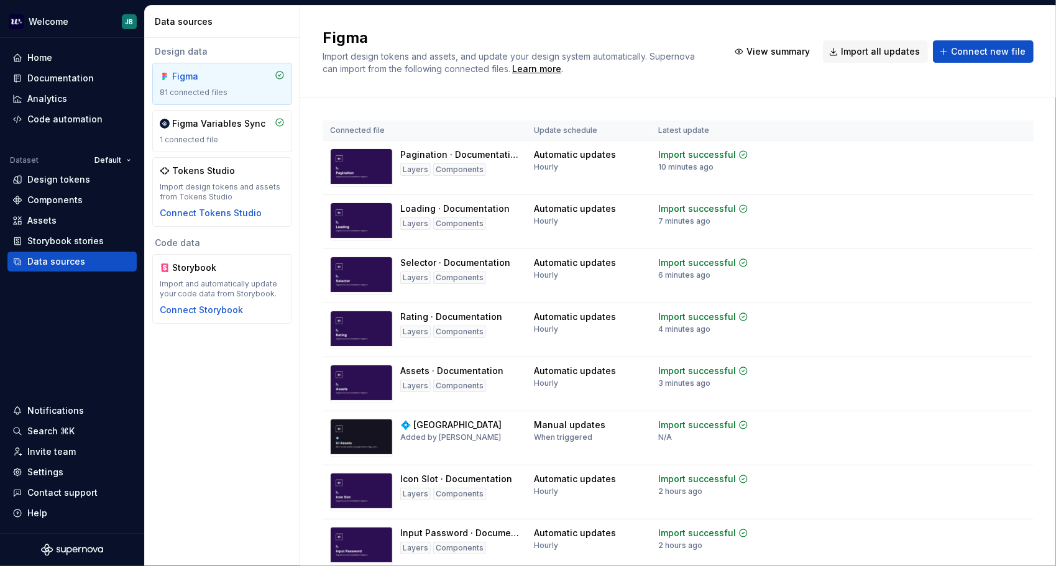
scroll to position [3327, 0]
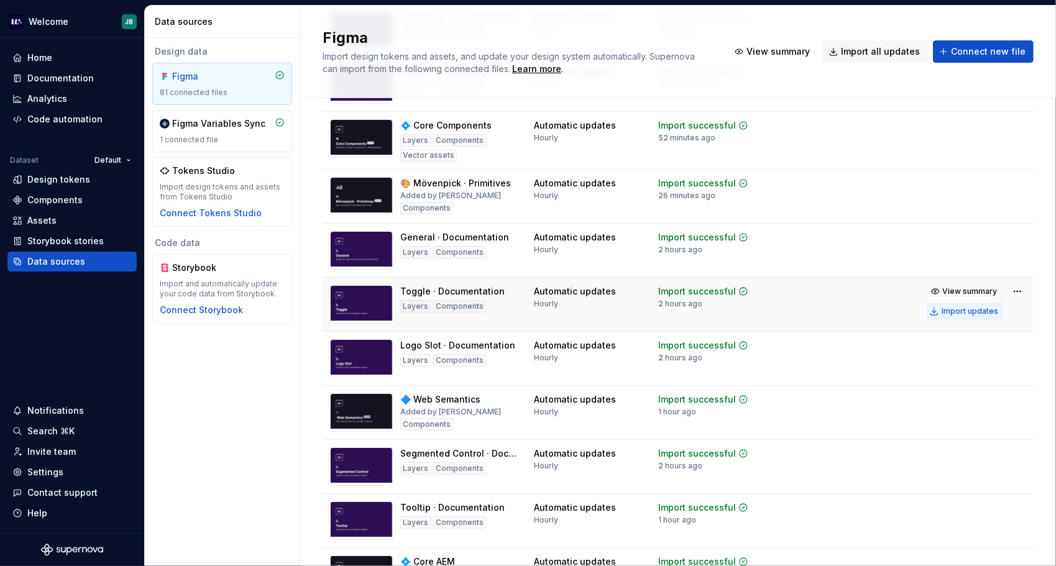
click at [972, 308] on div "Import updates" at bounding box center [969, 311] width 57 height 10
click at [52, 73] on div "Documentation" at bounding box center [60, 78] width 66 height 12
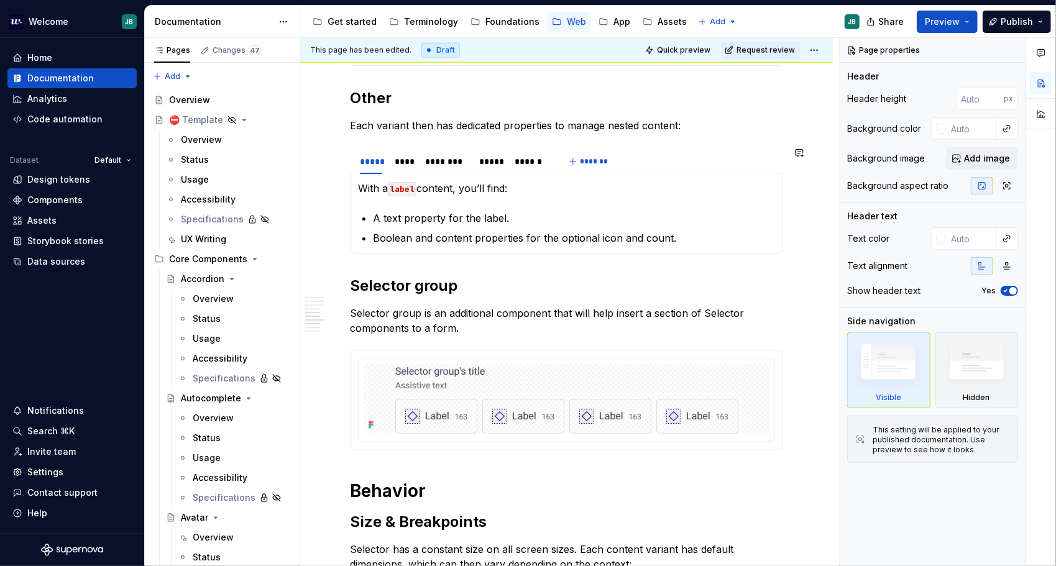
scroll to position [1180, 0]
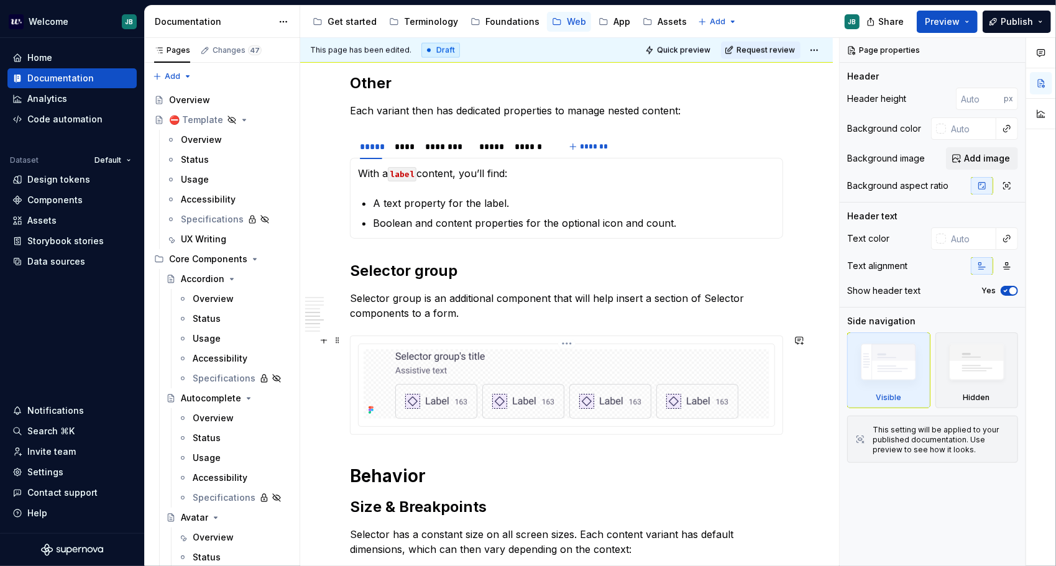
click at [650, 396] on img at bounding box center [566, 384] width 343 height 70
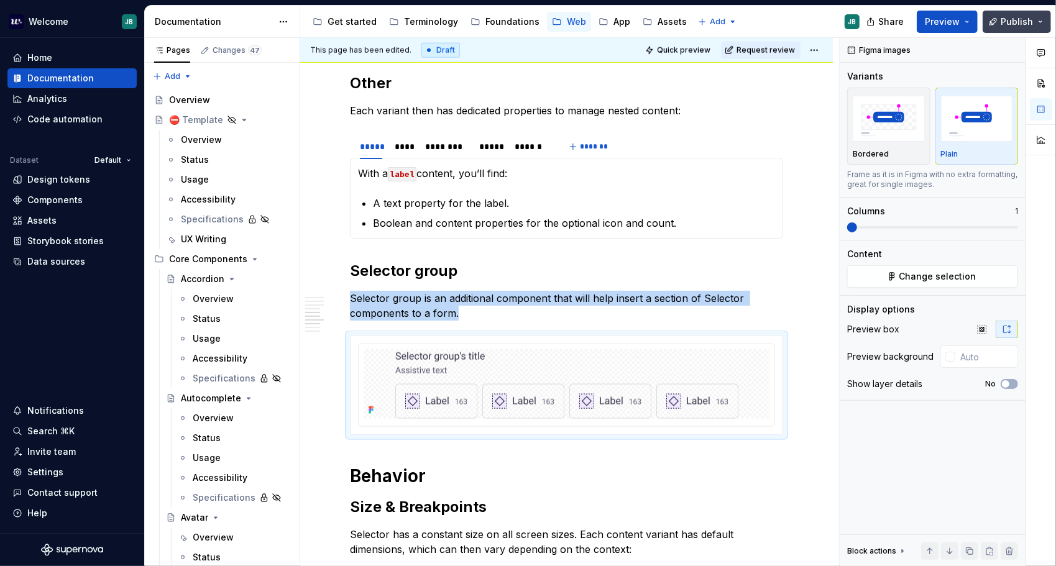
click at [1012, 24] on span "Publish" at bounding box center [1016, 22] width 32 height 12
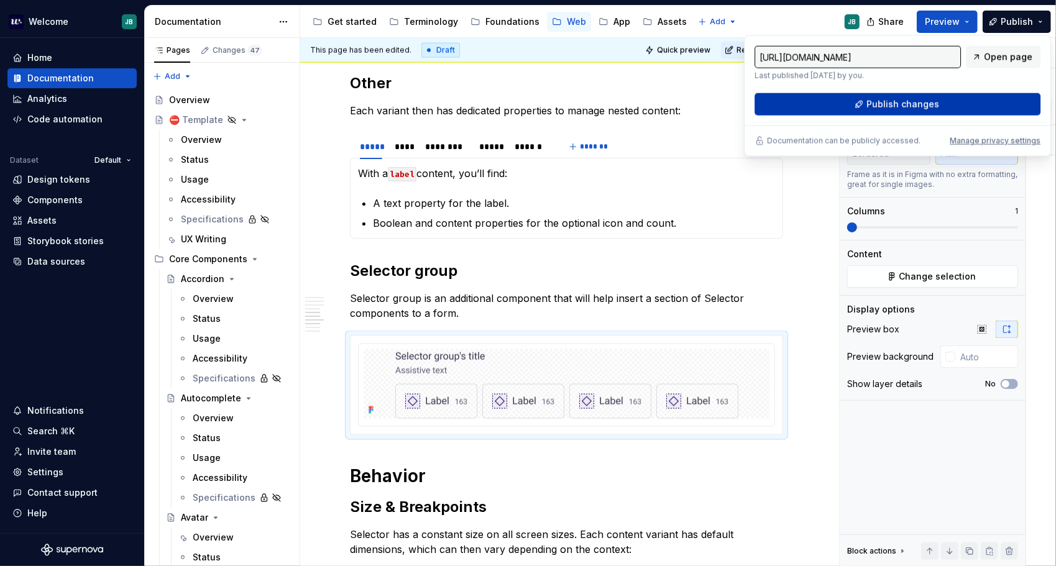
click at [863, 107] on button "Publish changes" at bounding box center [897, 104] width 286 height 22
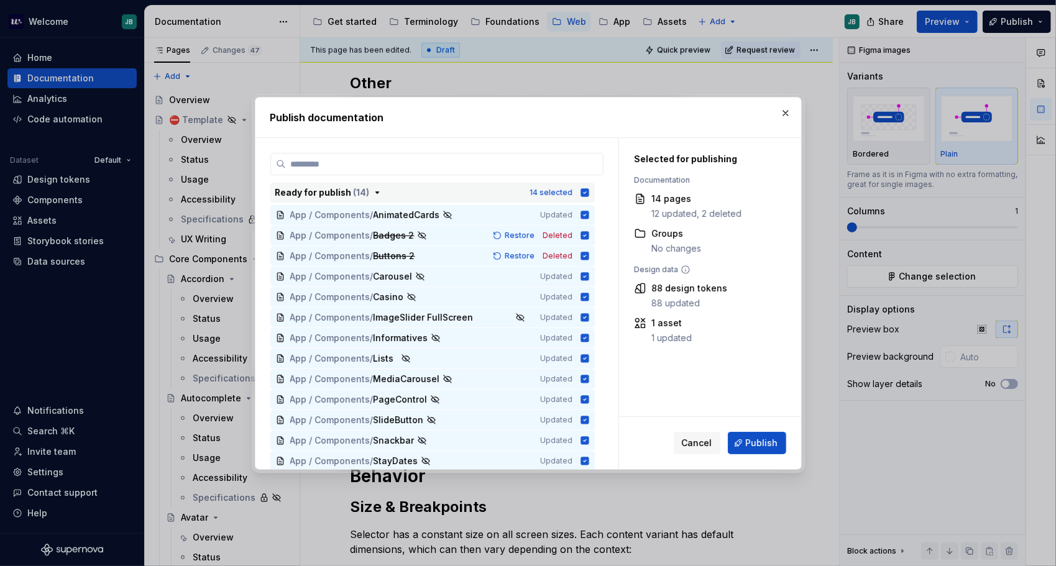
click at [582, 188] on icon "button" at bounding box center [584, 192] width 8 height 8
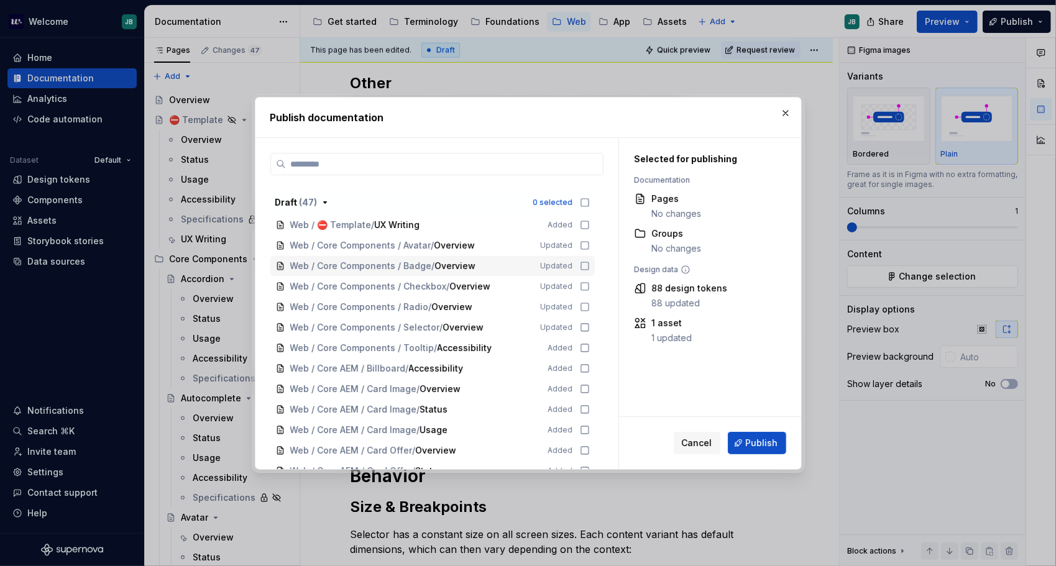
scroll to position [311, 0]
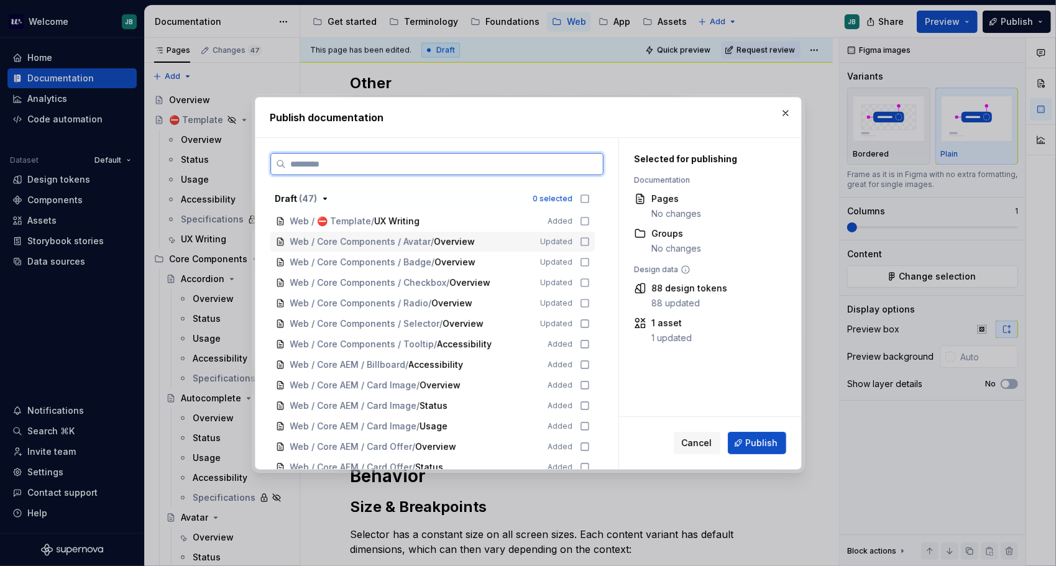
click at [578, 240] on div "Web / Core Components / Avatar / Overview Updated" at bounding box center [432, 242] width 324 height 20
click at [588, 261] on icon at bounding box center [585, 262] width 10 height 10
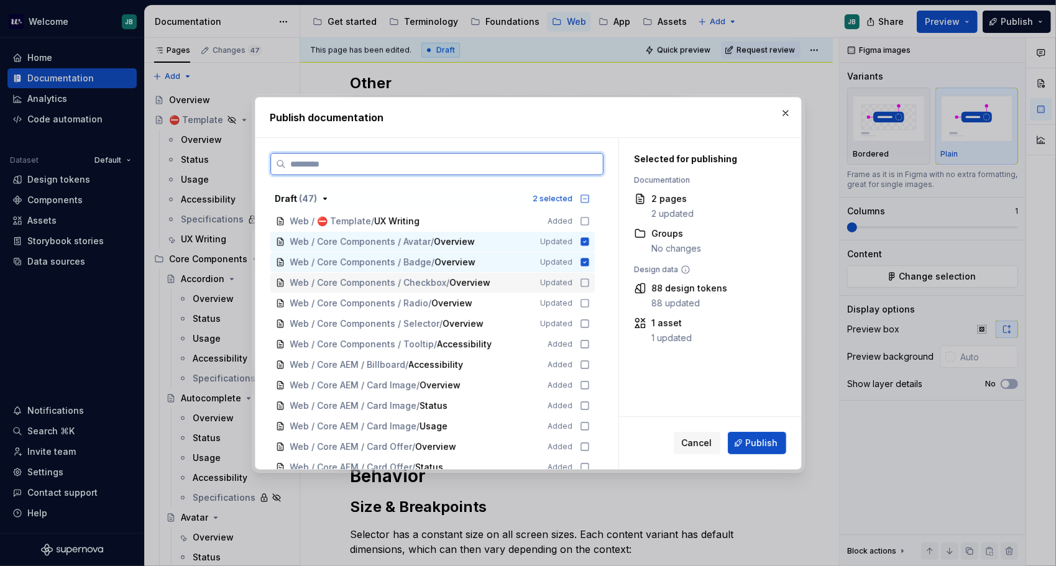
click at [588, 278] on icon at bounding box center [585, 283] width 10 height 10
click at [587, 301] on icon at bounding box center [585, 303] width 10 height 10
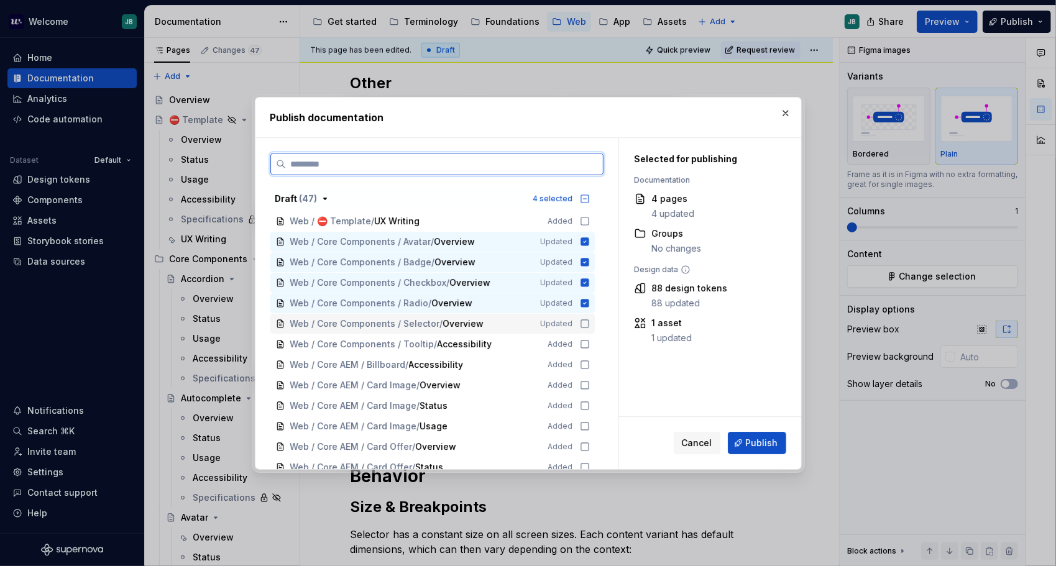
click at [585, 324] on icon at bounding box center [585, 324] width 10 height 10
click at [582, 345] on icon at bounding box center [585, 344] width 10 height 10
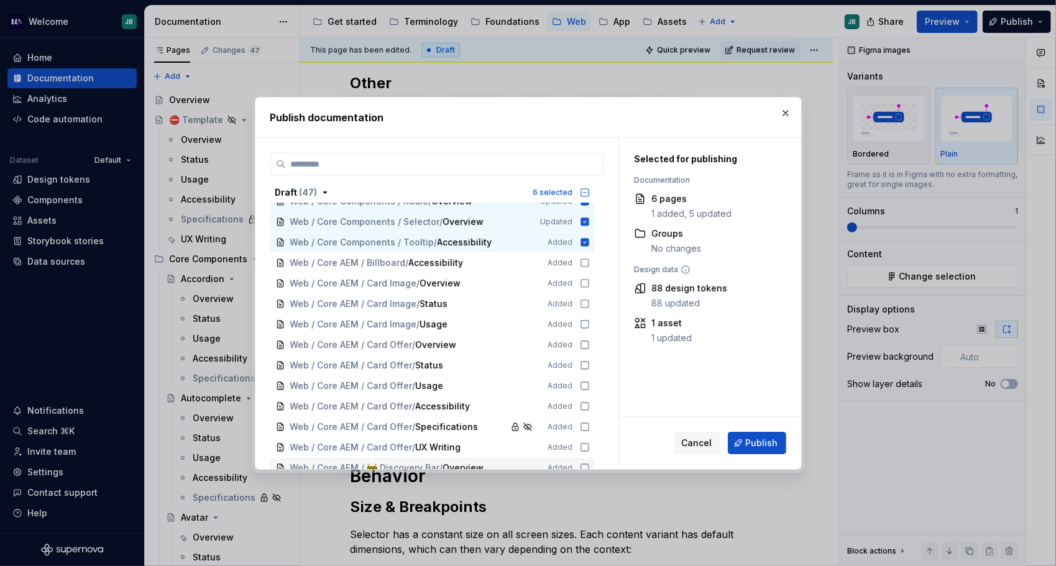
scroll to position [373, 0]
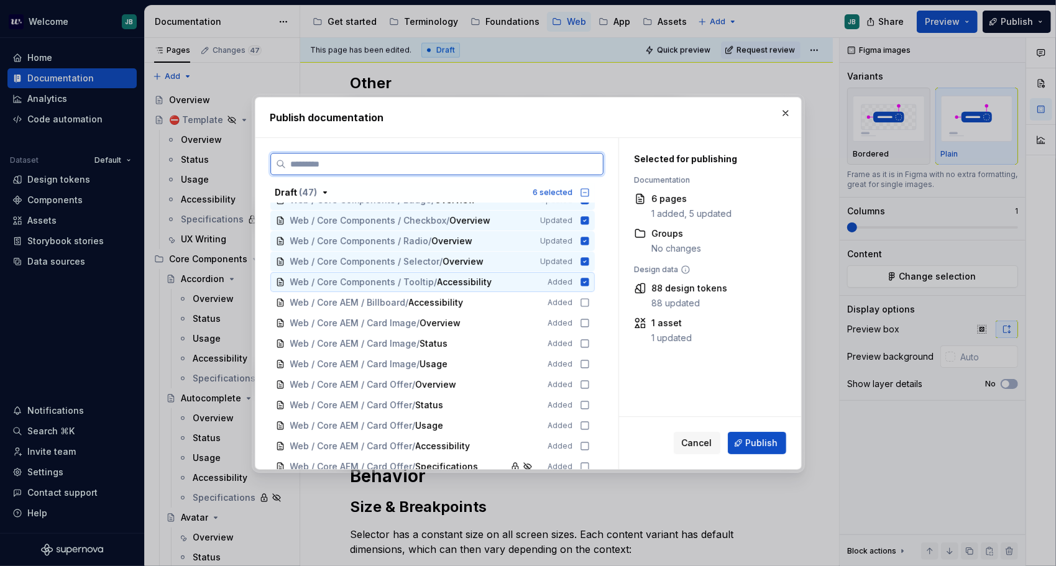
click at [582, 281] on icon at bounding box center [584, 282] width 8 height 8
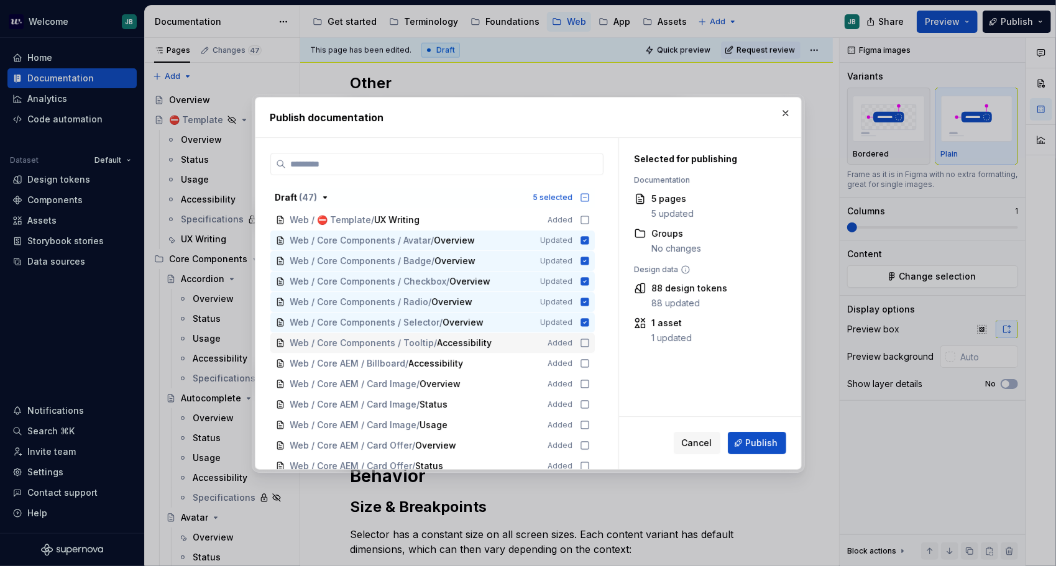
scroll to position [311, 0]
click at [783, 112] on button "button" at bounding box center [785, 112] width 17 height 17
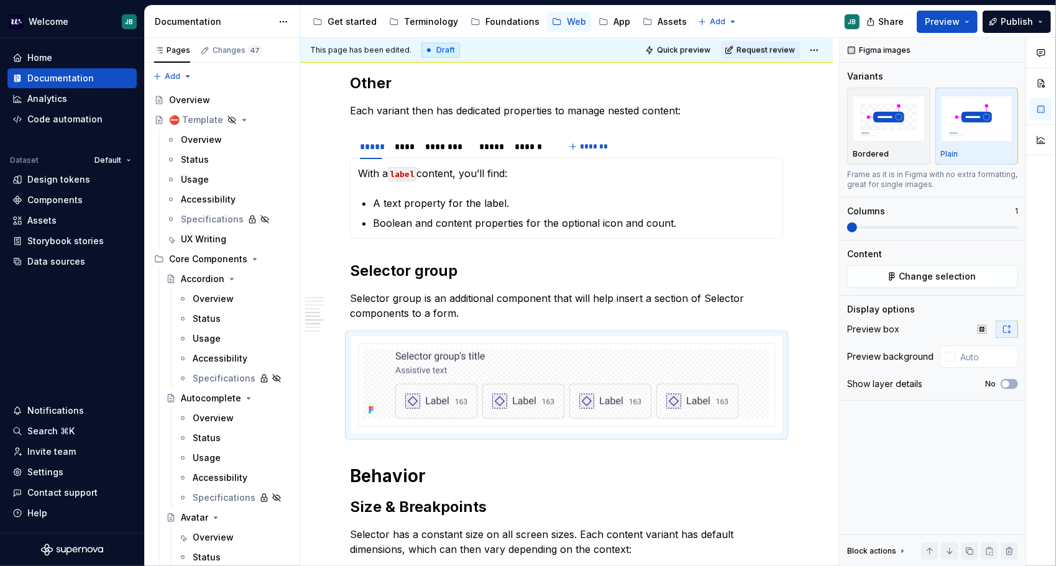
drag, startPoint x: 413, startPoint y: 25, endPoint x: 410, endPoint y: 32, distance: 7.9
click at [413, 25] on div "Terminology" at bounding box center [431, 22] width 54 height 12
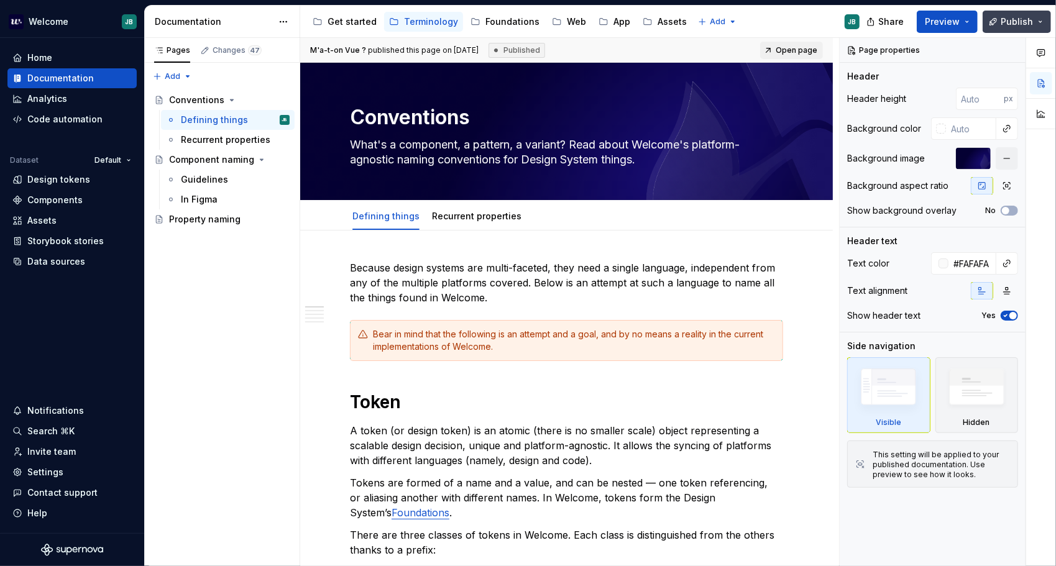
click at [1004, 16] on span "Publish" at bounding box center [1016, 22] width 32 height 12
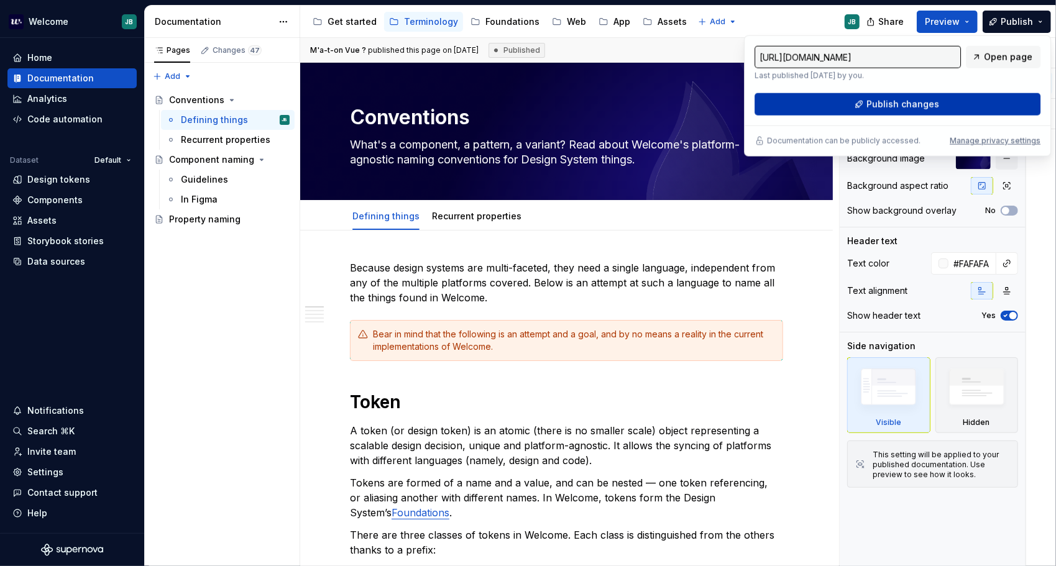
click at [915, 102] on span "Publish changes" at bounding box center [902, 104] width 73 height 12
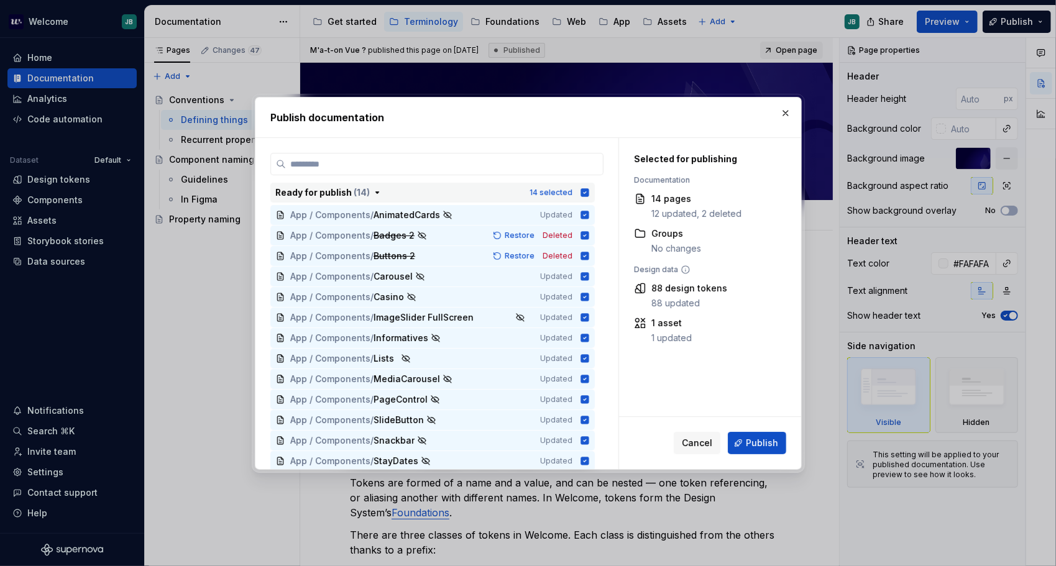
click at [585, 194] on icon "button" at bounding box center [584, 192] width 8 height 8
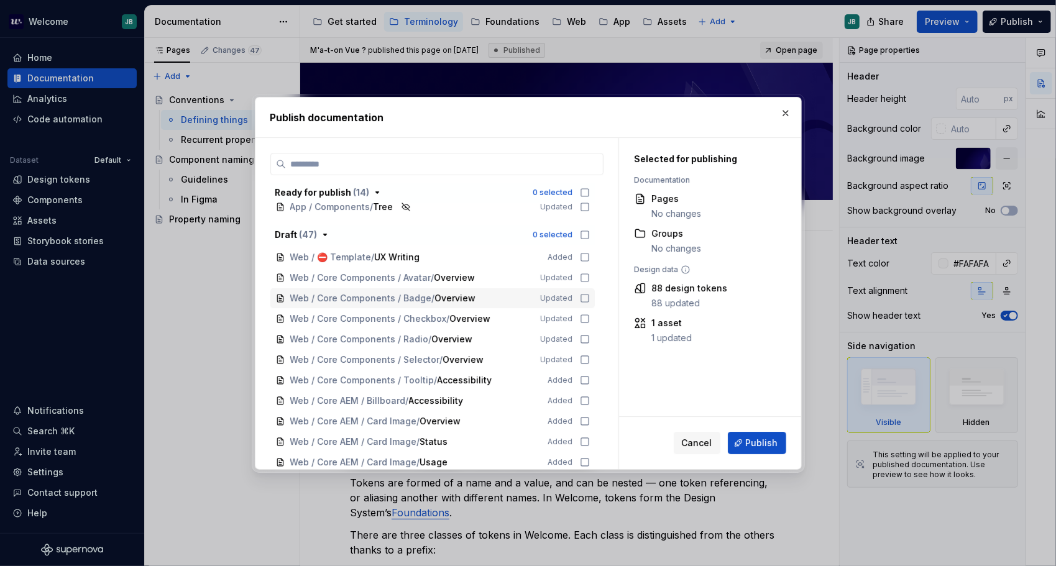
scroll to position [270, 0]
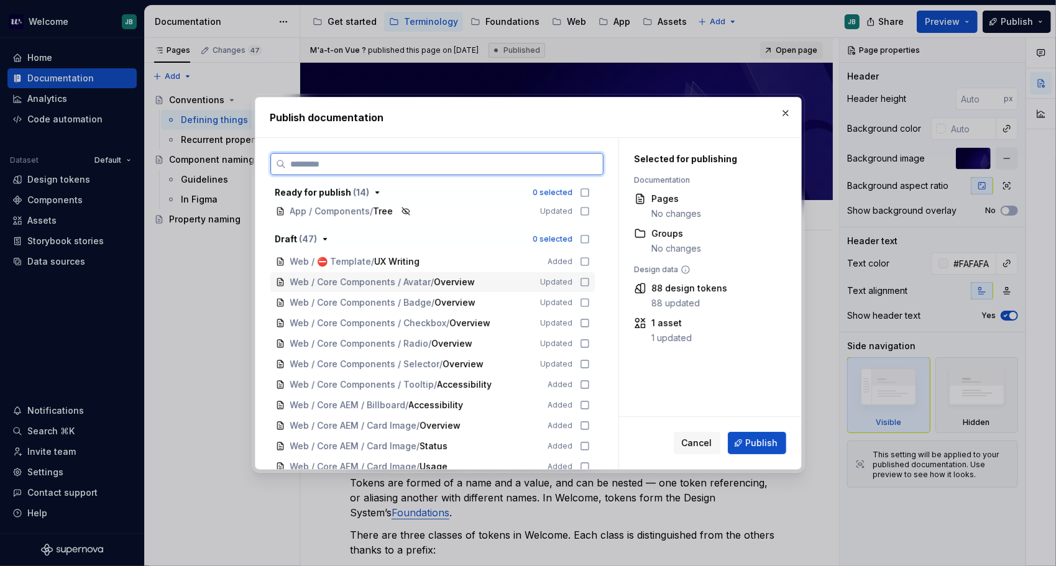
click at [585, 281] on icon at bounding box center [585, 282] width 10 height 10
click at [583, 296] on div "Web / Core Components / Badge / Overview Updated" at bounding box center [432, 303] width 324 height 20
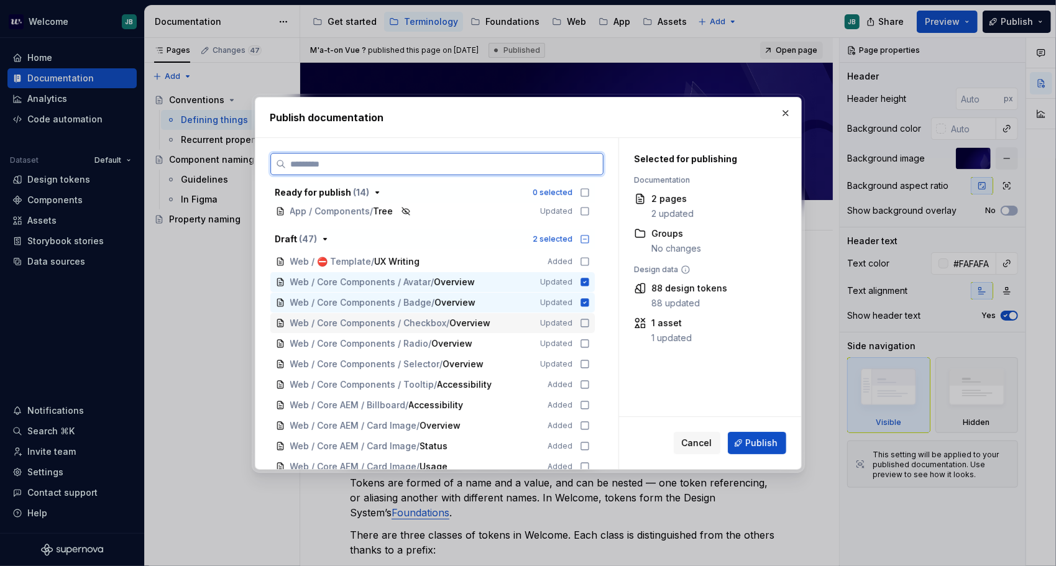
click at [583, 318] on icon at bounding box center [585, 323] width 10 height 10
click at [585, 342] on icon at bounding box center [585, 344] width 10 height 10
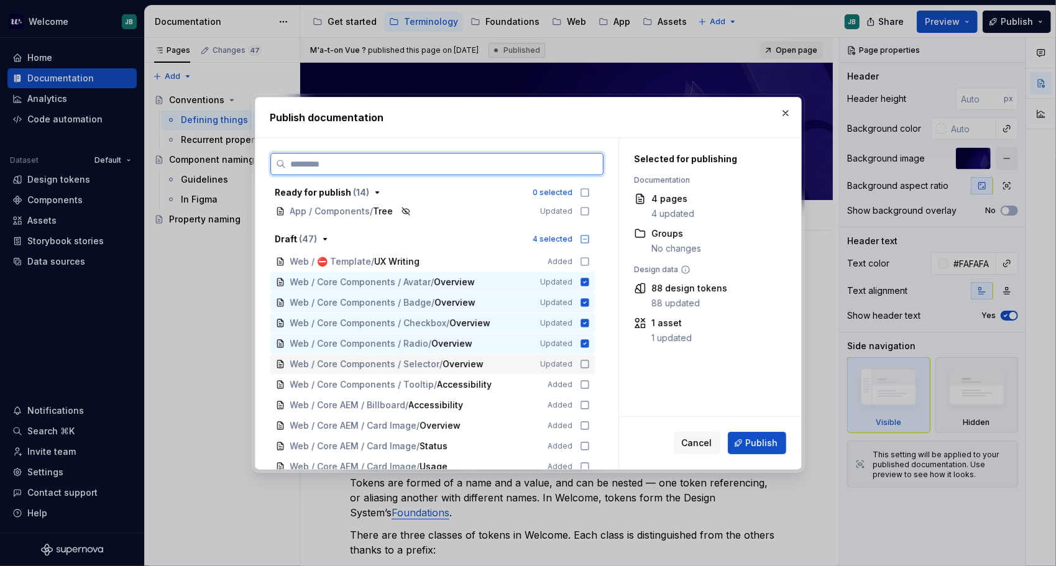
click at [587, 361] on icon at bounding box center [585, 364] width 10 height 10
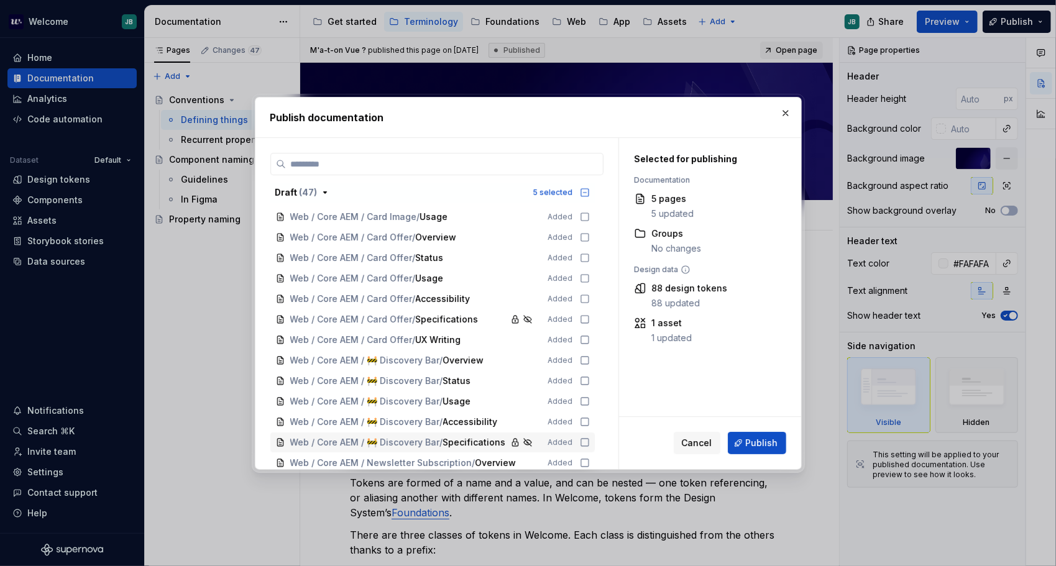
scroll to position [519, 0]
click at [752, 445] on span "Publish" at bounding box center [762, 443] width 32 height 12
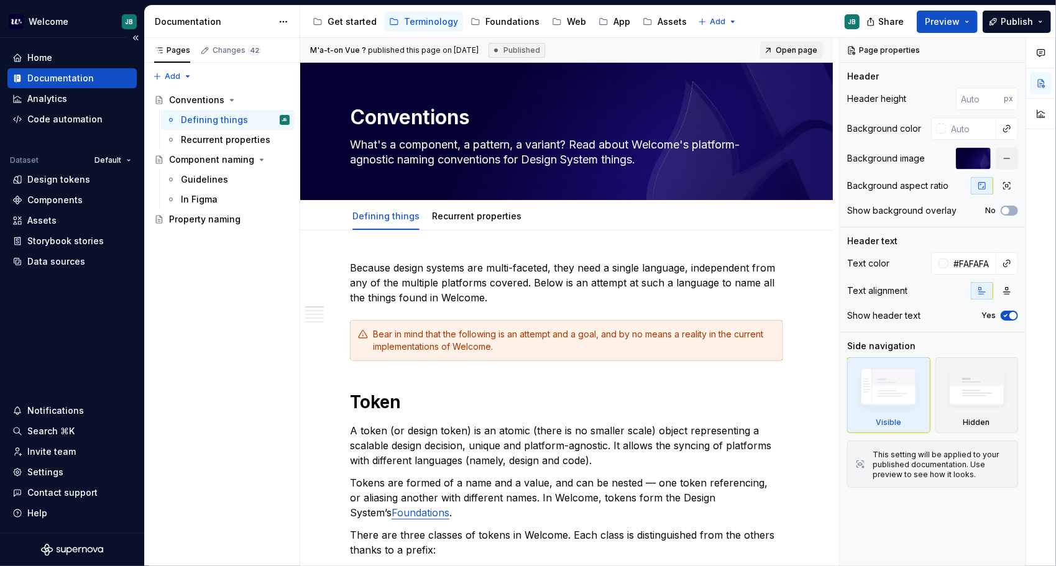
type textarea "*"
